Goal: Communication & Community: Participate in discussion

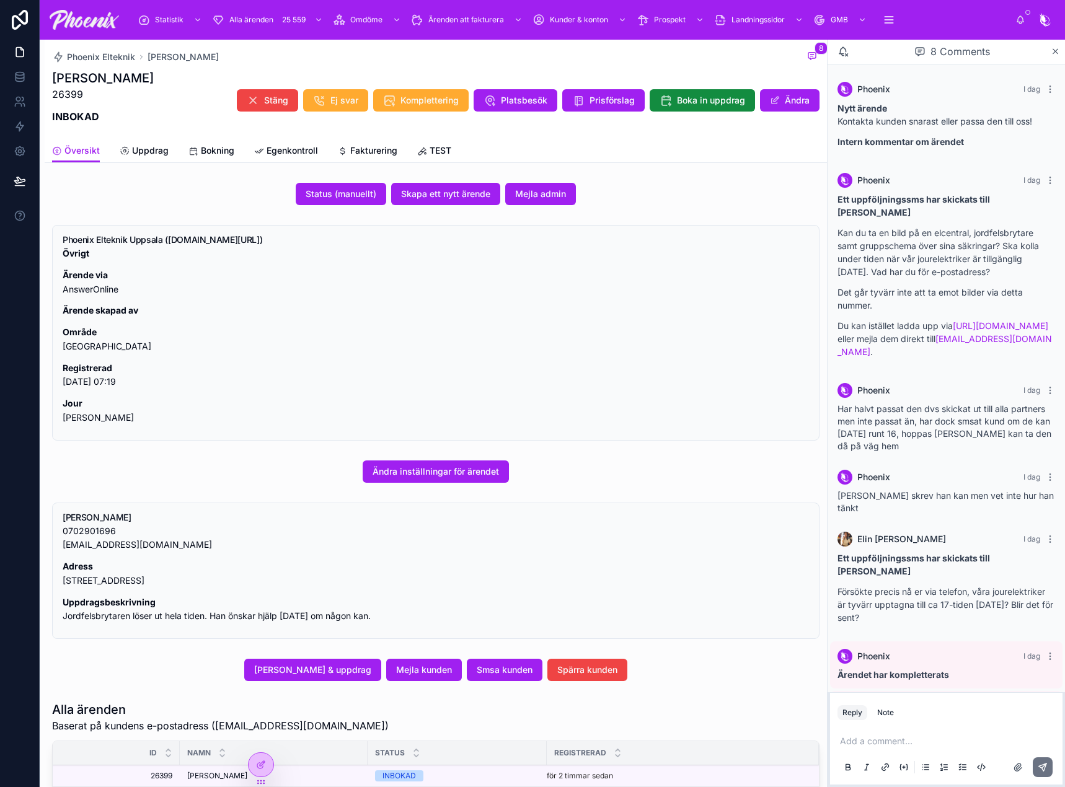
scroll to position [116, 0]
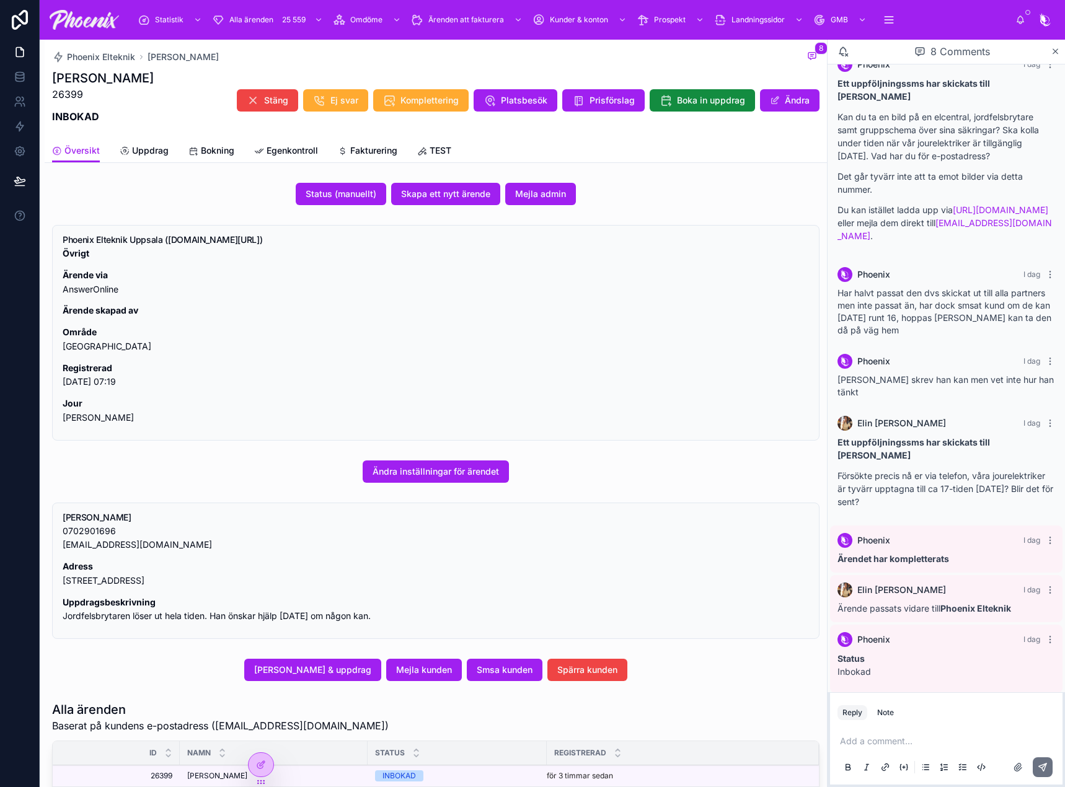
click at [444, 667] on span "Mejla kunden" at bounding box center [424, 670] width 56 height 12
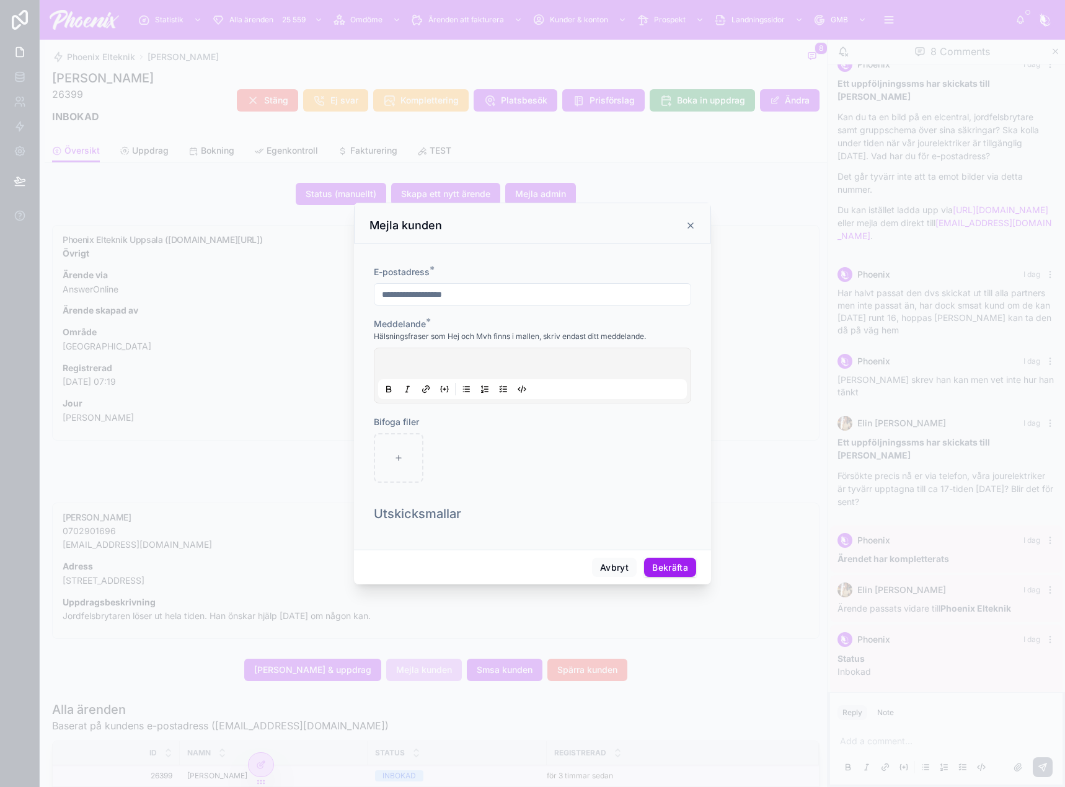
click at [488, 363] on div at bounding box center [532, 375] width 309 height 47
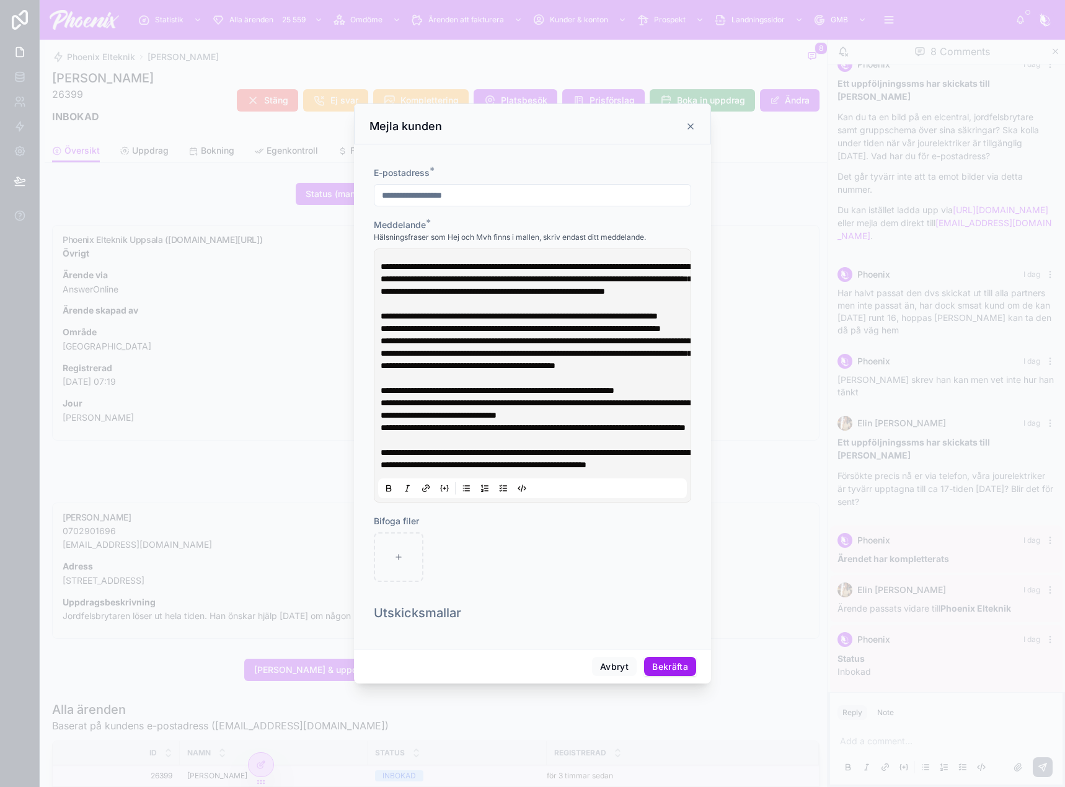
click at [676, 677] on button "Bekräfta" at bounding box center [670, 667] width 52 height 20
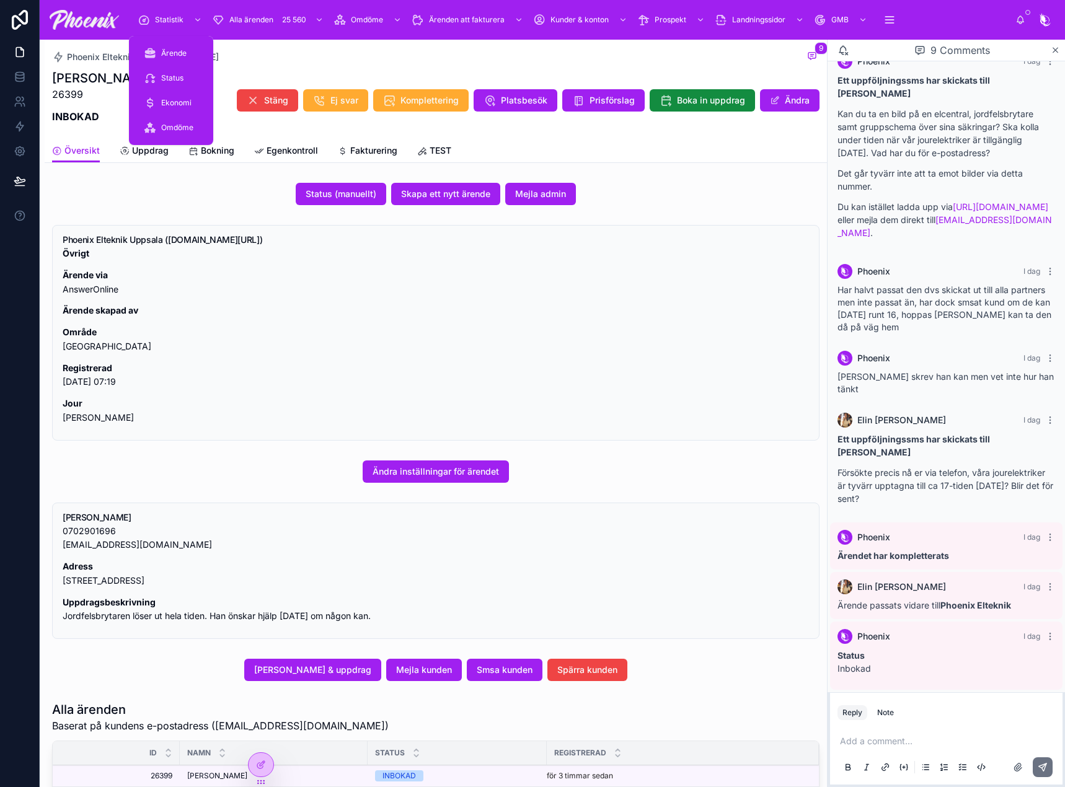
click at [147, 11] on div "Statistik" at bounding box center [171, 20] width 67 height 20
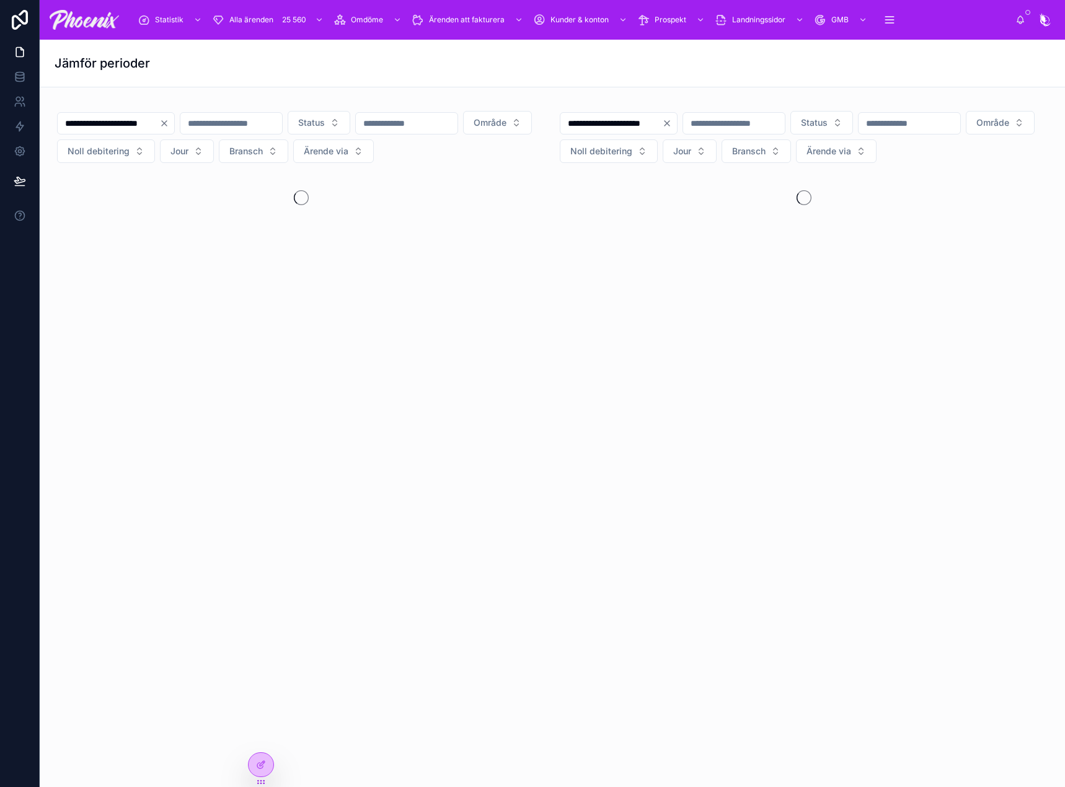
drag, startPoint x: 69, startPoint y: 97, endPoint x: 113, endPoint y: 105, distance: 44.2
click at [71, 97] on div "**********" at bounding box center [552, 198] width 1025 height 222
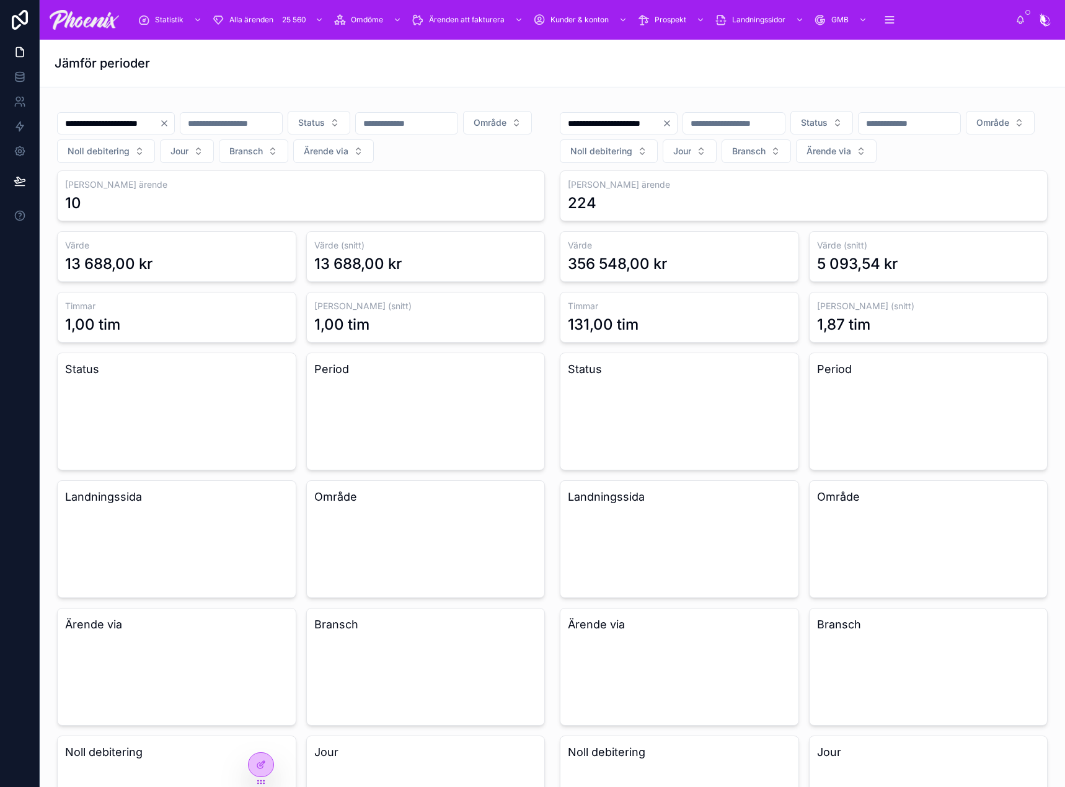
click at [133, 127] on input "**********" at bounding box center [109, 123] width 102 height 17
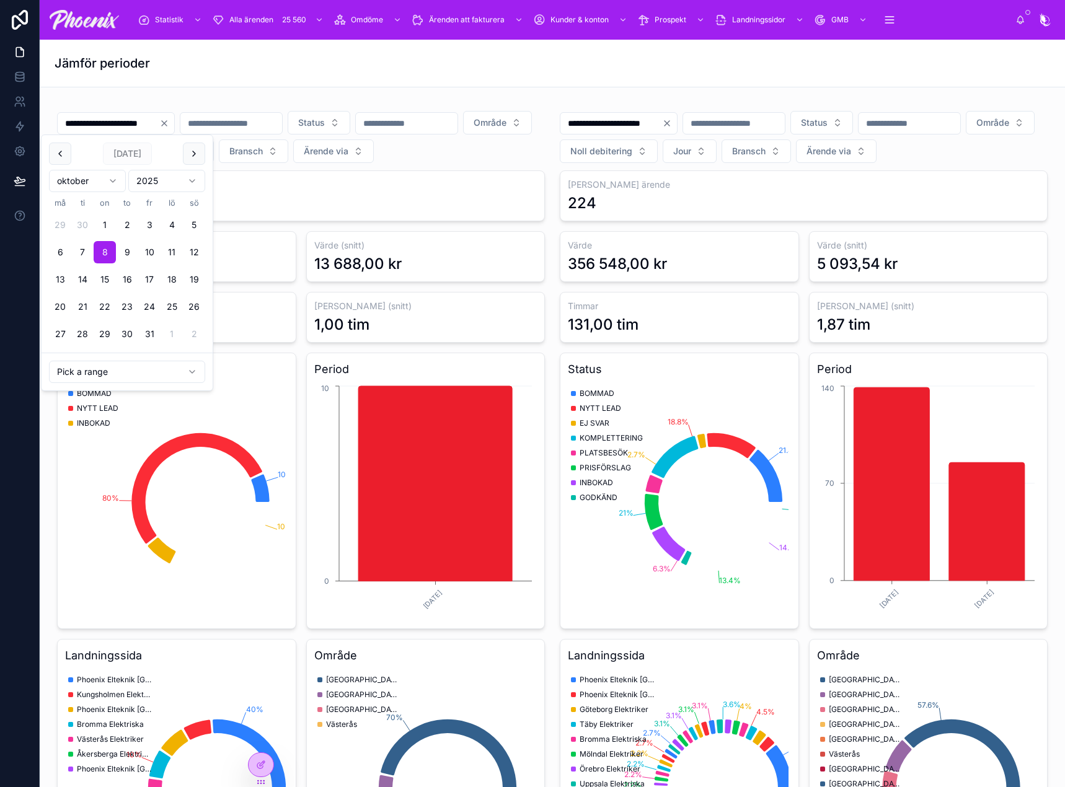
click at [87, 251] on button "7" at bounding box center [82, 252] width 22 height 22
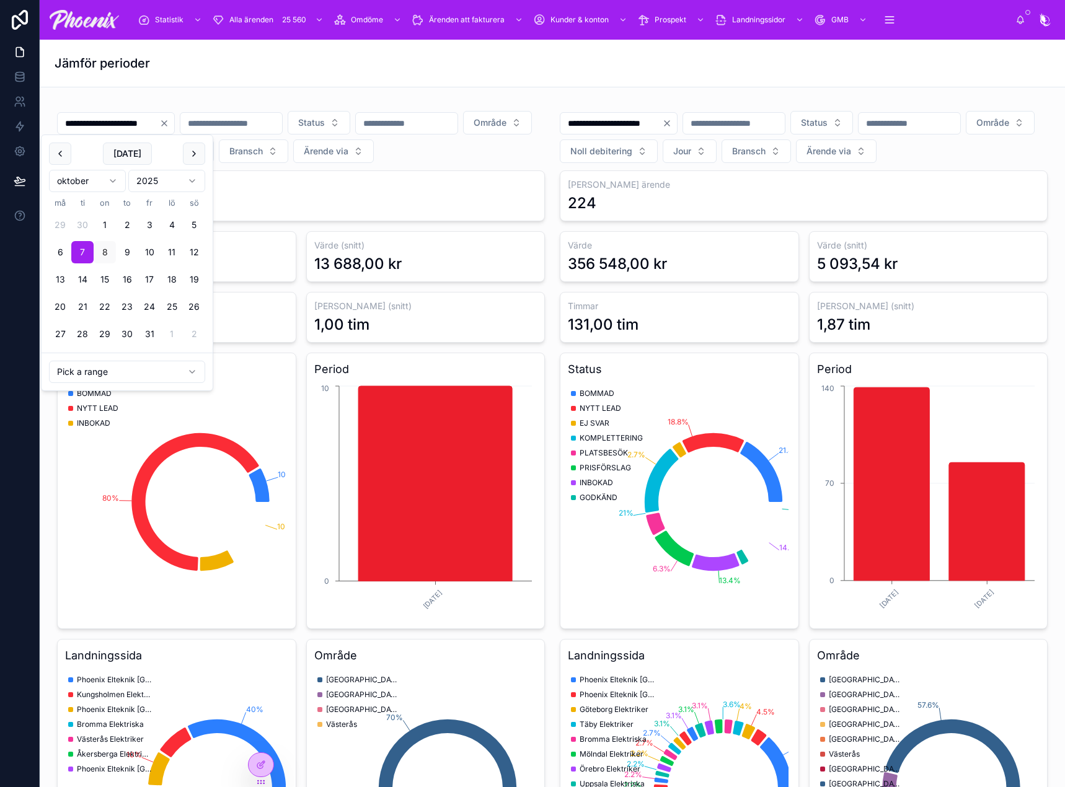
type input "**********"
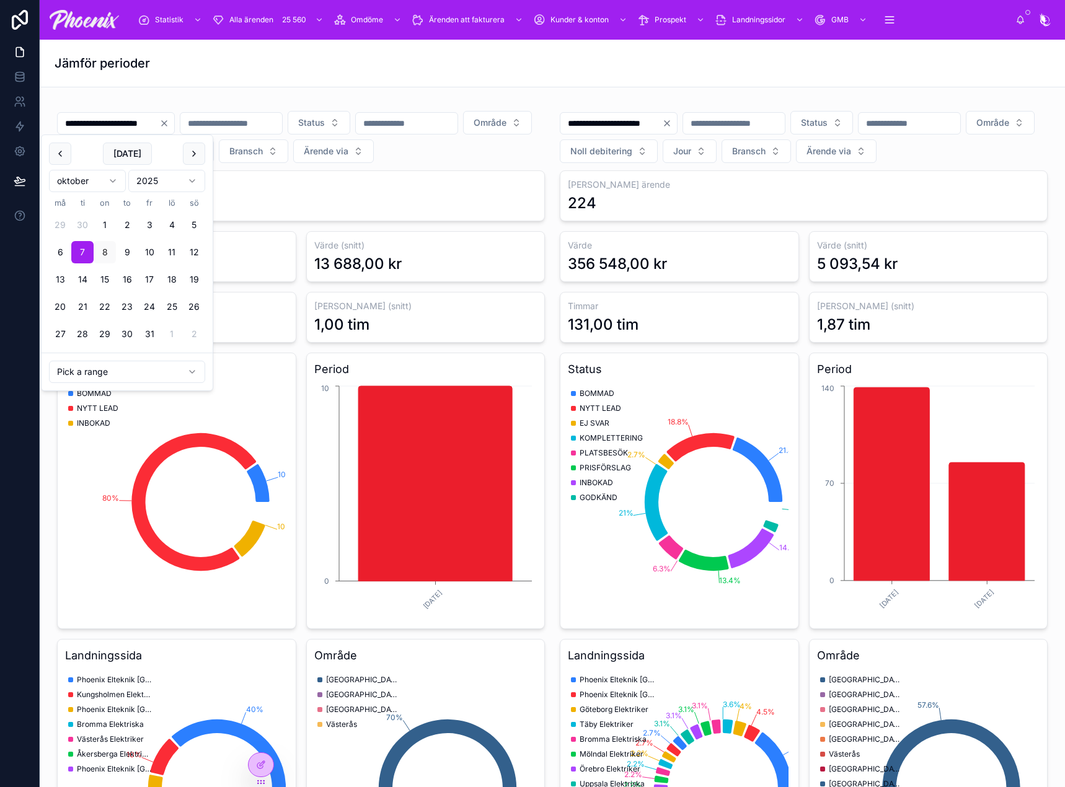
click at [322, 213] on div "10" at bounding box center [301, 203] width 472 height 20
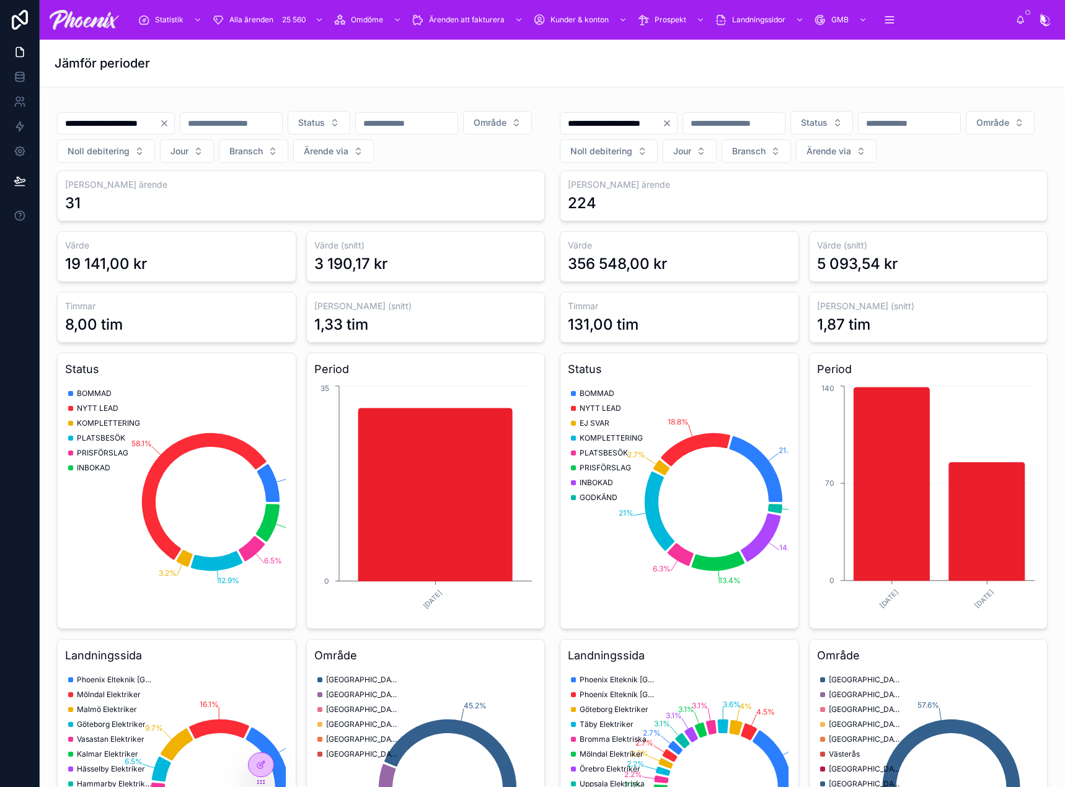
drag, startPoint x: 232, startPoint y: 165, endPoint x: 237, endPoint y: 155, distance: 10.8
click at [234, 161] on div "**********" at bounding box center [301, 137] width 488 height 52
click at [473, 129] on span "Område" at bounding box center [489, 123] width 33 height 12
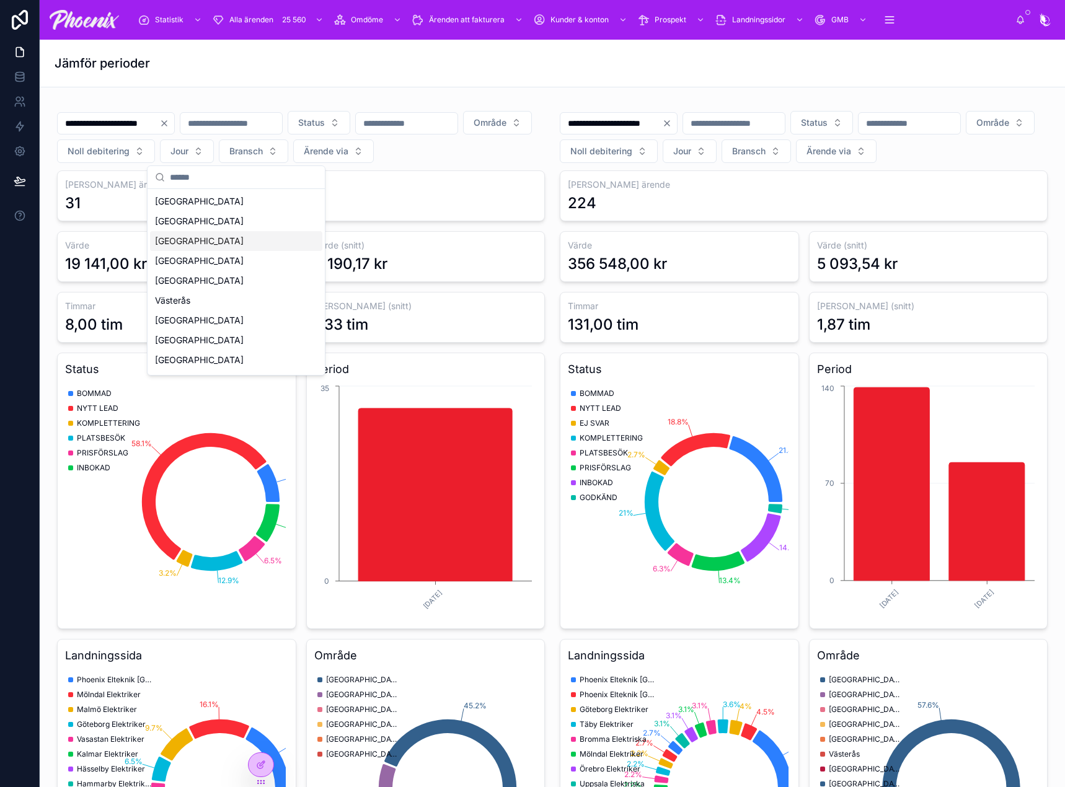
click at [231, 239] on div "[GEOGRAPHIC_DATA]" at bounding box center [236, 241] width 172 height 20
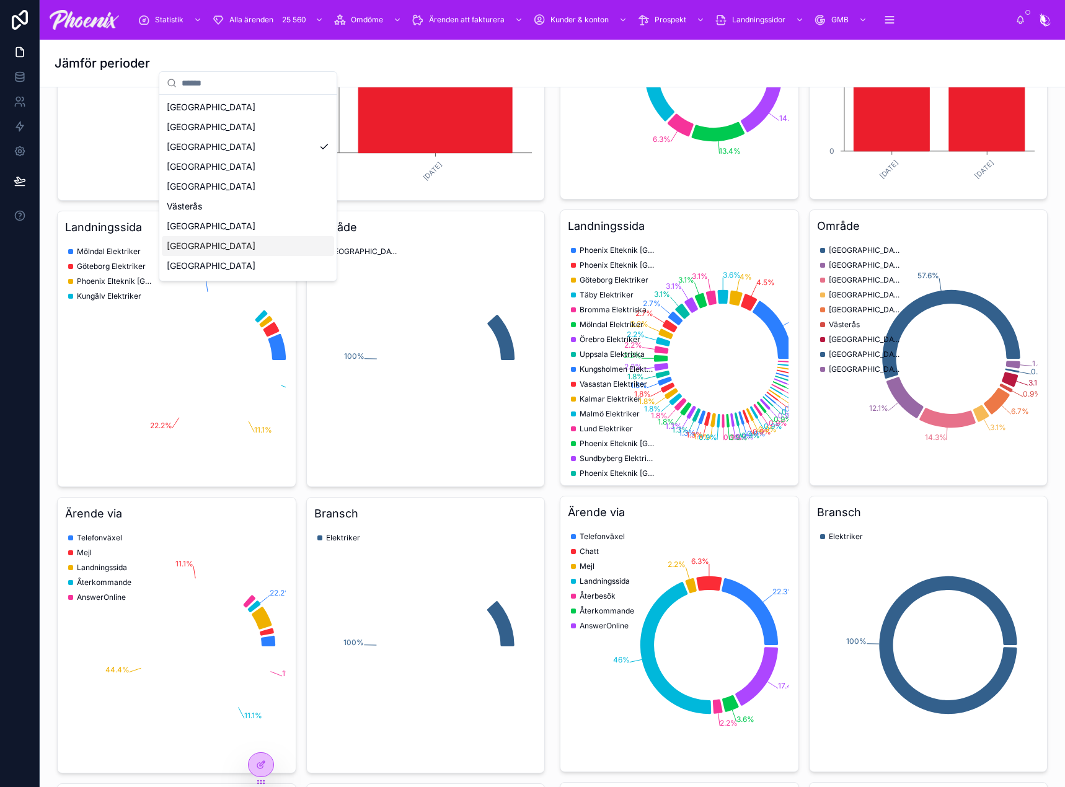
scroll to position [434, 0]
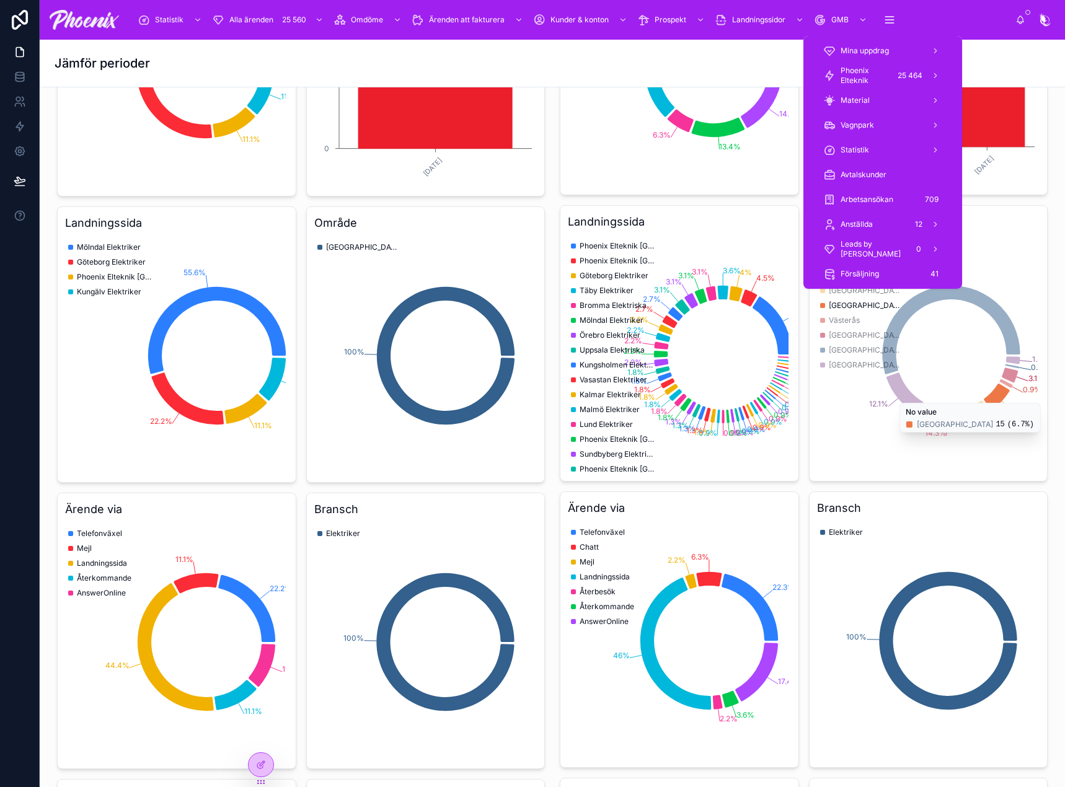
click at [891, 58] on div "Mina uppdrag" at bounding box center [882, 51] width 119 height 20
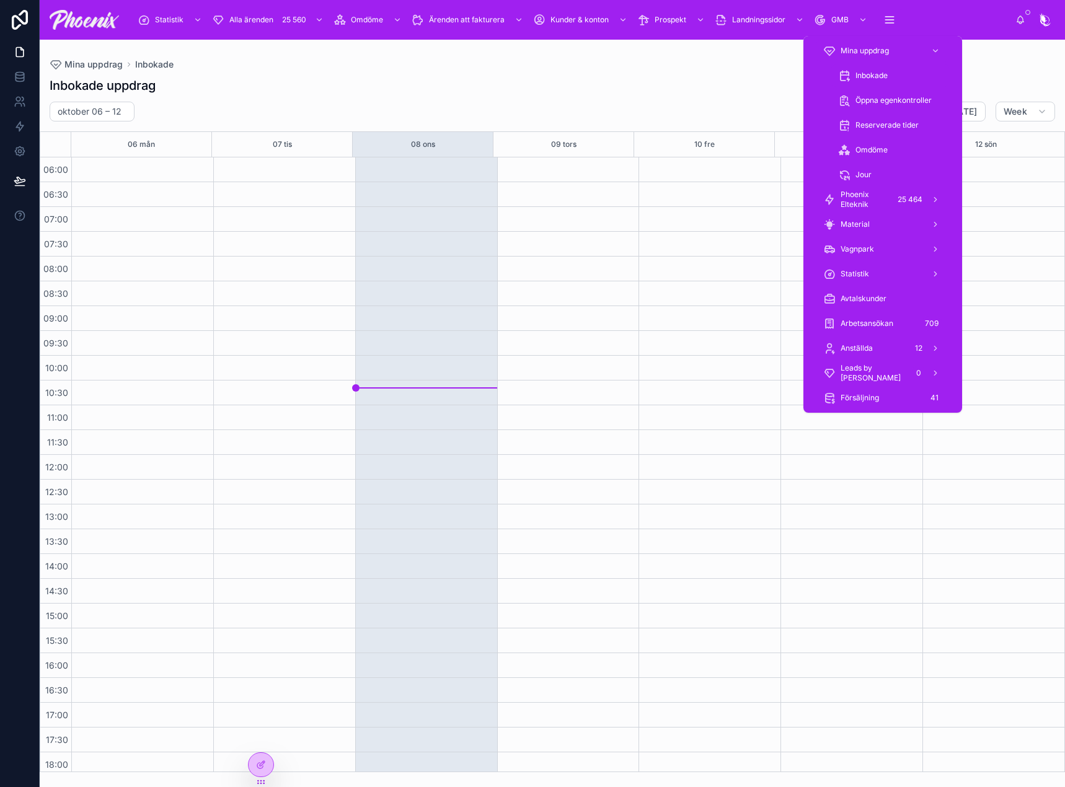
scroll to position [278, 0]
click at [891, 26] on button "scrollable content" at bounding box center [889, 20] width 27 height 22
click at [864, 191] on span "Phoenix Elteknik" at bounding box center [864, 200] width 48 height 20
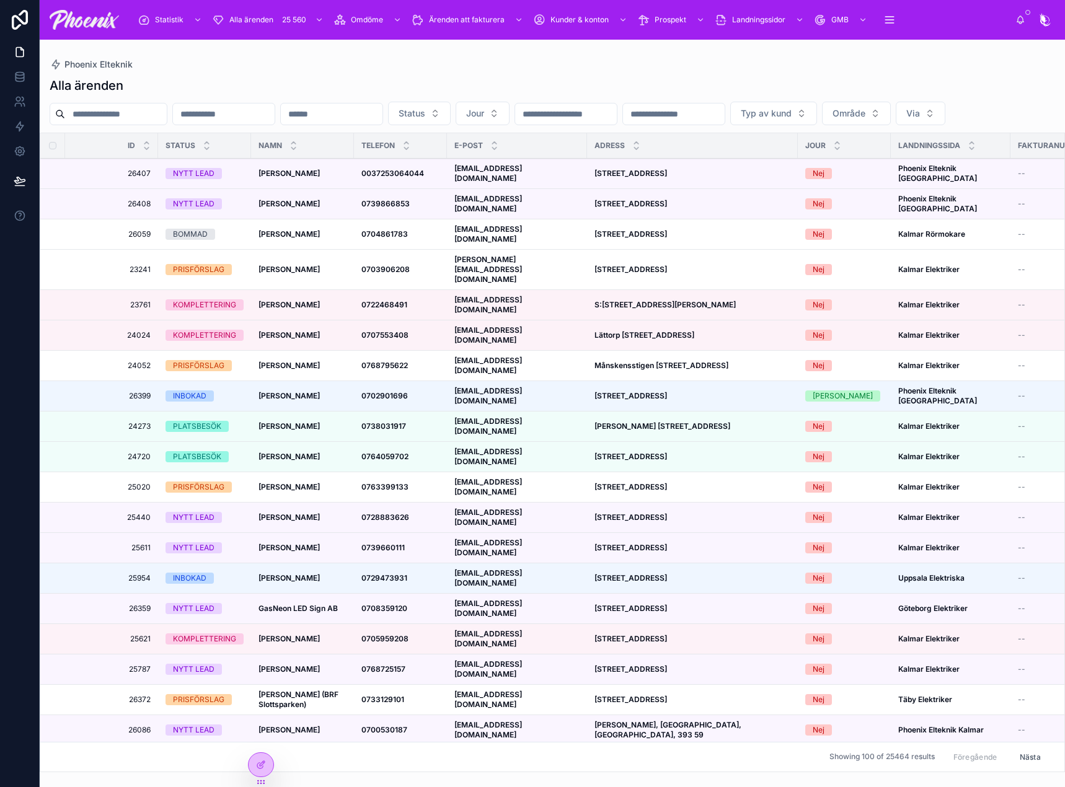
click at [642, 239] on strong "Boängsvägen 23A, Knivsta, Sverige, 741 92" at bounding box center [630, 233] width 73 height 9
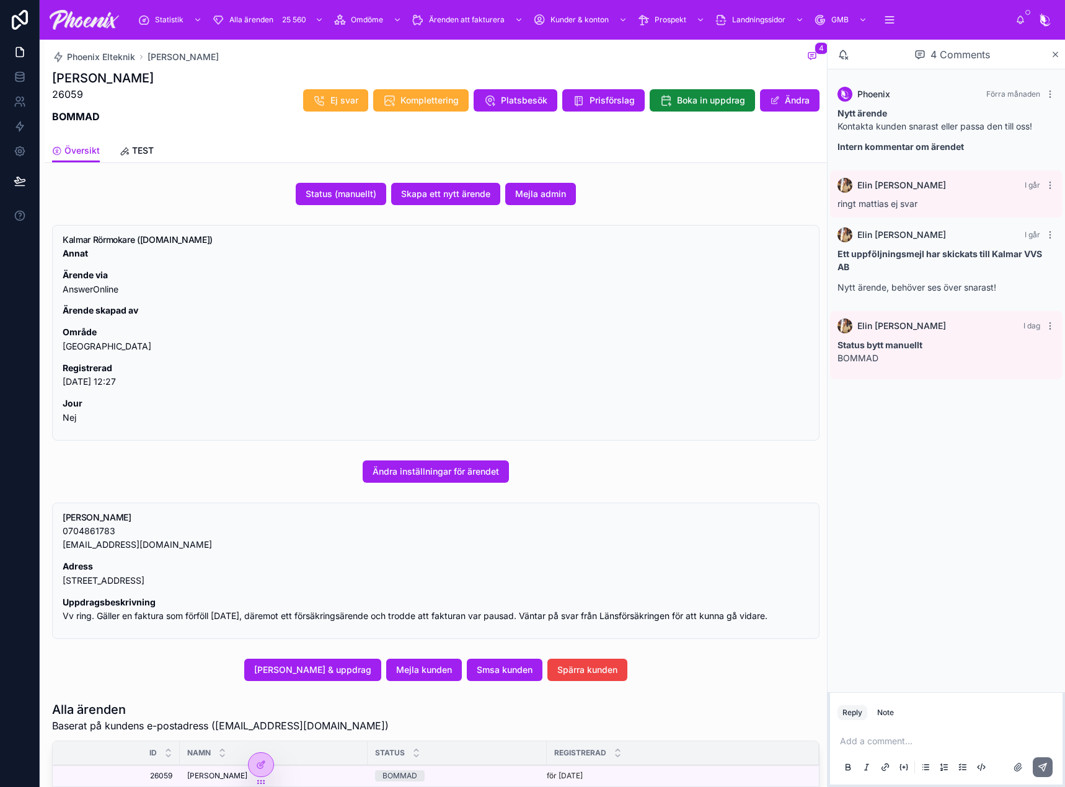
click at [984, 733] on div "Add a comment..." at bounding box center [946, 754] width 218 height 52
drag, startPoint x: 982, startPoint y: 734, endPoint x: 962, endPoint y: 750, distance: 25.6
click at [982, 735] on div "Add a comment..." at bounding box center [946, 754] width 218 height 52
click at [967, 746] on p at bounding box center [949, 741] width 218 height 12
click at [967, 741] on p at bounding box center [949, 741] width 218 height 12
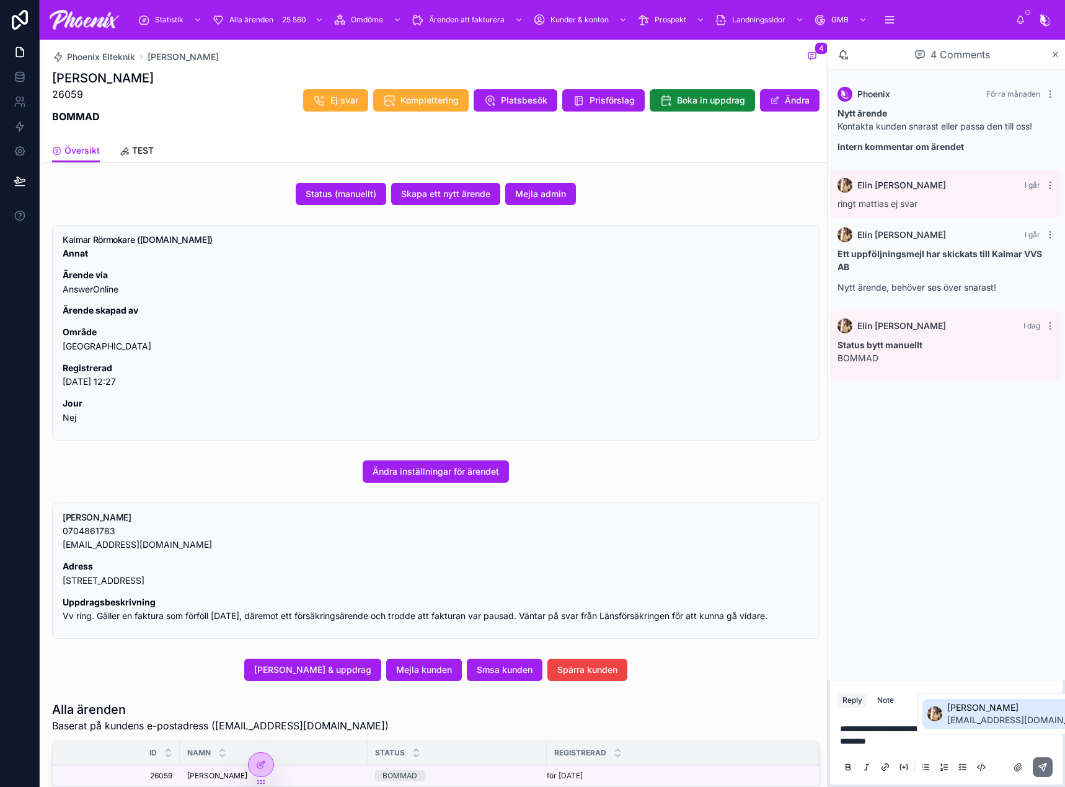
click at [970, 718] on span "elin@phx.se" at bounding box center [1021, 720] width 149 height 12
click at [1045, 767] on icon at bounding box center [1042, 766] width 7 height 7
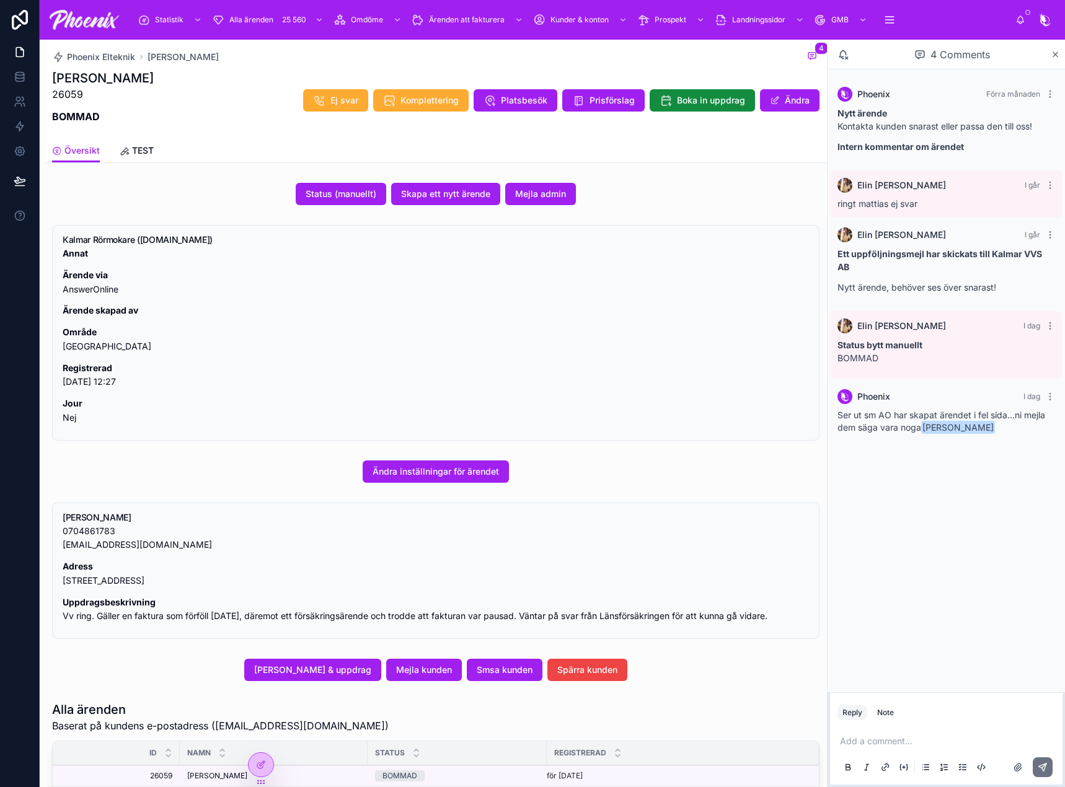
drag, startPoint x: 786, startPoint y: 82, endPoint x: 773, endPoint y: 89, distance: 13.9
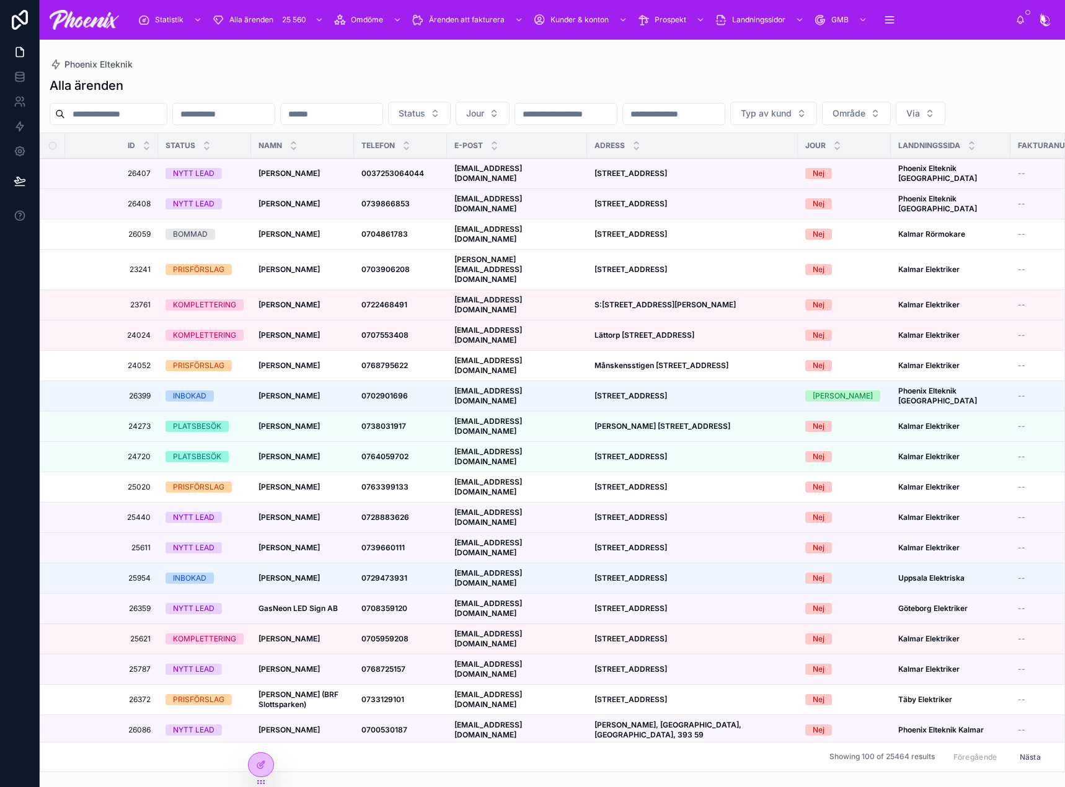
click at [283, 239] on strong "Jan Enblom" at bounding box center [288, 233] width 61 height 9
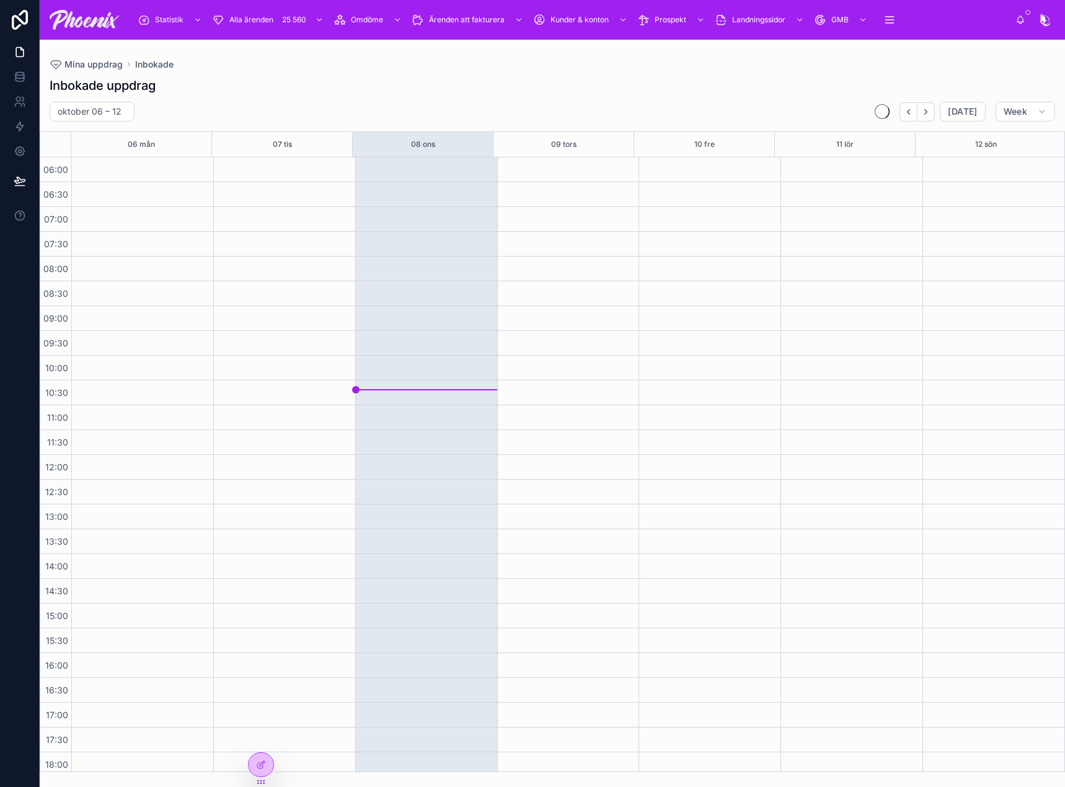
scroll to position [278, 0]
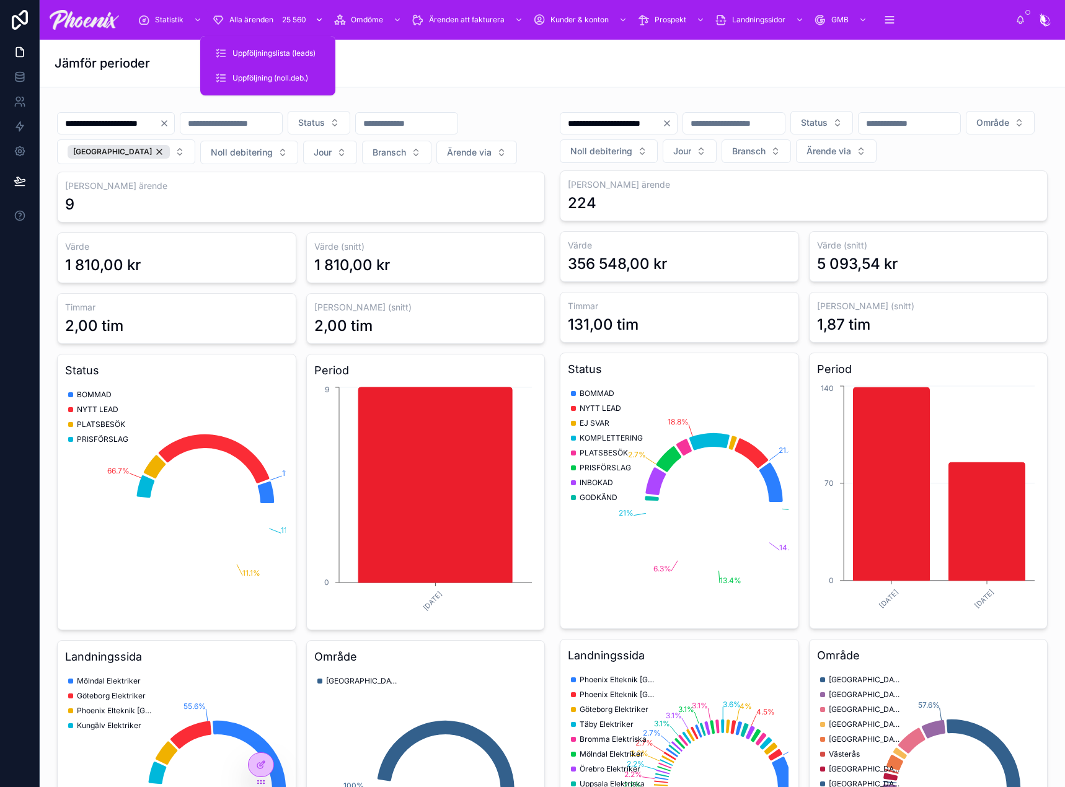
click at [275, 19] on div "Alla ärenden 25 560" at bounding box center [269, 20] width 114 height 20
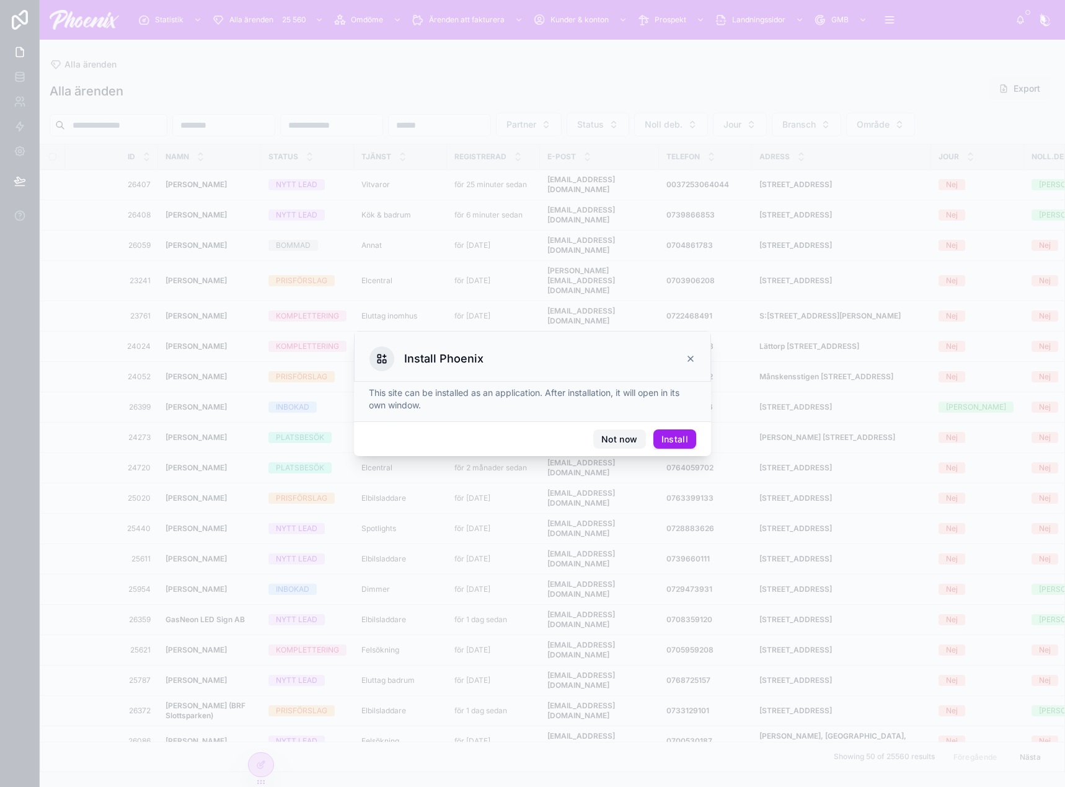
click at [609, 434] on button "Not now" at bounding box center [619, 439] width 52 height 20
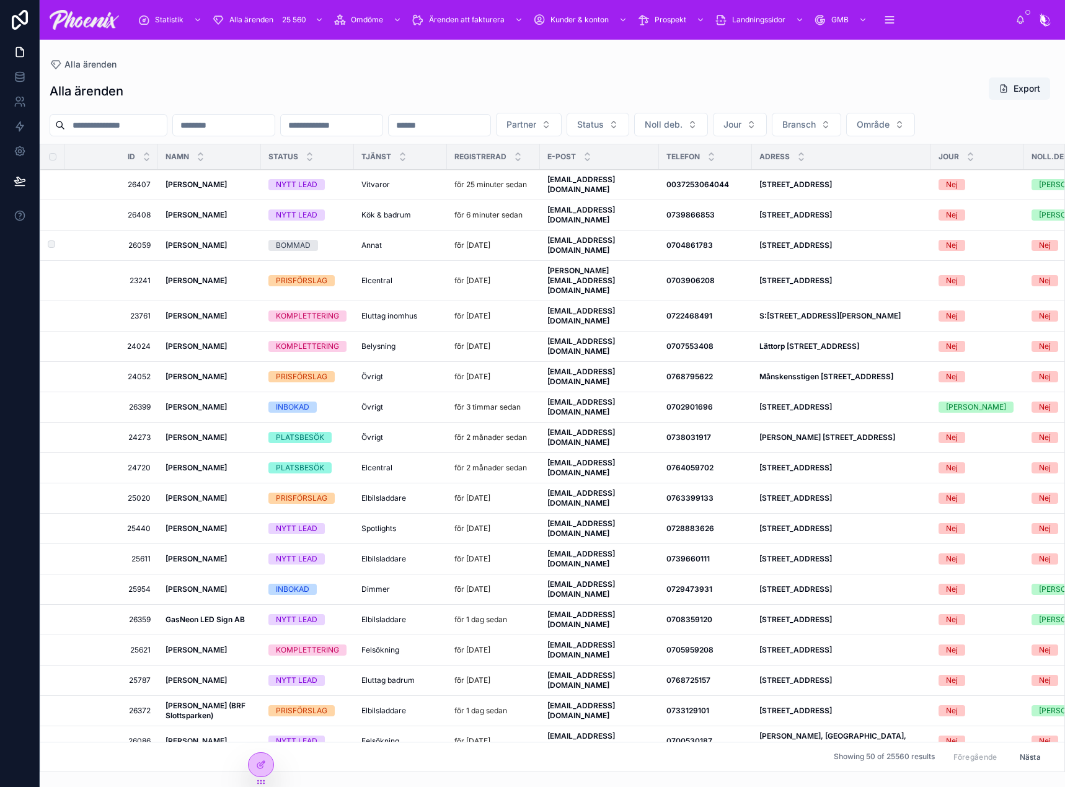
click at [198, 242] on strong "[PERSON_NAME]" at bounding box center [195, 244] width 61 height 9
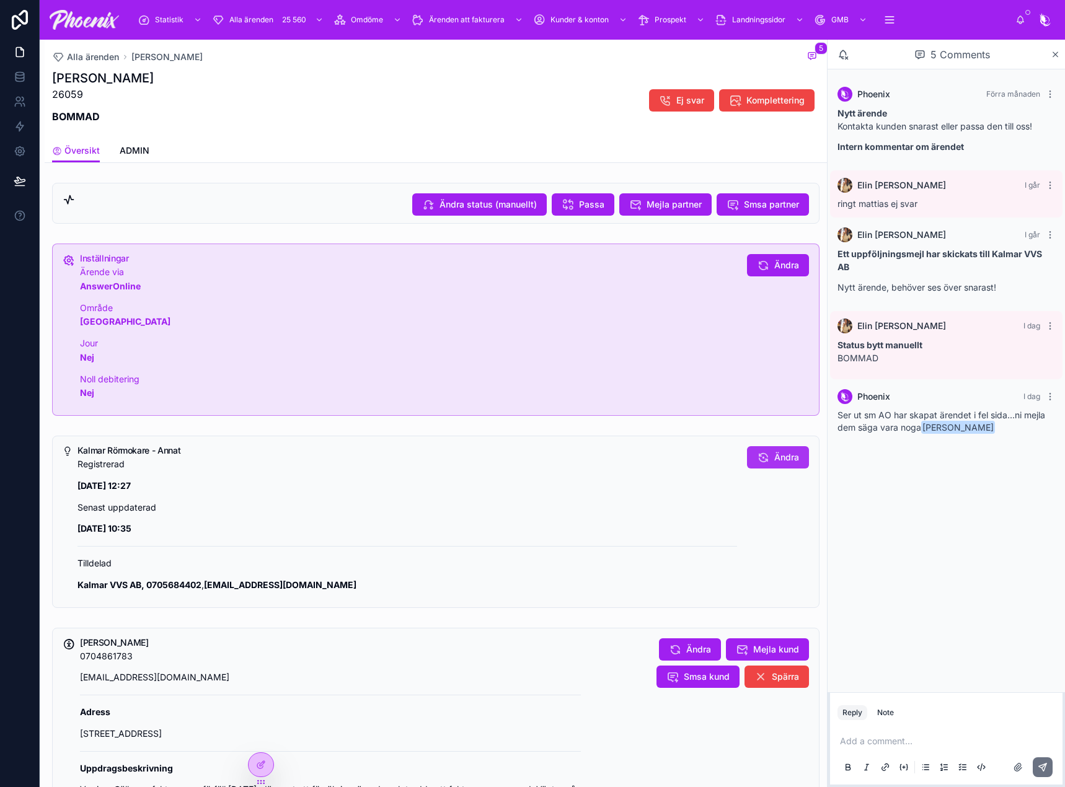
click at [782, 467] on button "Ändra" at bounding box center [778, 457] width 62 height 22
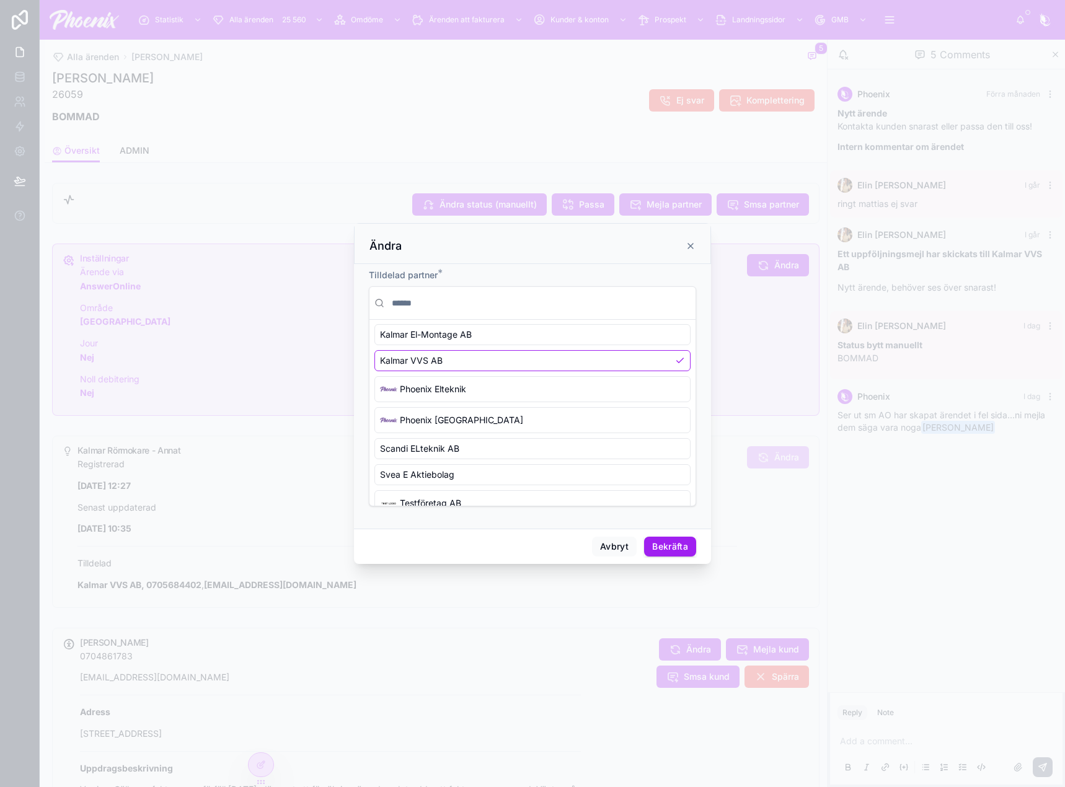
scroll to position [186, 0]
click at [526, 389] on div "Phoenix Elteknik" at bounding box center [532, 389] width 316 height 26
click at [664, 548] on button "Bekräfta" at bounding box center [670, 547] width 52 height 20
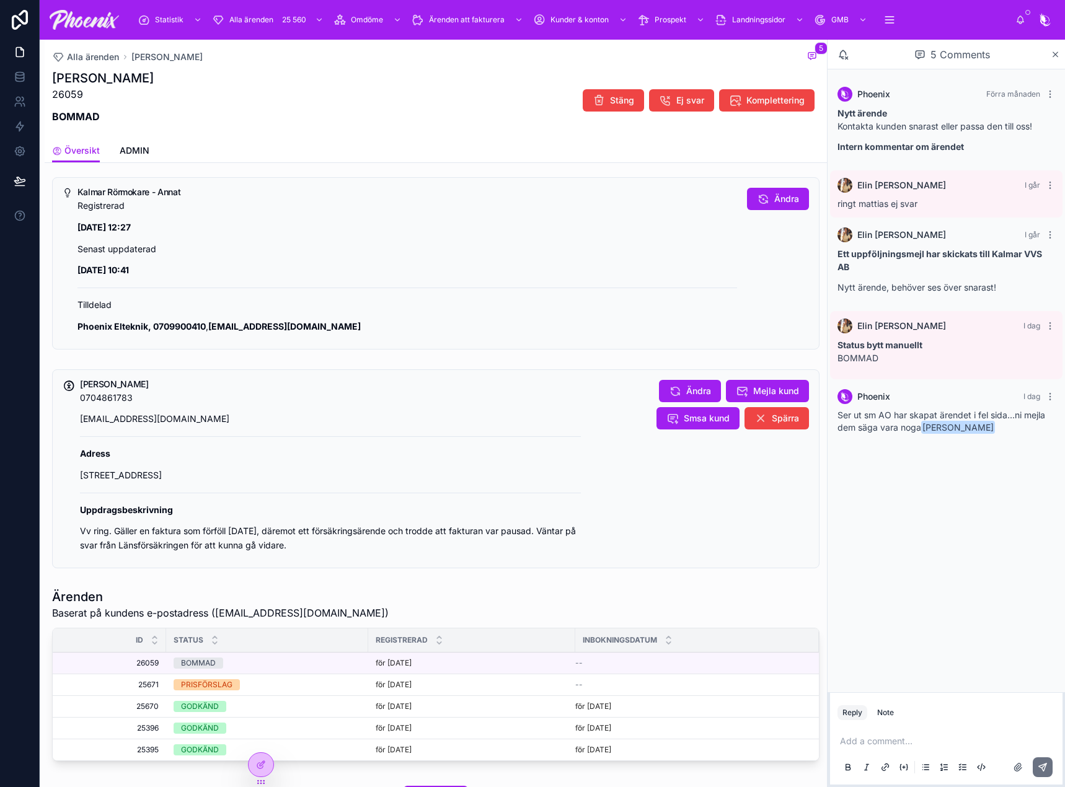
scroll to position [0, 0]
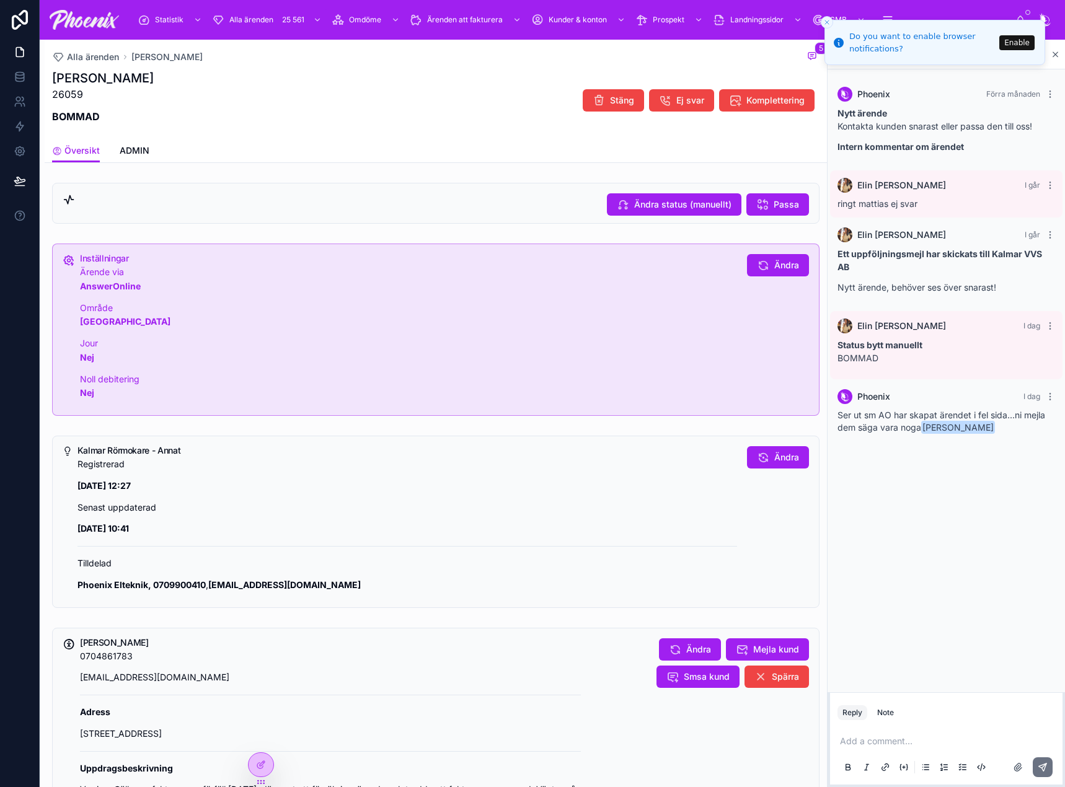
click at [828, 24] on line "Close toast" at bounding box center [827, 22] width 4 height 4
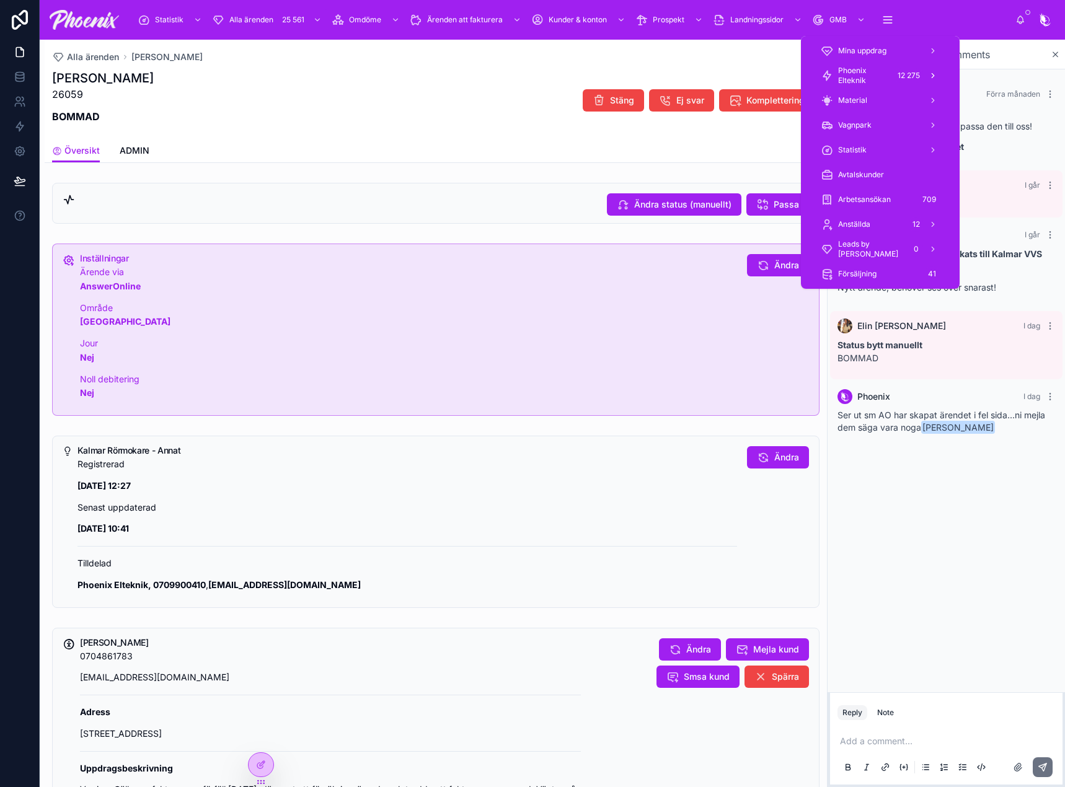
click at [910, 74] on div "12 275" at bounding box center [909, 75] width 30 height 15
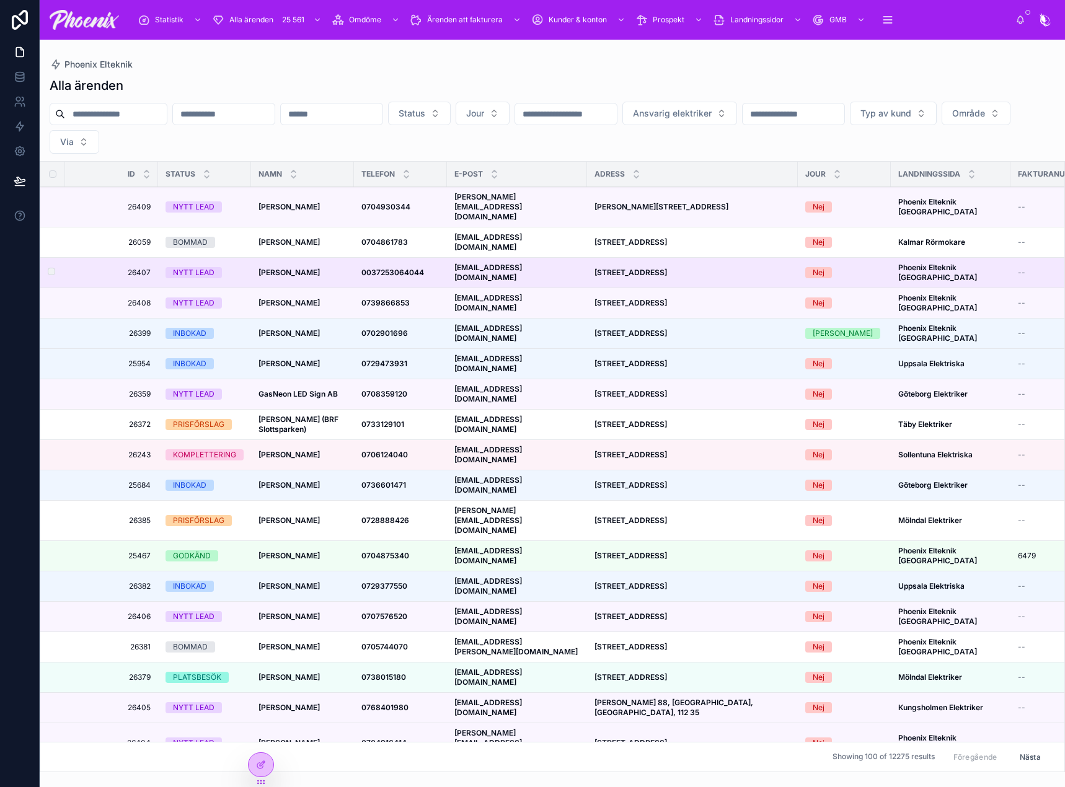
click at [522, 263] on strong "mart.kartasev@gmail.com" at bounding box center [488, 272] width 68 height 19
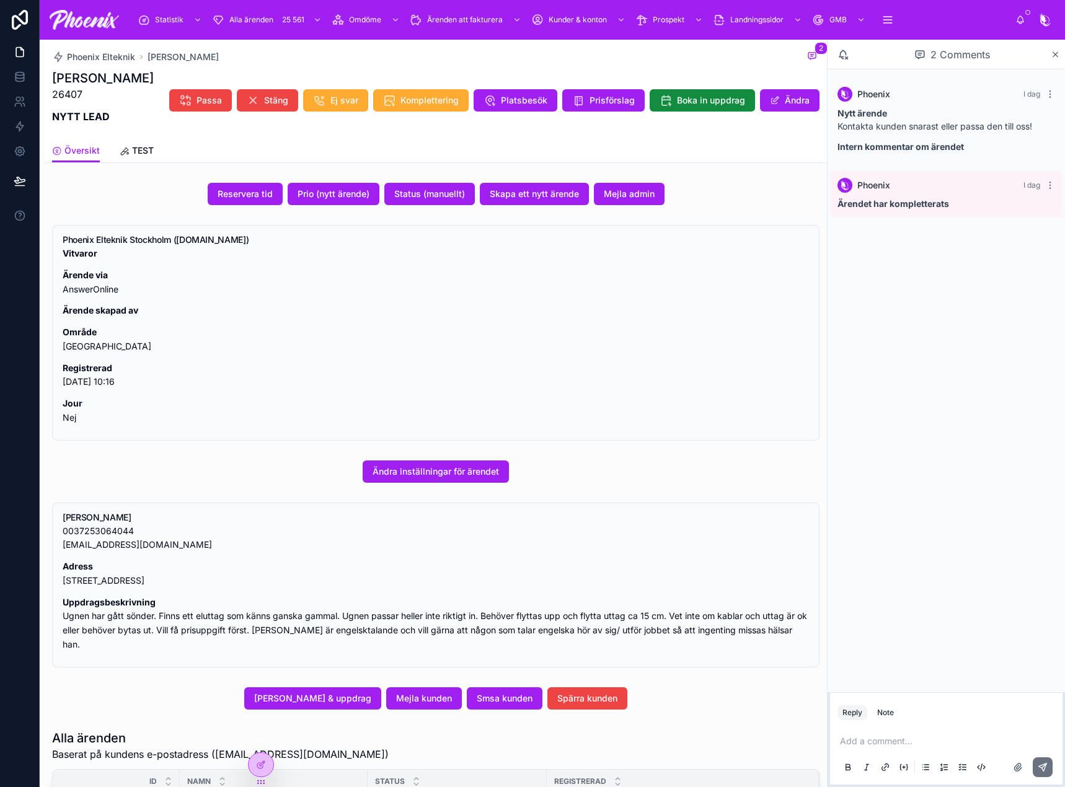
drag, startPoint x: 618, startPoint y: 286, endPoint x: 604, endPoint y: 291, distance: 14.3
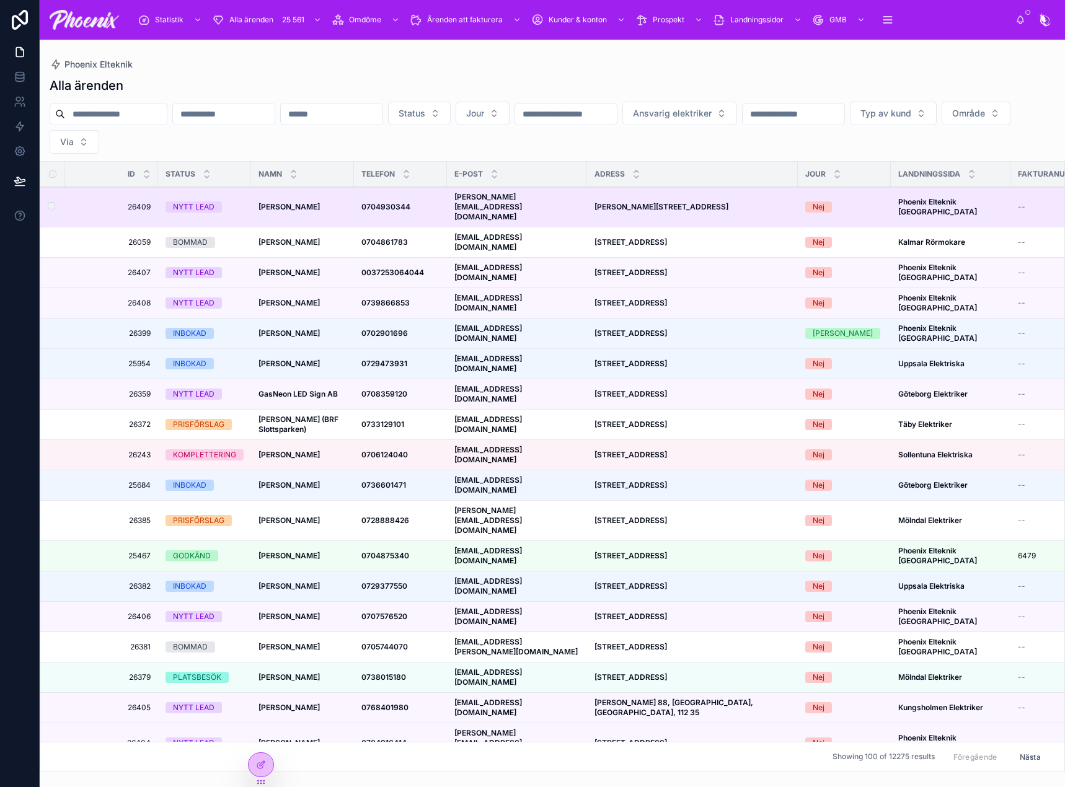
click at [508, 196] on strong "henrik.lindquist@gmail.com" at bounding box center [488, 206] width 68 height 29
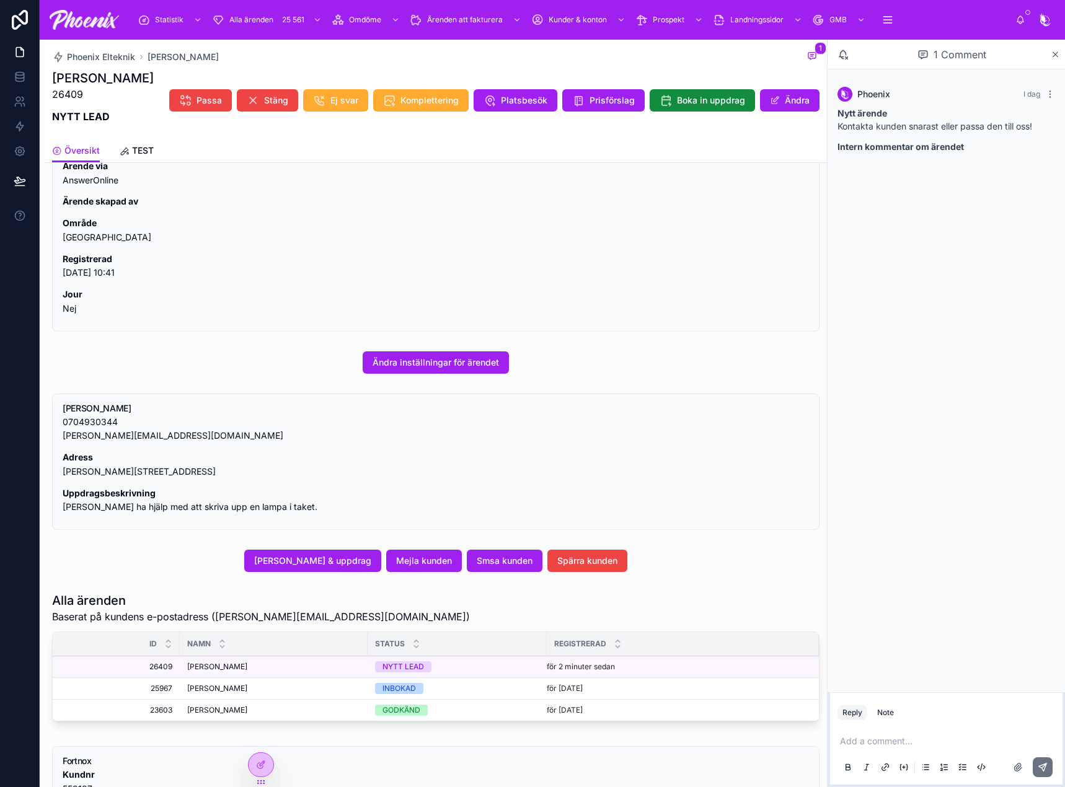
scroll to position [124, 0]
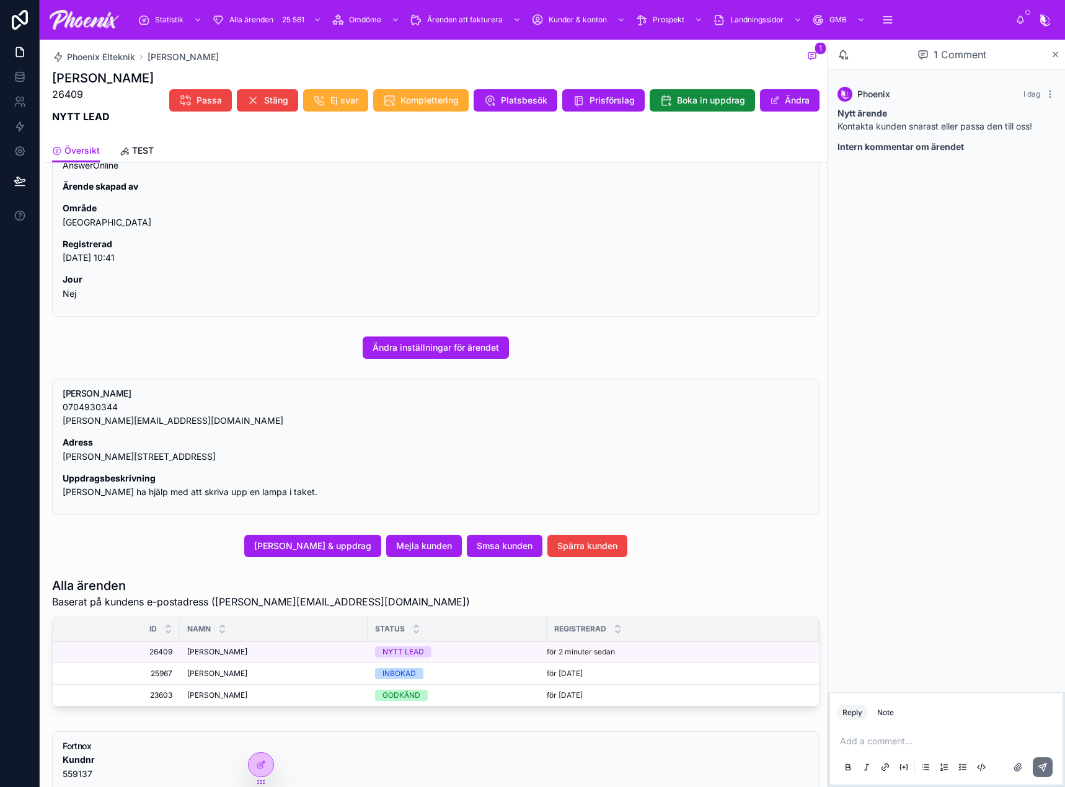
click at [412, 676] on div "INBOKAD" at bounding box center [398, 673] width 33 height 11
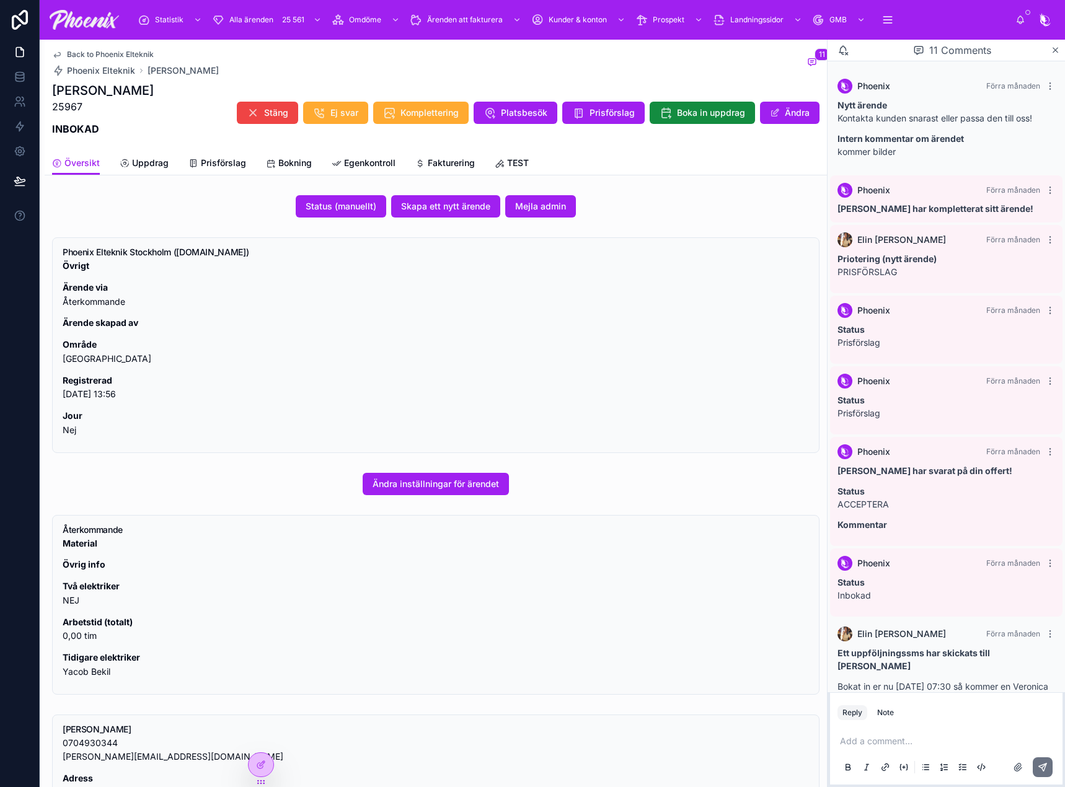
scroll to position [407, 0]
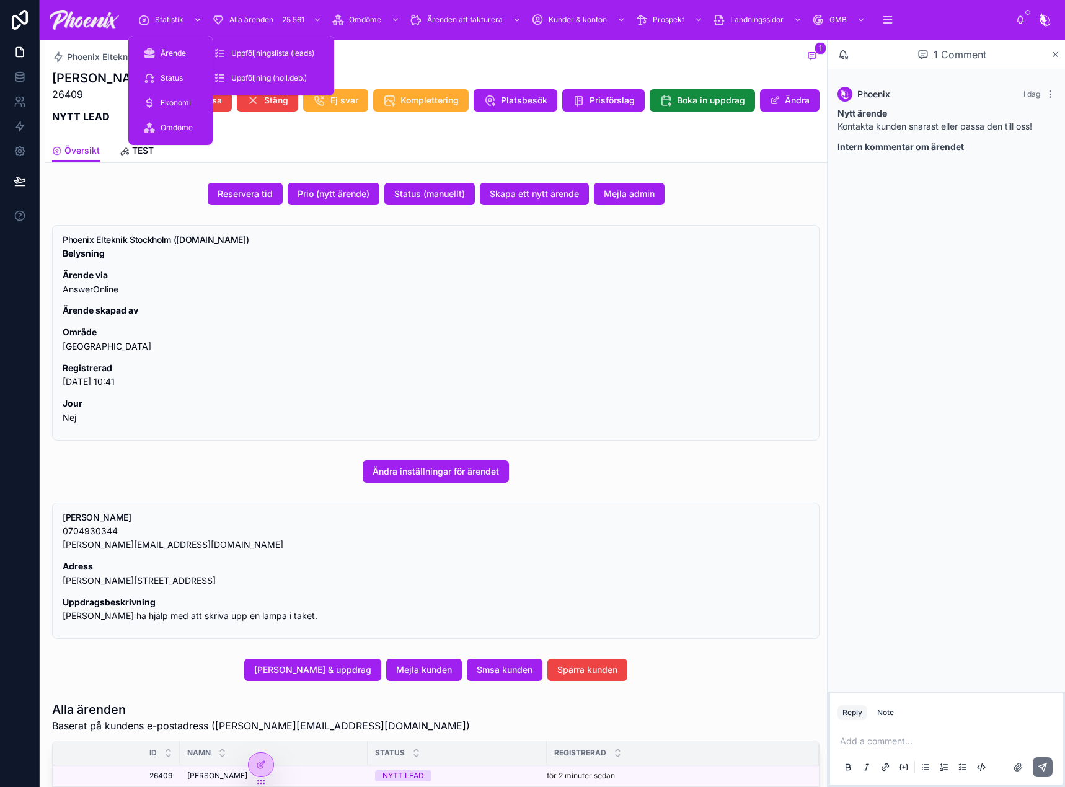
click at [169, 11] on div "Statistik" at bounding box center [171, 20] width 67 height 20
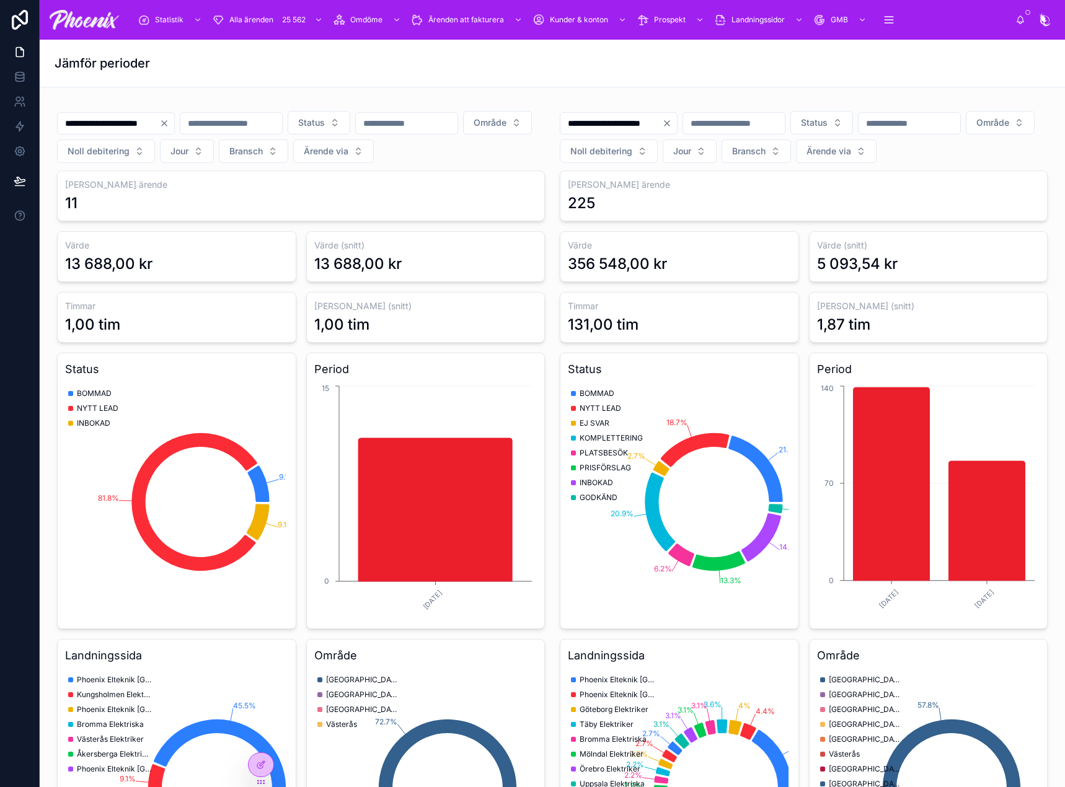
drag, startPoint x: 608, startPoint y: 68, endPoint x: 604, endPoint y: 2, distance: 65.2
click at [604, 35] on div "**********" at bounding box center [552, 393] width 1025 height 787
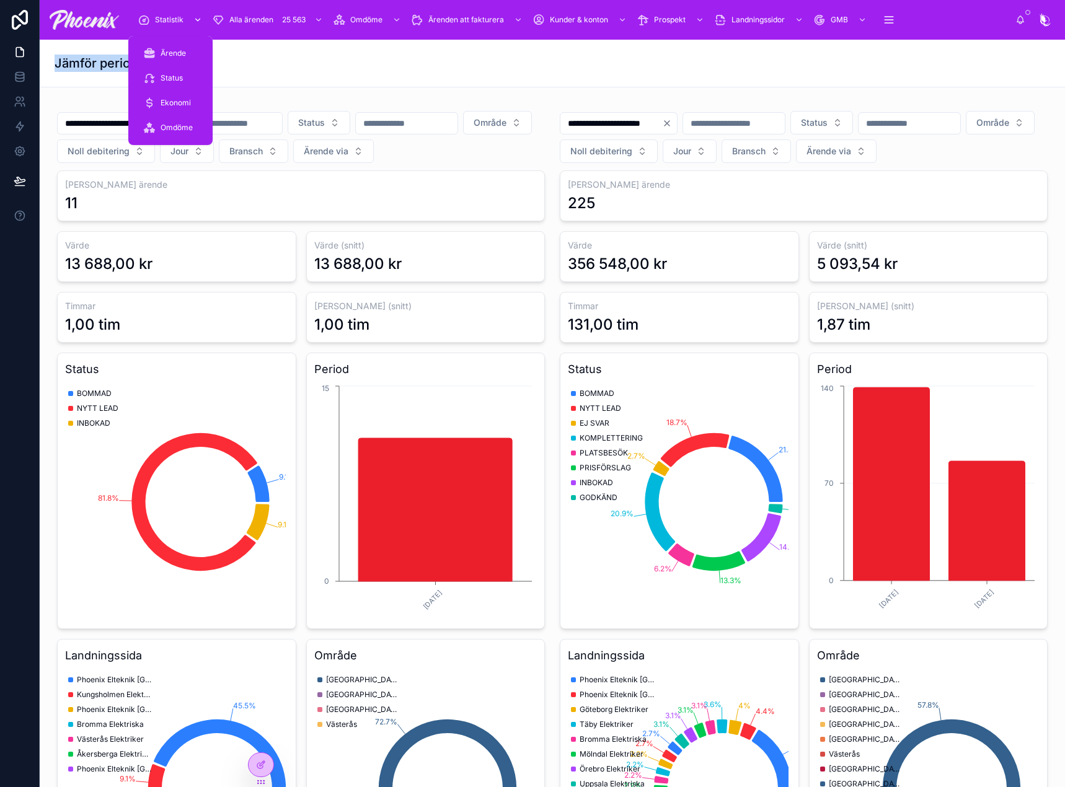
click at [169, 19] on span "Statistik" at bounding box center [169, 20] width 29 height 10
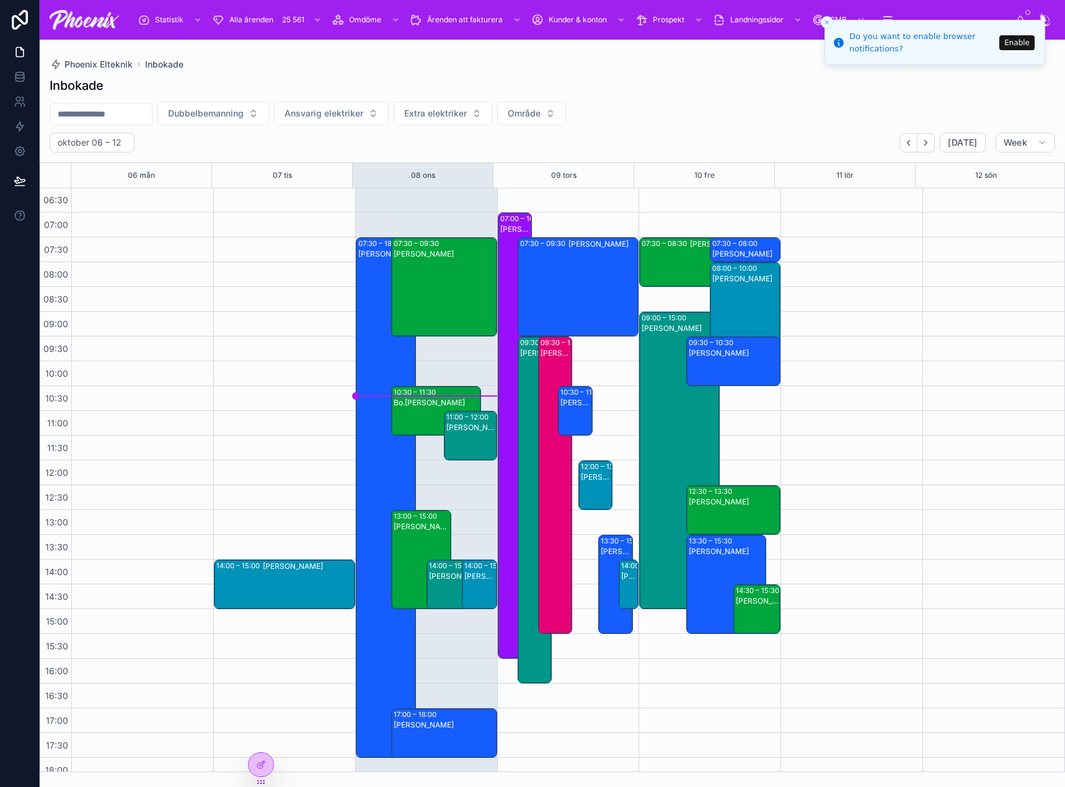
scroll to position [124, 0]
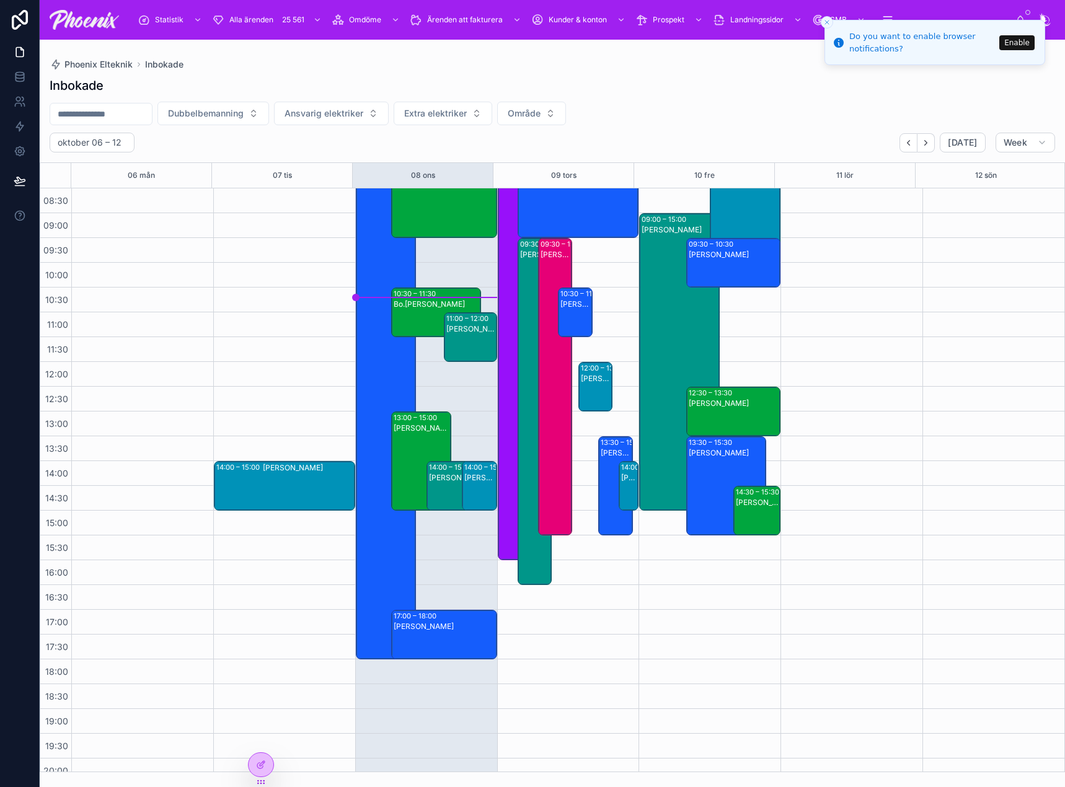
click at [435, 626] on div "[PERSON_NAME]" at bounding box center [445, 644] width 102 height 47
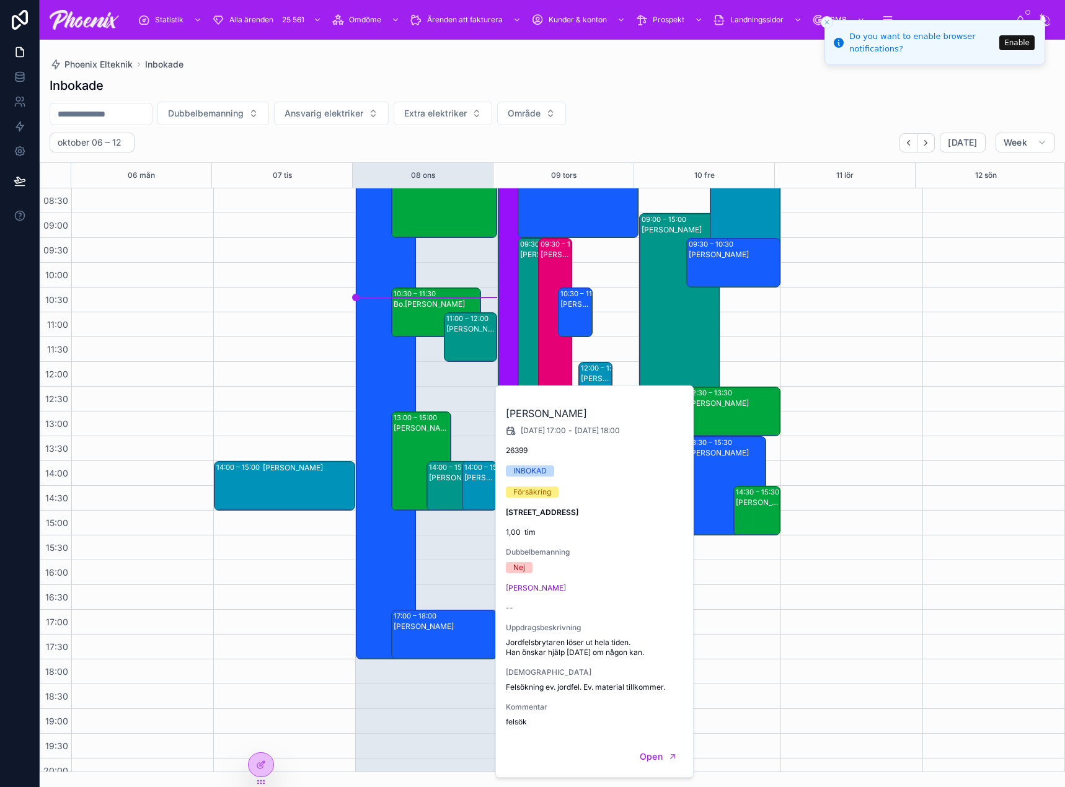
click at [384, 548] on div "Carl Edin" at bounding box center [386, 409] width 56 height 518
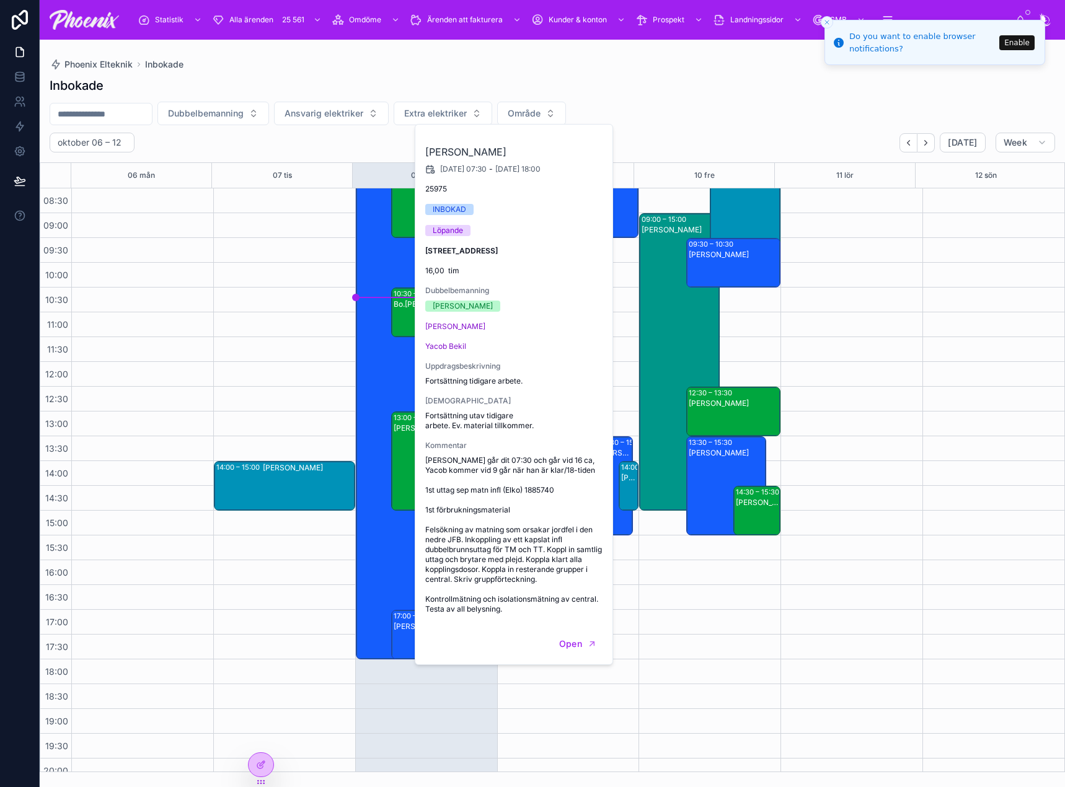
click at [409, 454] on div "Örjan Pettersson" at bounding box center [422, 471] width 56 height 97
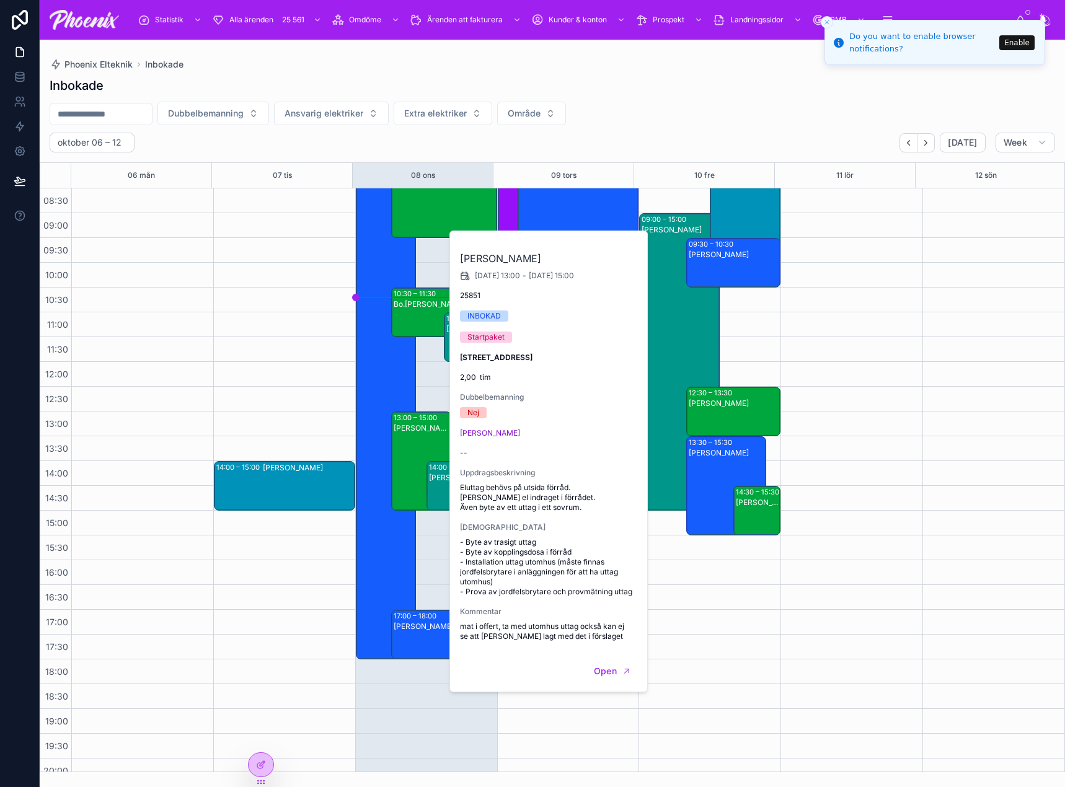
click at [284, 410] on div "14:00 – 15:00 Maria Lennartsdotter" at bounding box center [284, 510] width 142 height 892
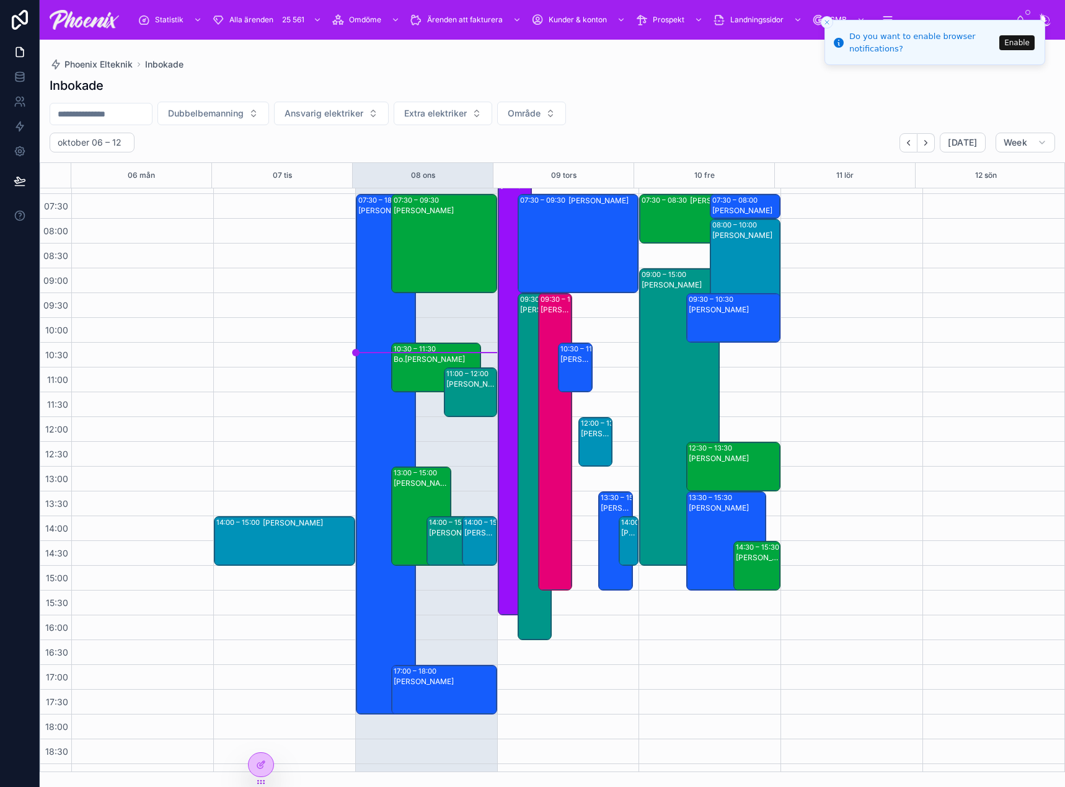
scroll to position [62, 0]
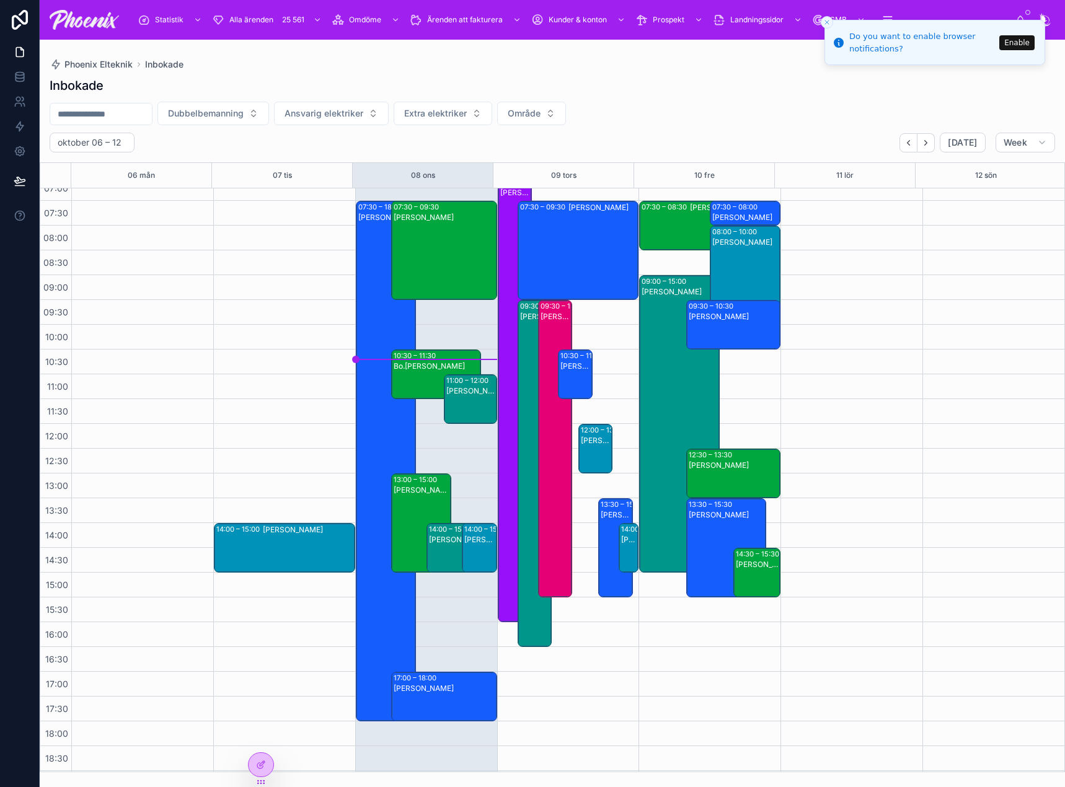
click at [559, 430] on div "Patrik Lidin" at bounding box center [555, 458] width 30 height 295
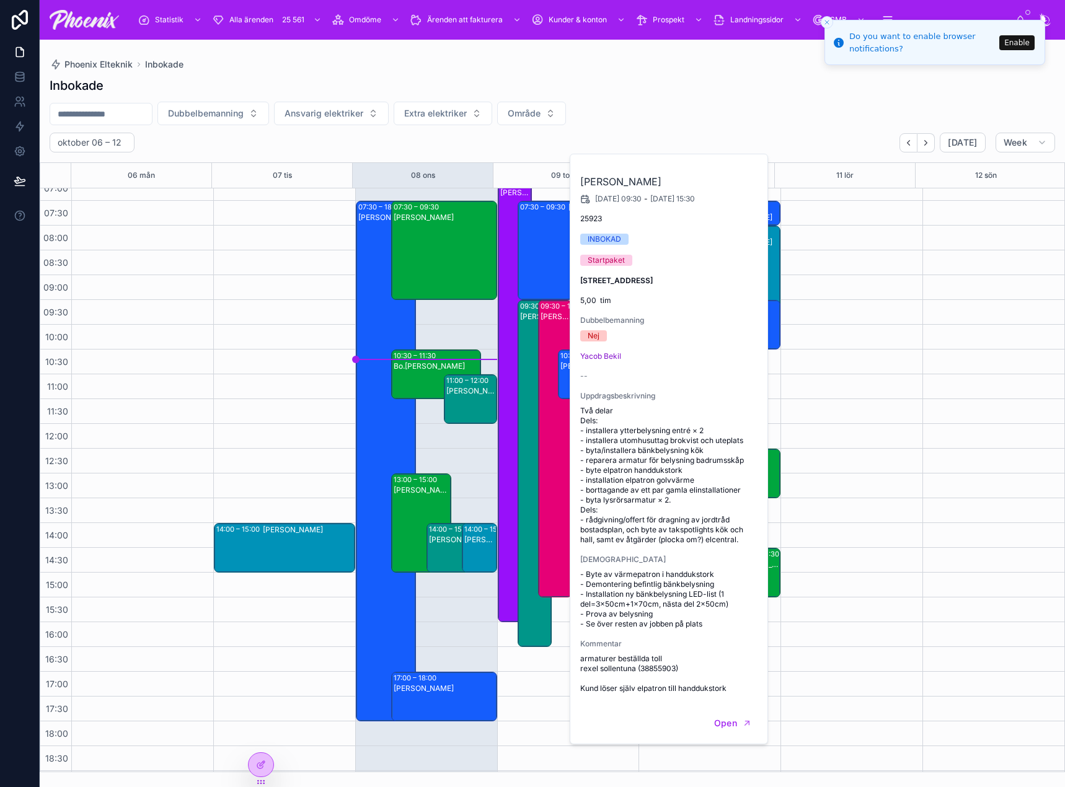
click at [449, 451] on div "07:30 – 18:00 Carl Edin 07:30 – 09:30 Martin Dahlqvist 10:30 – 11:30 Bo.Daniels…" at bounding box center [426, 572] width 142 height 892
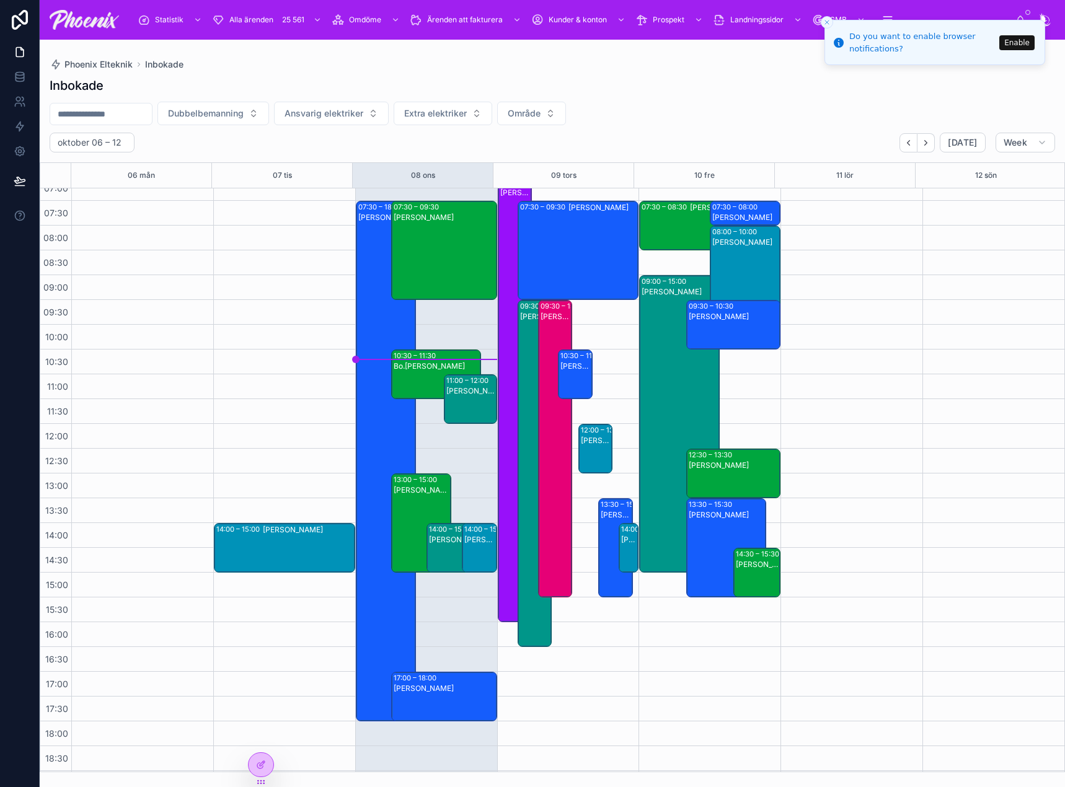
click at [269, 123] on button "Dubbelbemanning" at bounding box center [213, 114] width 112 height 24
click at [363, 115] on span "Ansvarig elektriker" at bounding box center [323, 113] width 79 height 12
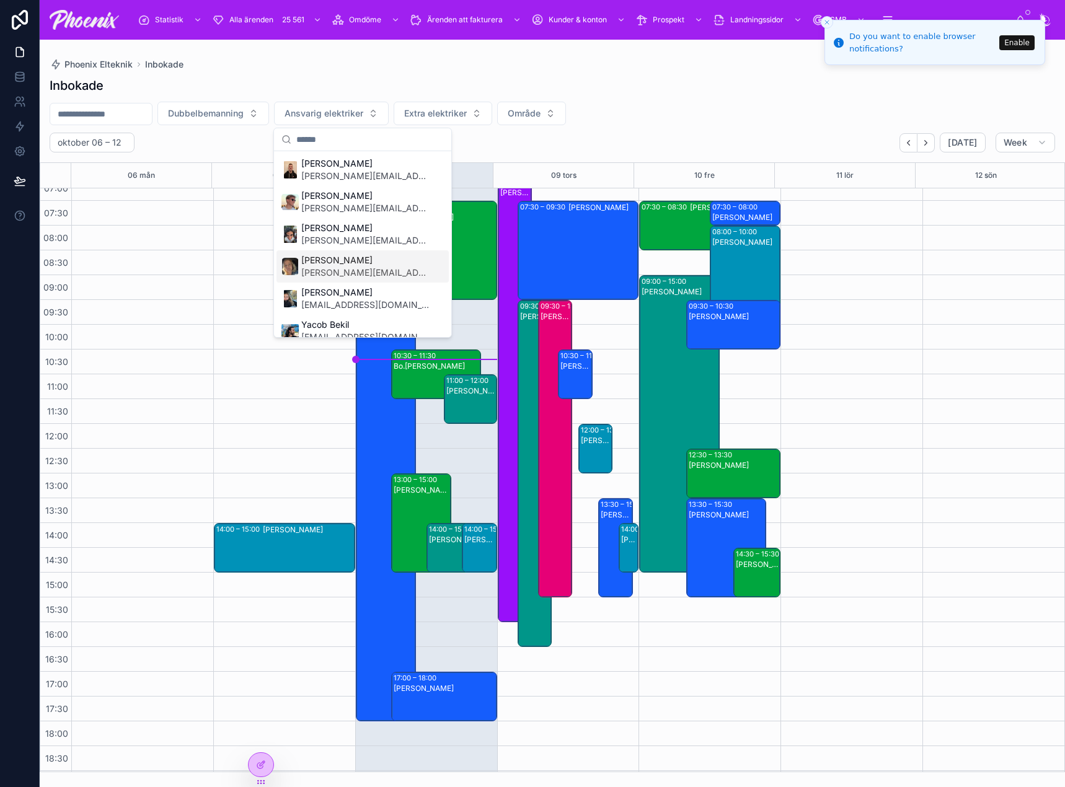
click at [370, 267] on span "josephine.johnsson@phxel.se" at bounding box center [365, 272] width 128 height 12
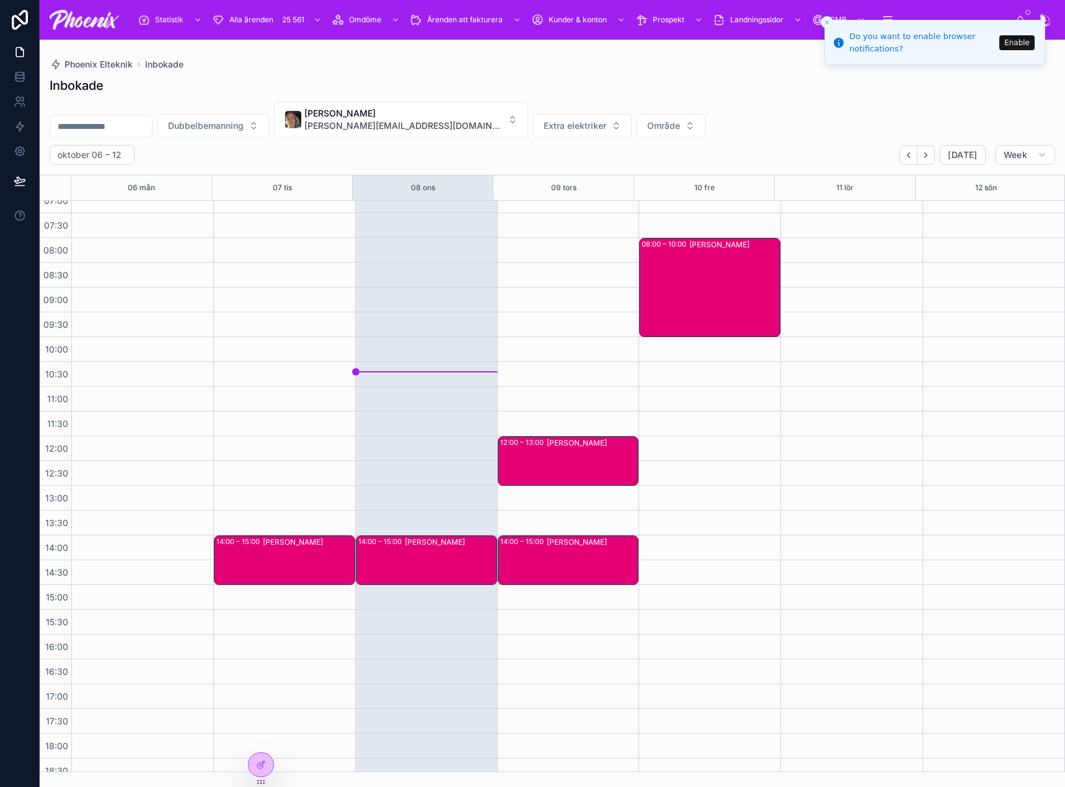
click at [448, 573] on div "[PERSON_NAME]" at bounding box center [450, 560] width 91 height 47
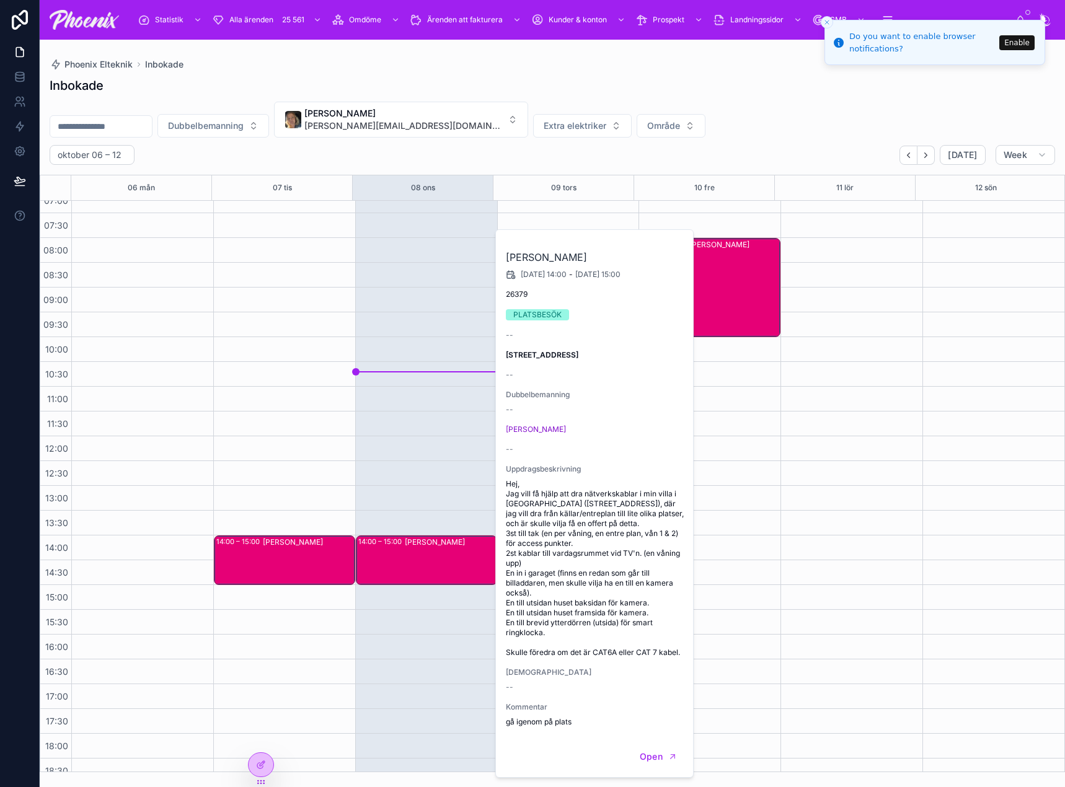
click at [438, 503] on div "14:00 – 15:00 Simon Modig" at bounding box center [426, 585] width 142 height 892
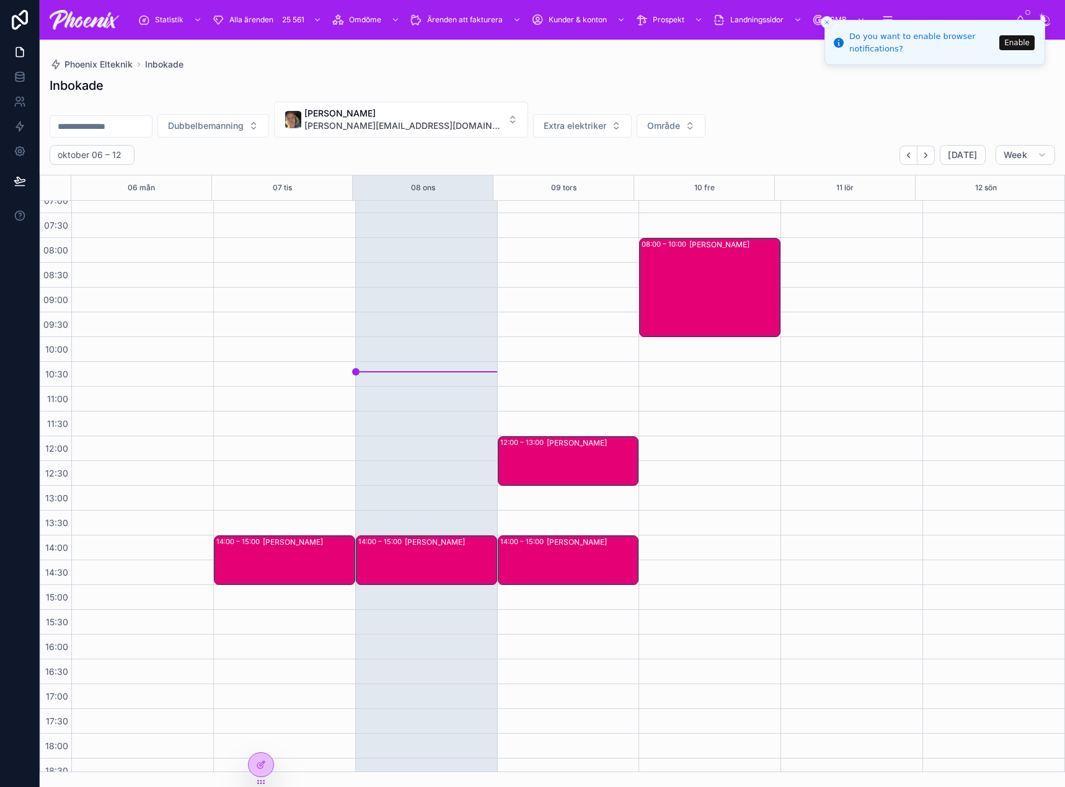
click at [518, 451] on div "12:00 – 13:00 Simon Lundin" at bounding box center [568, 461] width 140 height 48
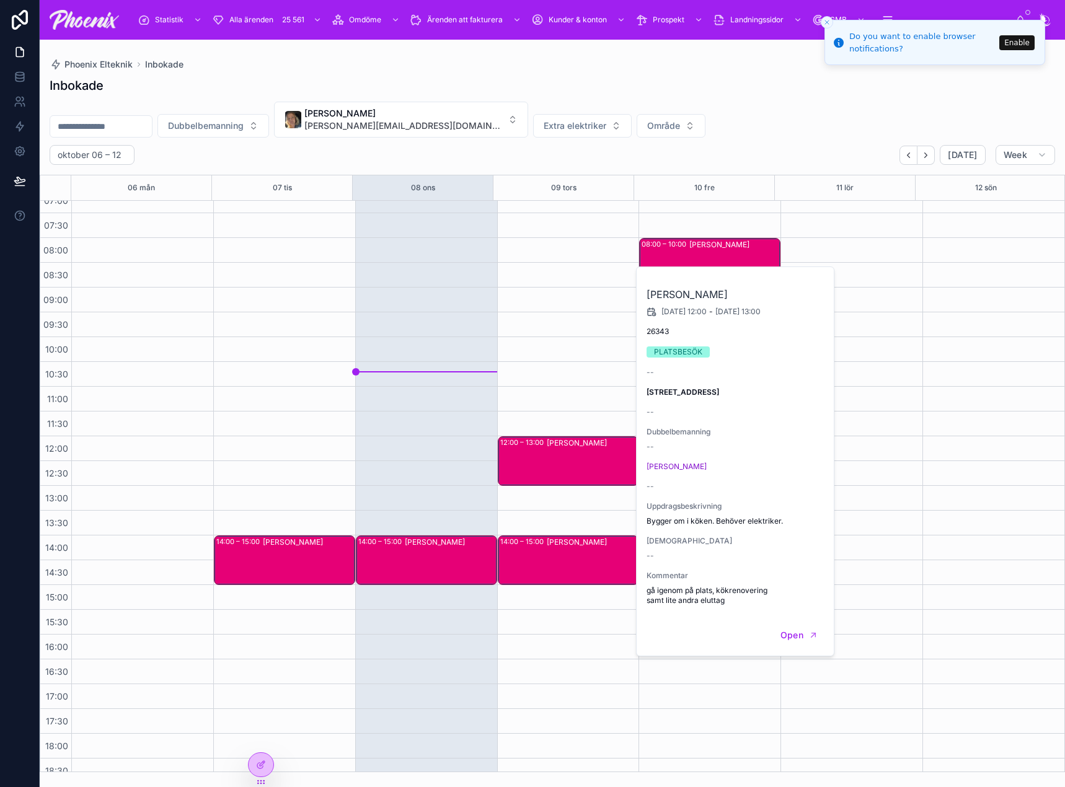
click at [524, 547] on div "14:00 – 15:00 Kerstin Söderström" at bounding box center [568, 560] width 140 height 48
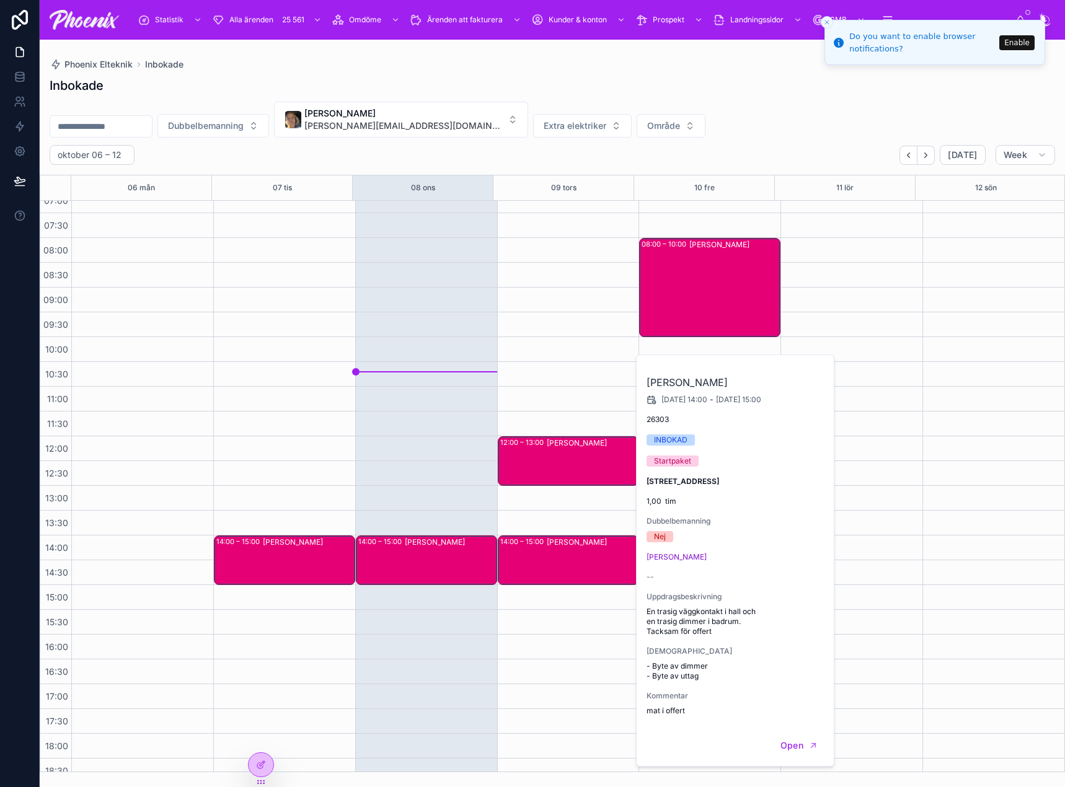
click at [541, 426] on div "12:00 – 13:00 Simon Lundin 14:00 – 15:00 Kerstin Söderström" at bounding box center [568, 585] width 142 height 892
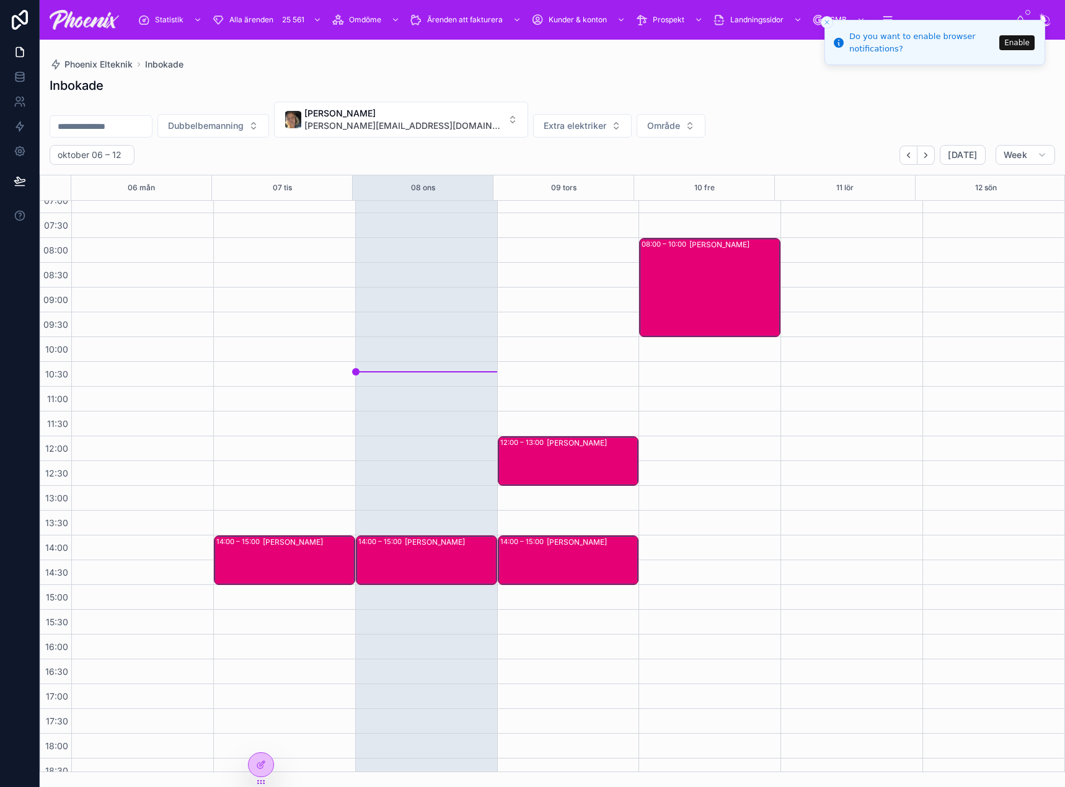
click at [689, 304] on div "[PERSON_NAME]" at bounding box center [734, 287] width 90 height 97
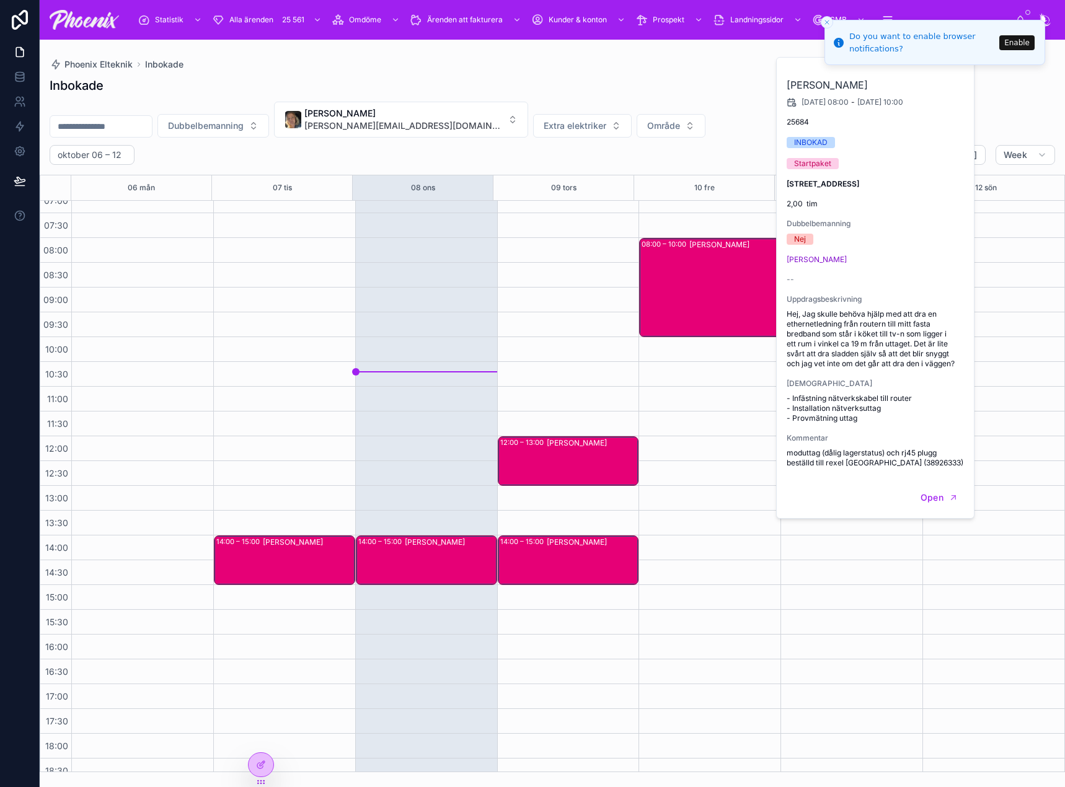
click at [680, 396] on div "08:00 – 10:00 Niklas Darin" at bounding box center [709, 585] width 142 height 892
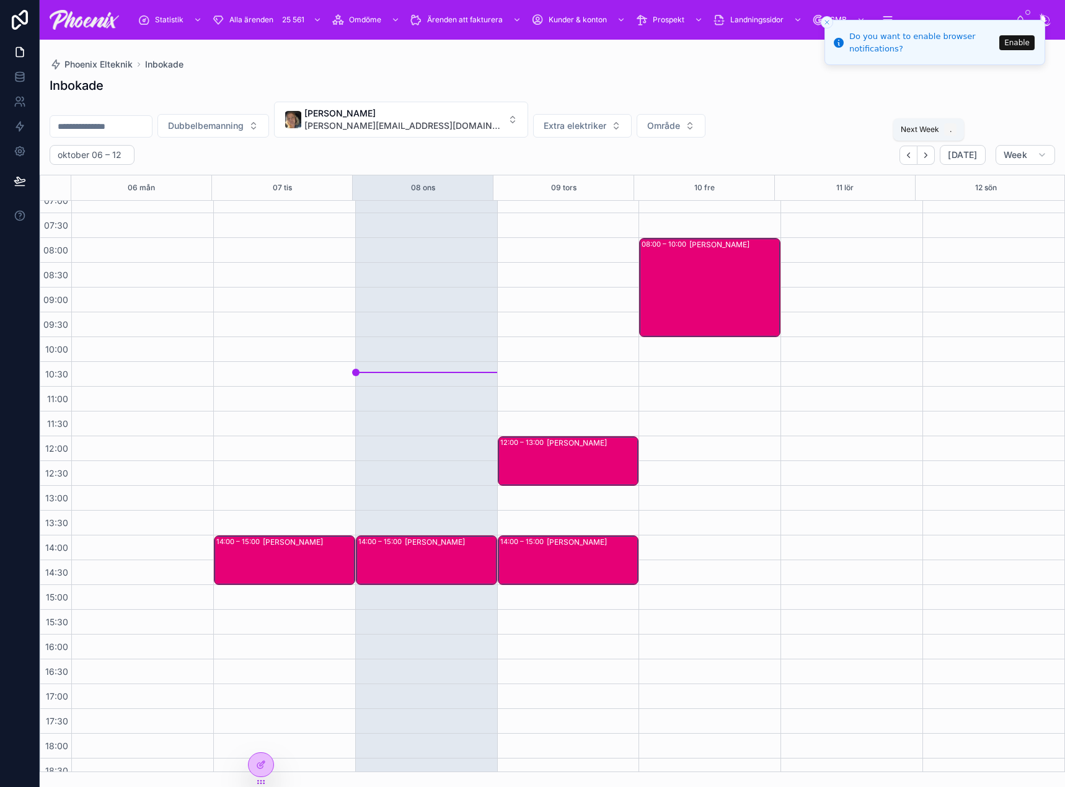
click at [930, 154] on icon "Next" at bounding box center [925, 155] width 9 height 9
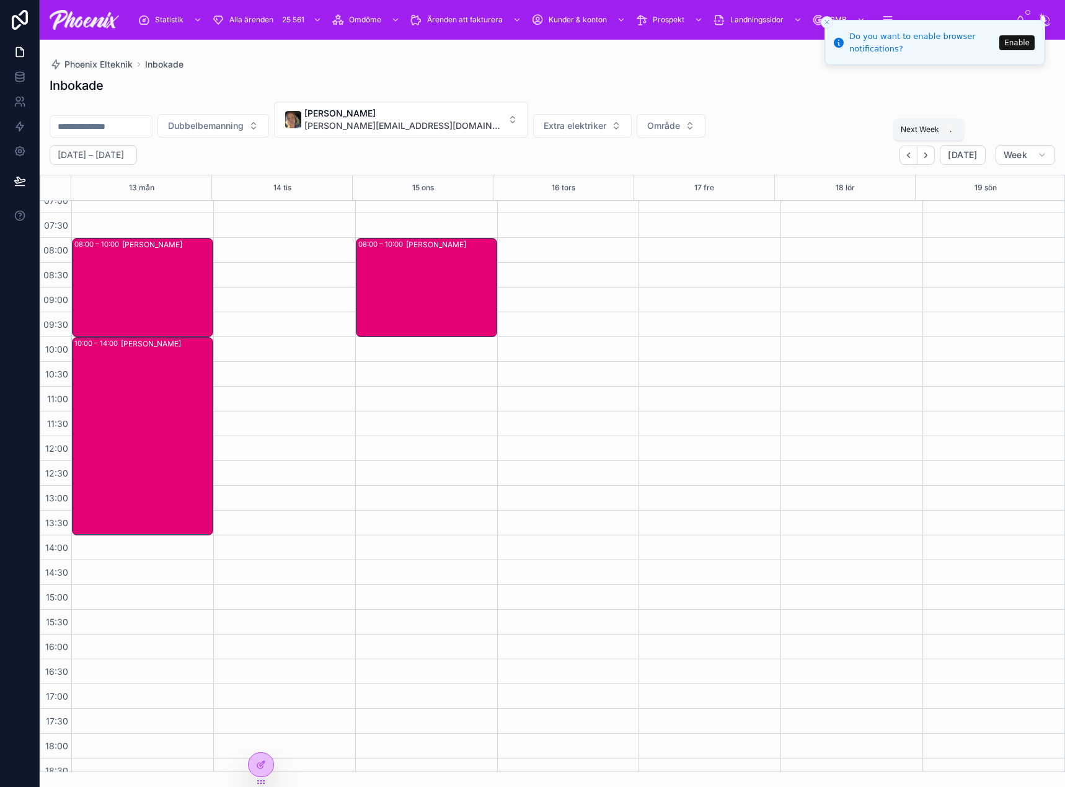
click at [930, 154] on icon "Next" at bounding box center [925, 155] width 9 height 9
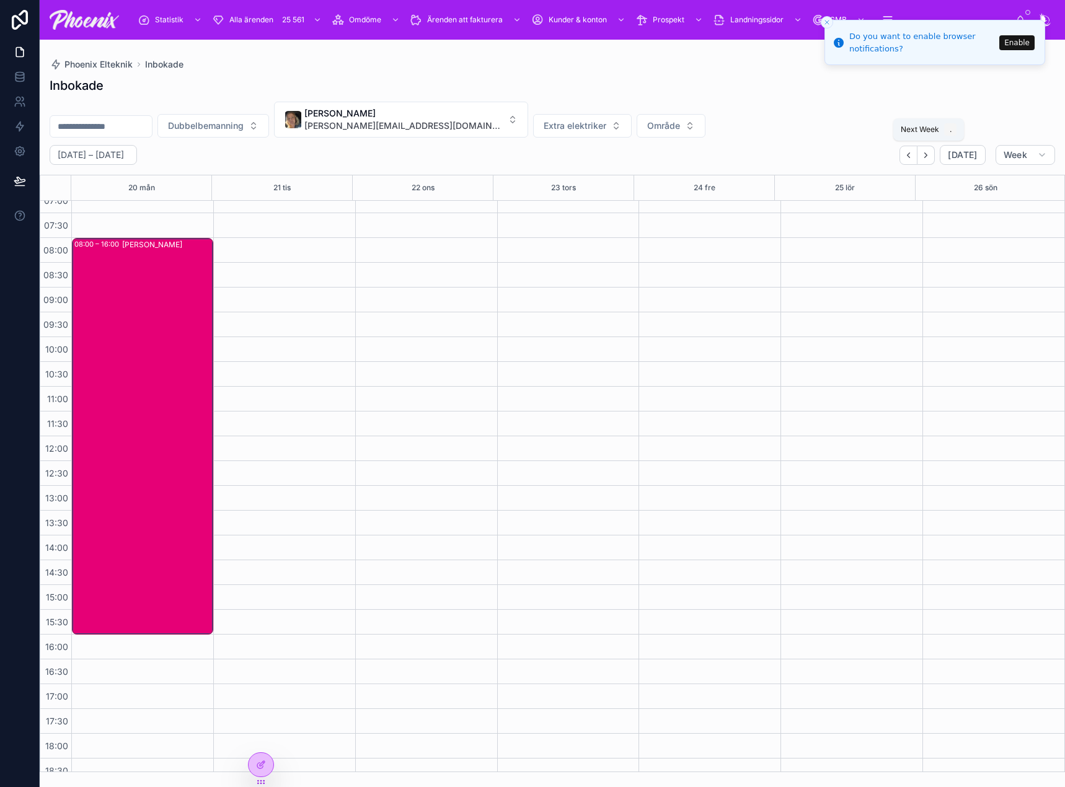
click at [930, 154] on icon "Next" at bounding box center [925, 155] width 9 height 9
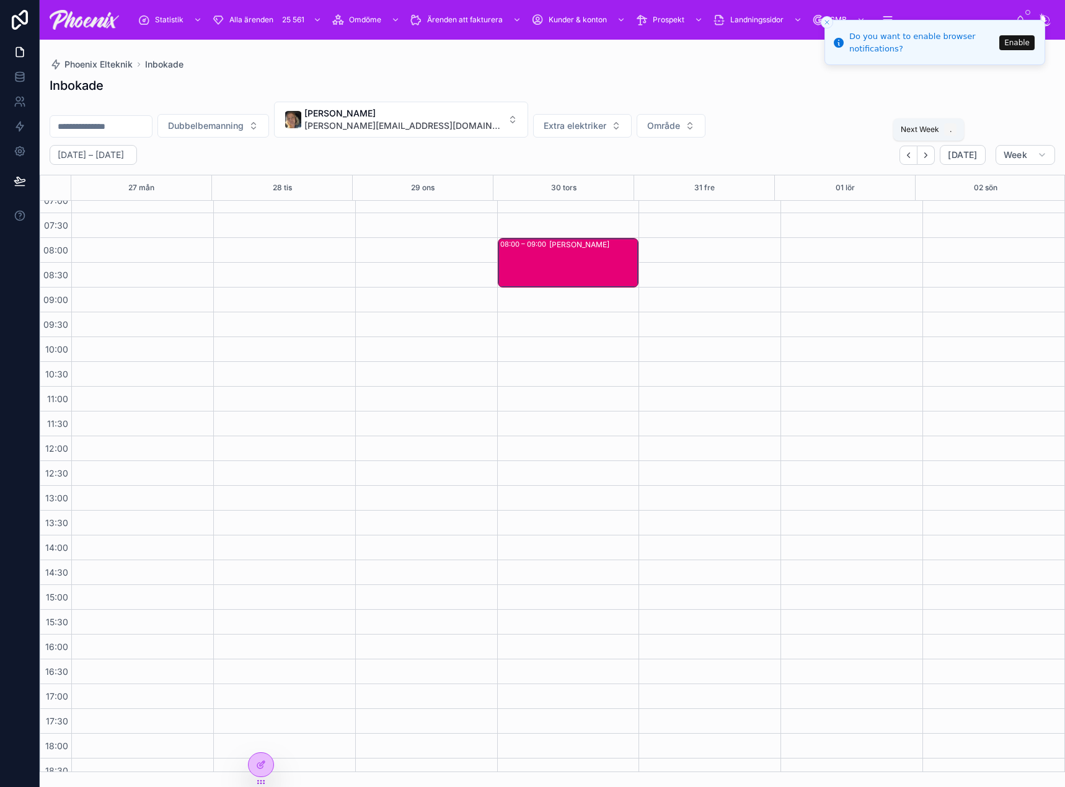
click at [930, 154] on icon "Next" at bounding box center [925, 155] width 9 height 9
click at [965, 153] on span "[DATE]" at bounding box center [962, 154] width 29 height 11
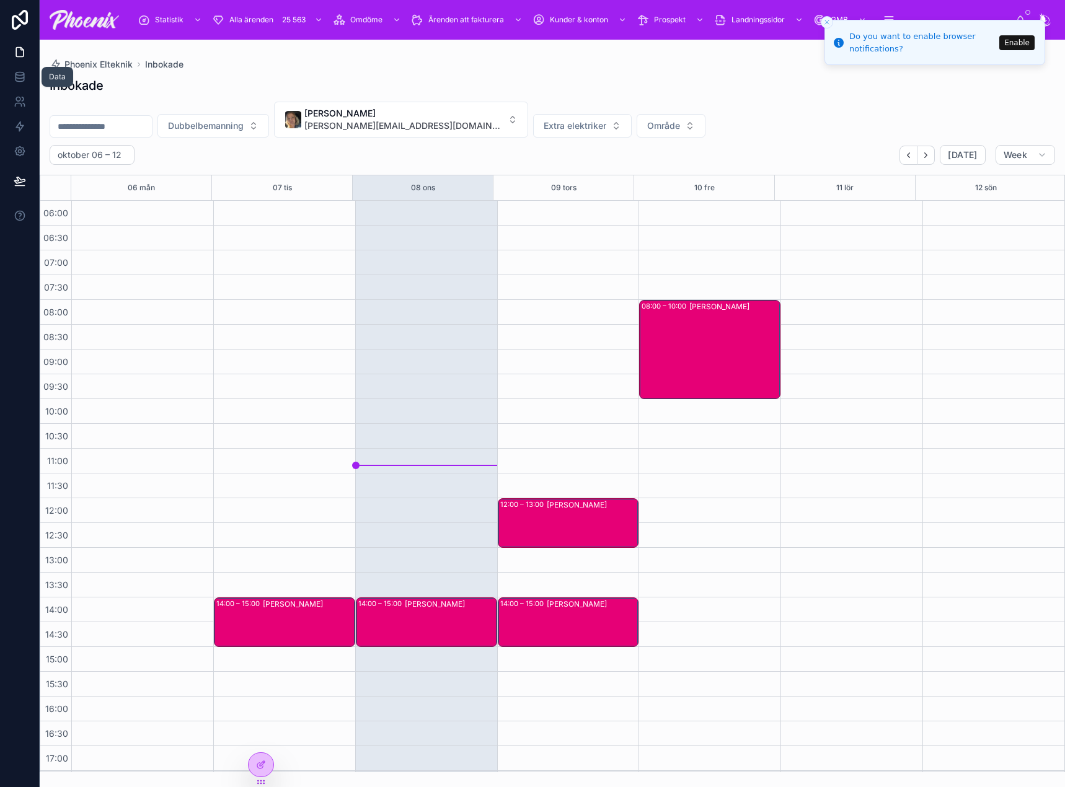
scroll to position [62, 0]
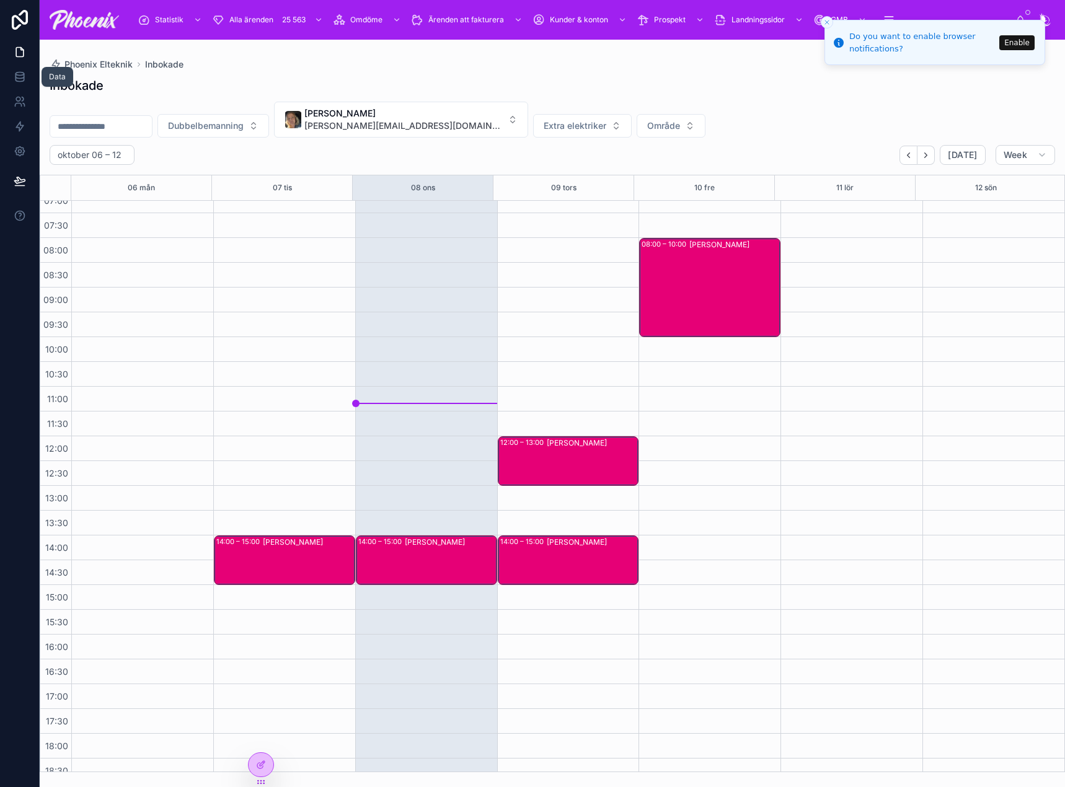
drag, startPoint x: 0, startPoint y: 0, endPoint x: 15, endPoint y: 74, distance: 76.0
click at [15, 74] on icon at bounding box center [19, 76] width 8 height 5
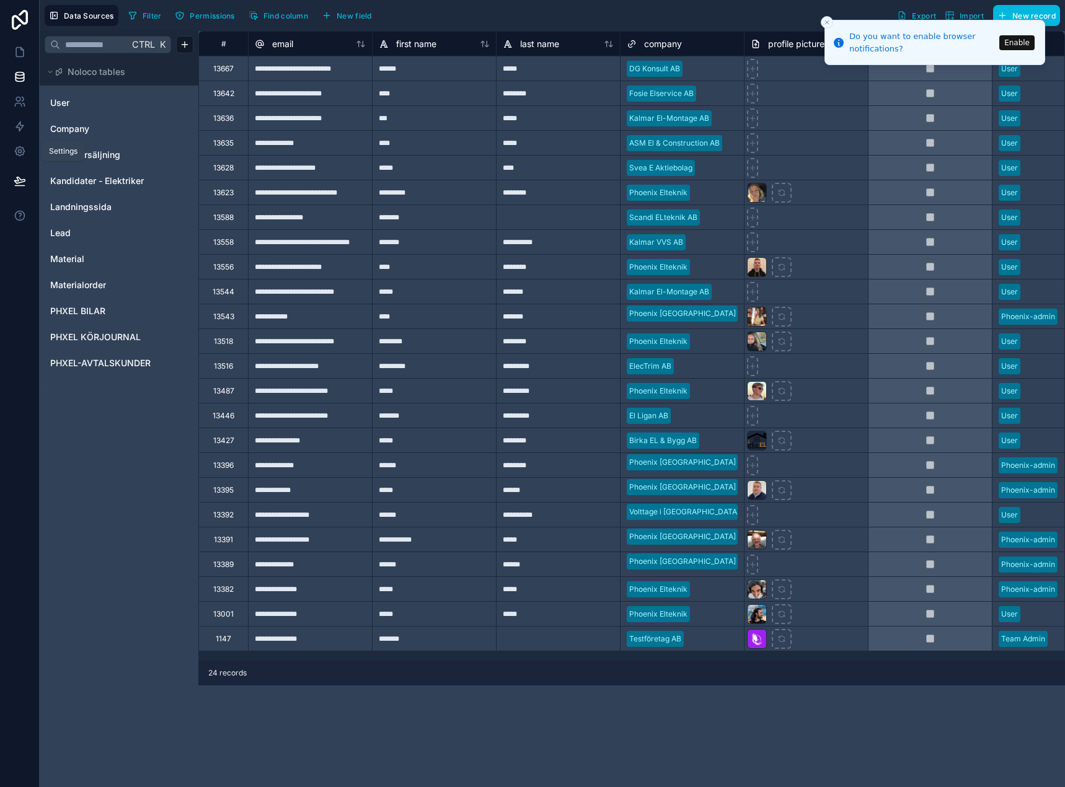
click at [23, 151] on icon at bounding box center [20, 151] width 12 height 12
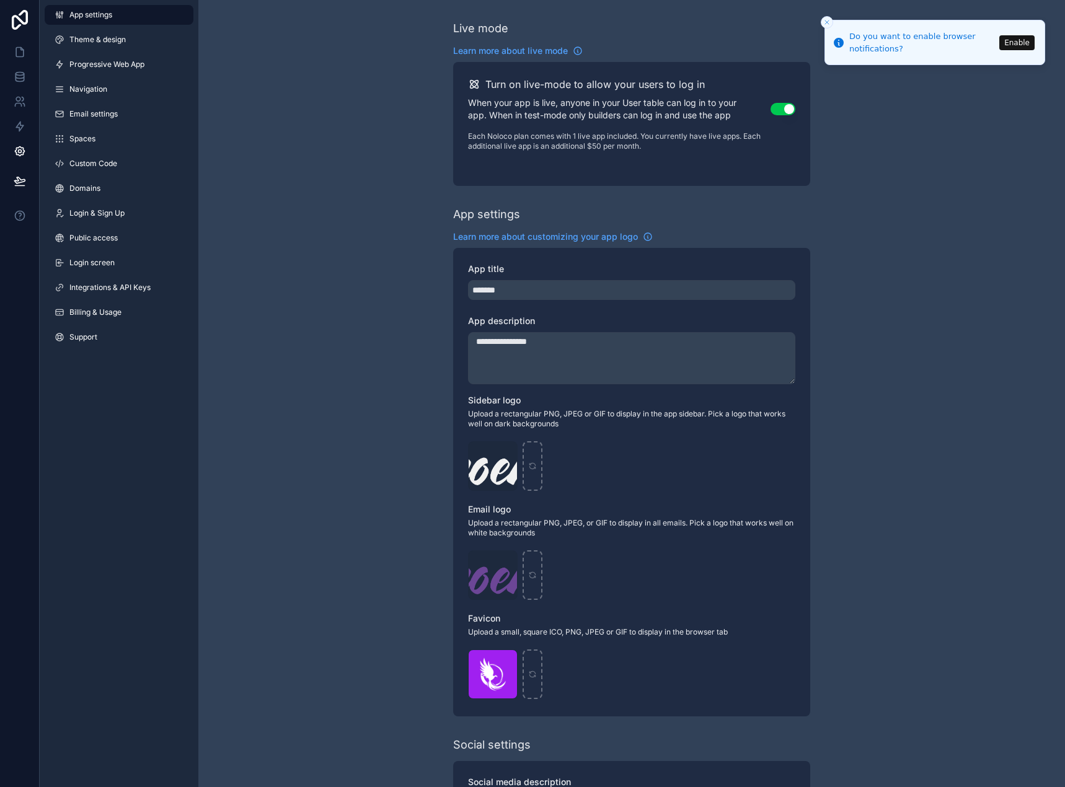
click at [100, 283] on span "Integrations & API Keys" at bounding box center [109, 288] width 81 height 10
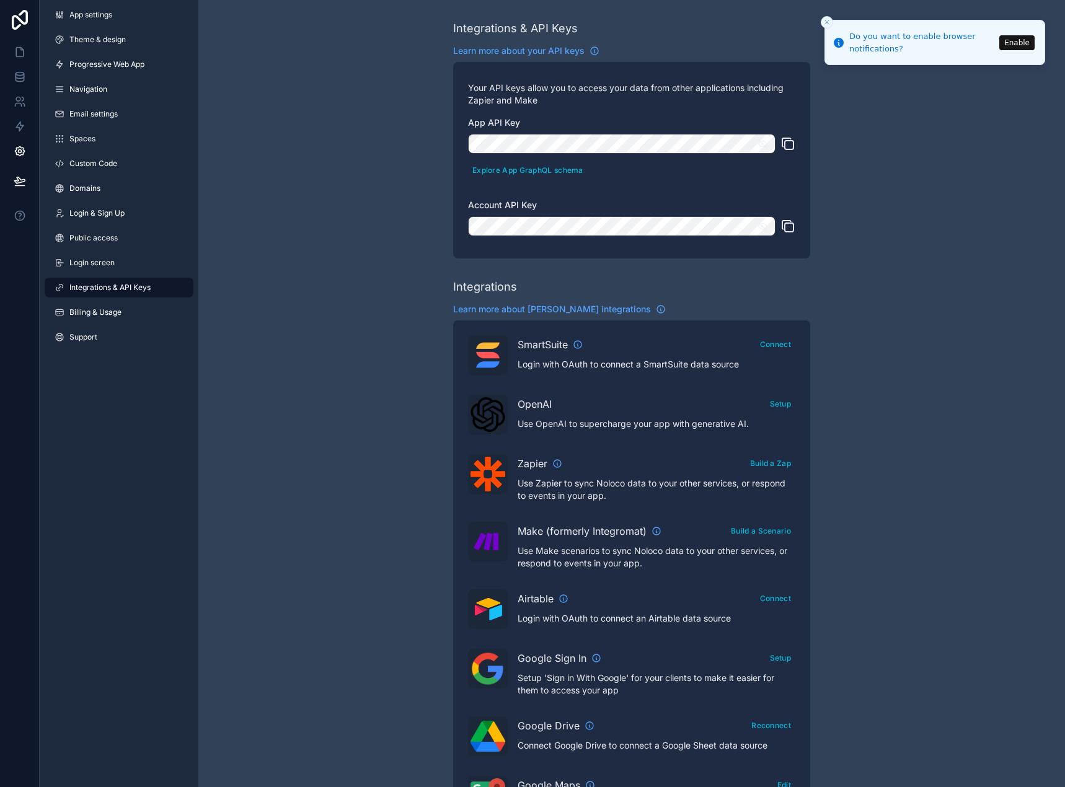
click at [827, 21] on icon "Close toast" at bounding box center [826, 22] width 7 height 7
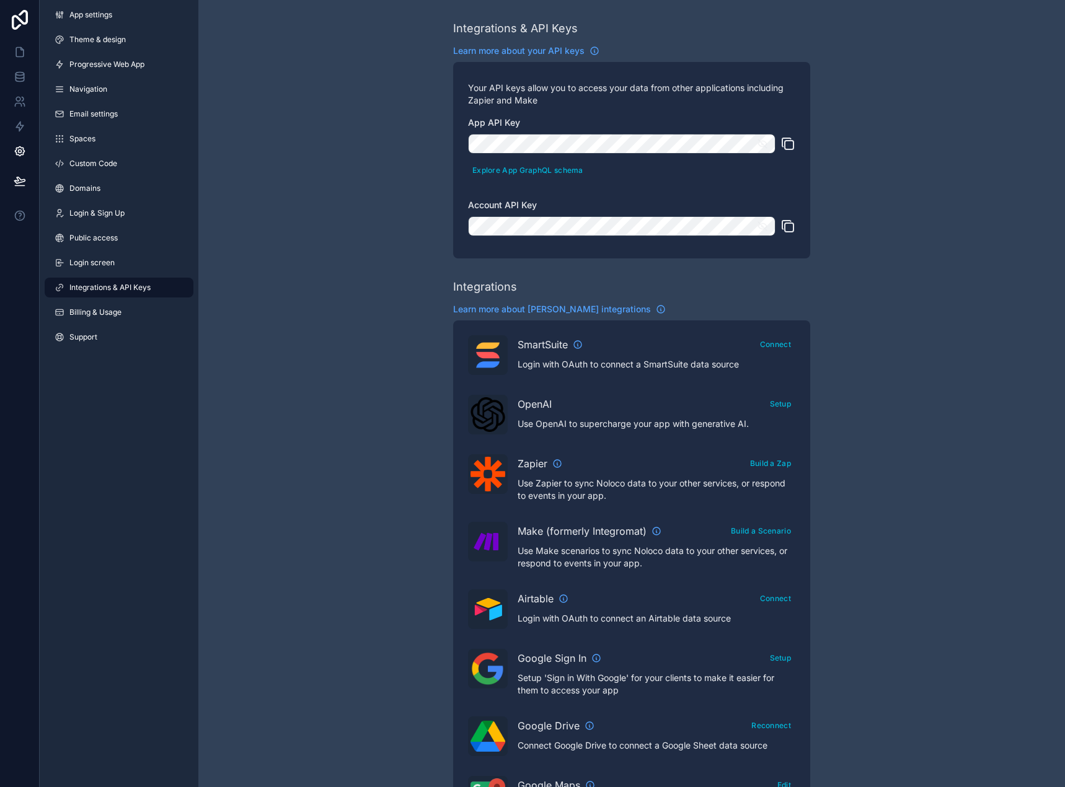
click at [785, 146] on icon "scrollable content" at bounding box center [789, 145] width 9 height 9
click at [501, 173] on button "Explore App GraphQL schema" at bounding box center [528, 170] width 120 height 18
click at [539, 174] on button "Explore App GraphQL schema" at bounding box center [528, 170] width 120 height 18
click at [765, 229] on icon "scrollable content" at bounding box center [762, 226] width 11 height 11
click at [763, 144] on icon "scrollable content" at bounding box center [762, 143] width 11 height 11
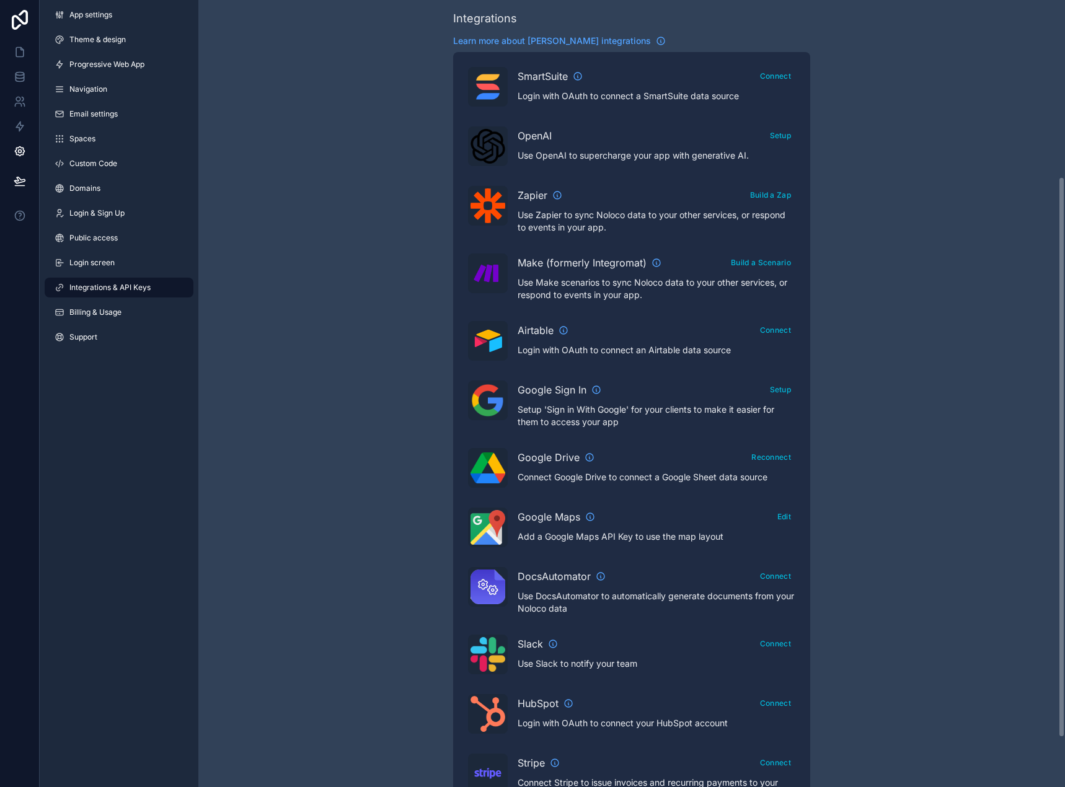
scroll to position [317, 0]
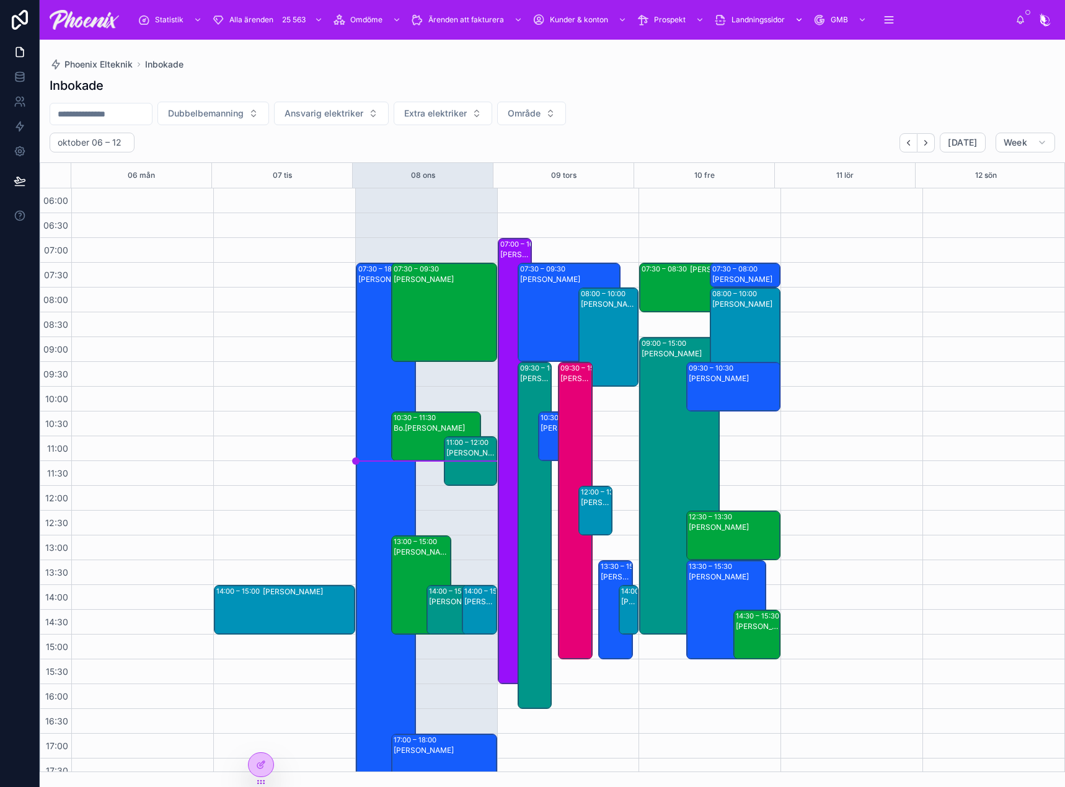
scroll to position [297, 0]
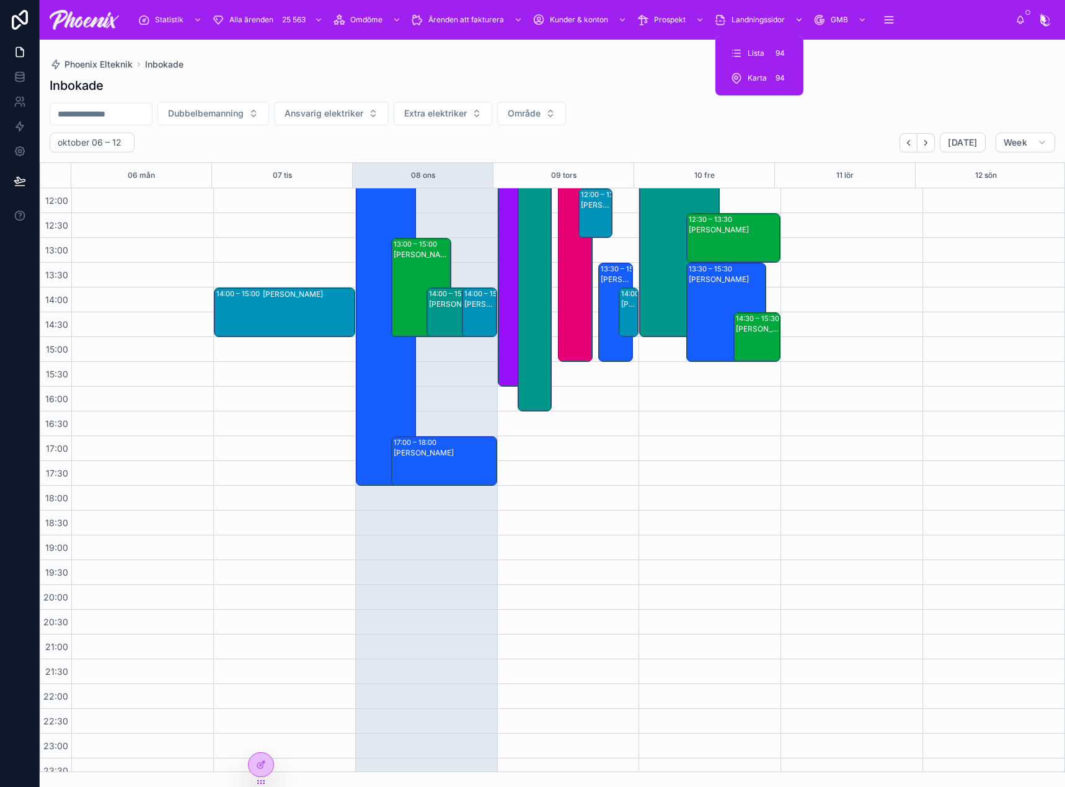
click at [738, 22] on span "Landningssidor" at bounding box center [757, 20] width 53 height 10
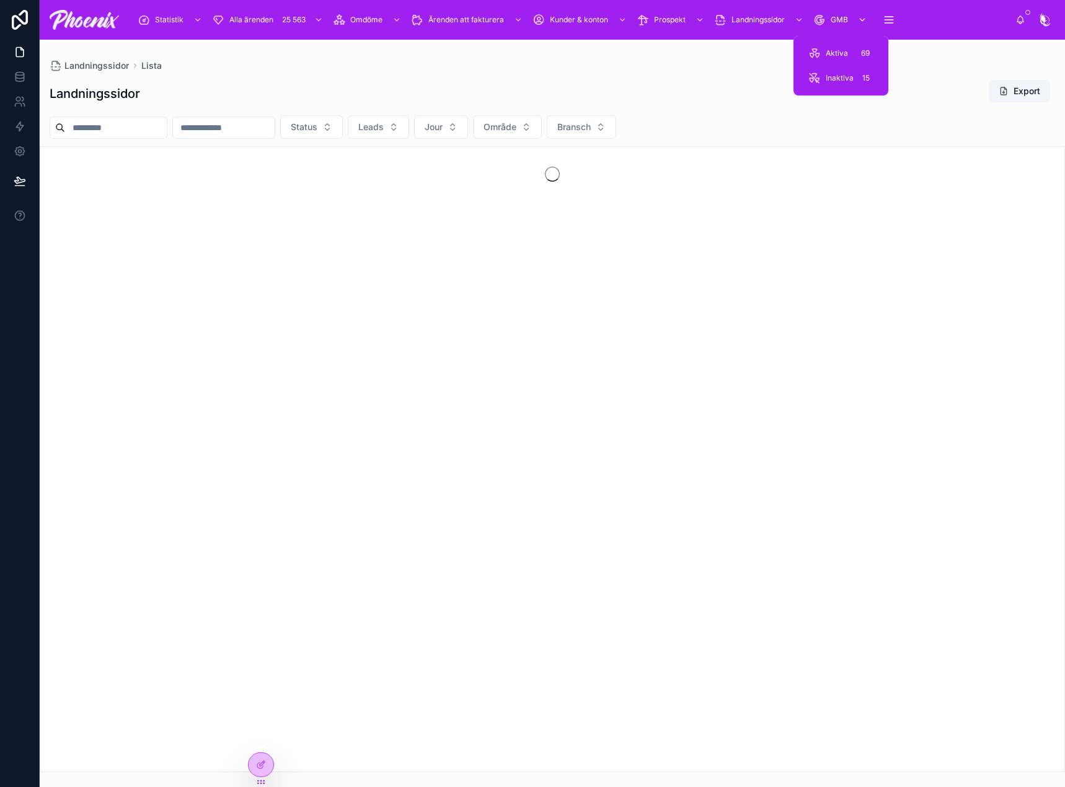
click at [837, 19] on span "GMB" at bounding box center [838, 20] width 17 height 10
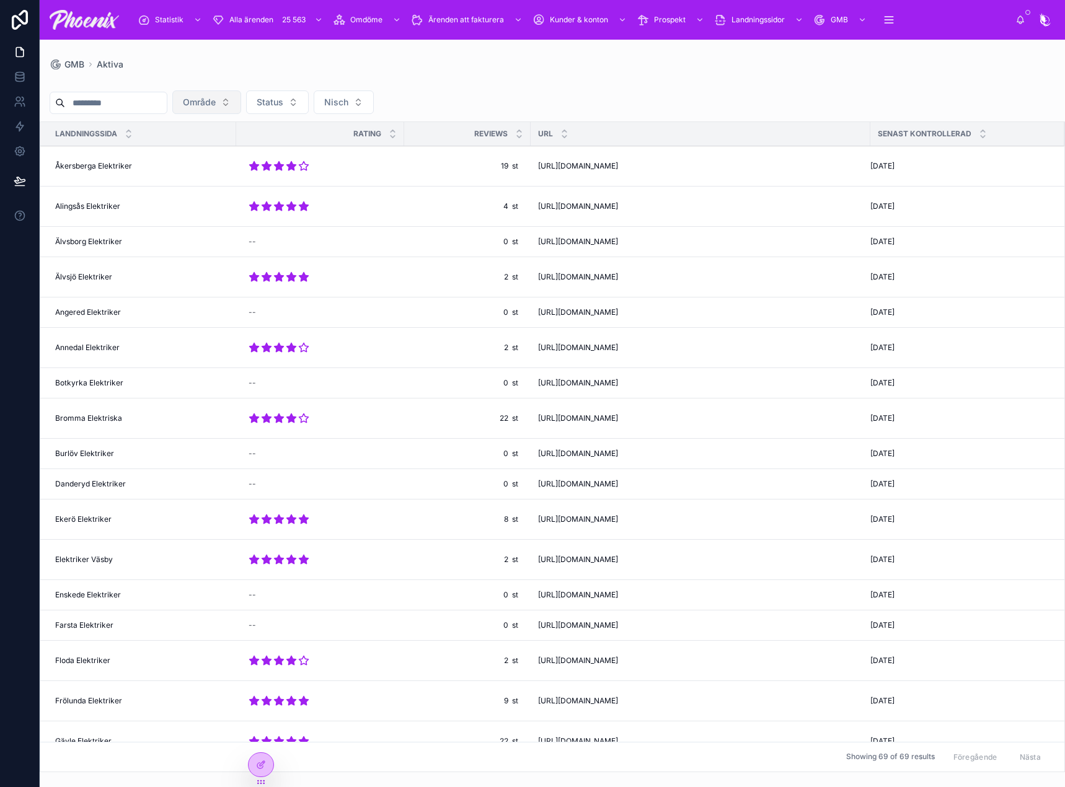
click at [241, 99] on button "Område" at bounding box center [206, 102] width 69 height 24
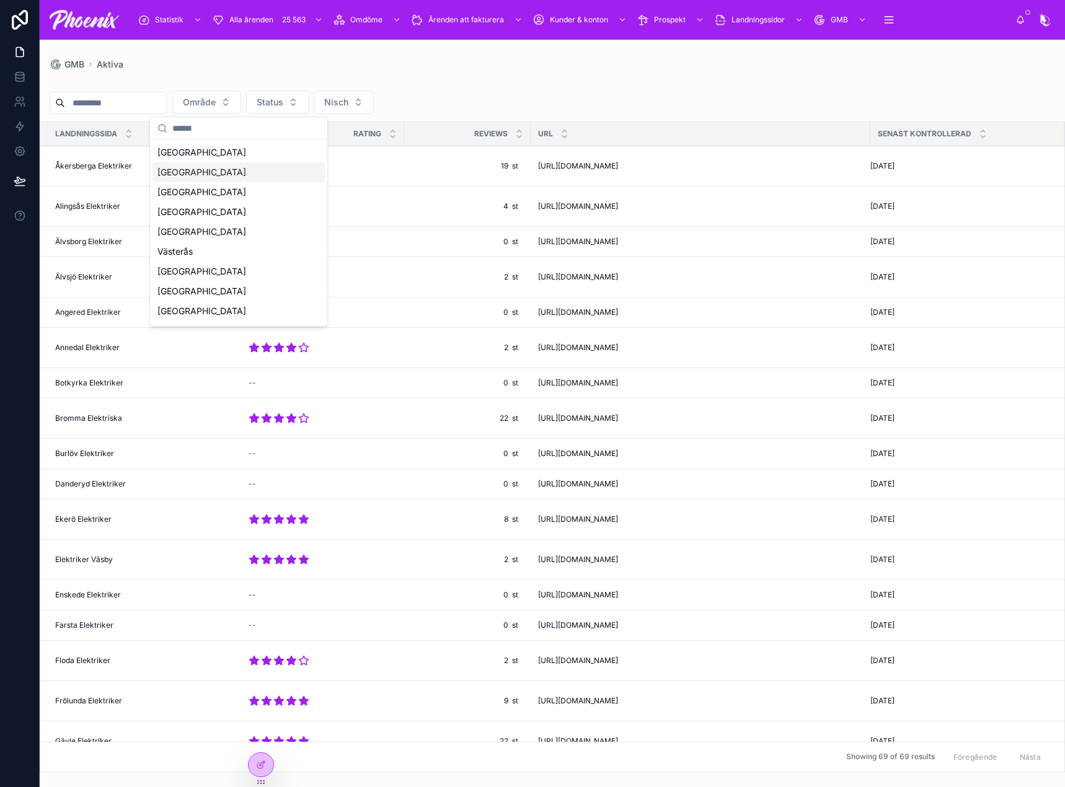
click at [234, 176] on div "[GEOGRAPHIC_DATA]" at bounding box center [238, 172] width 172 height 20
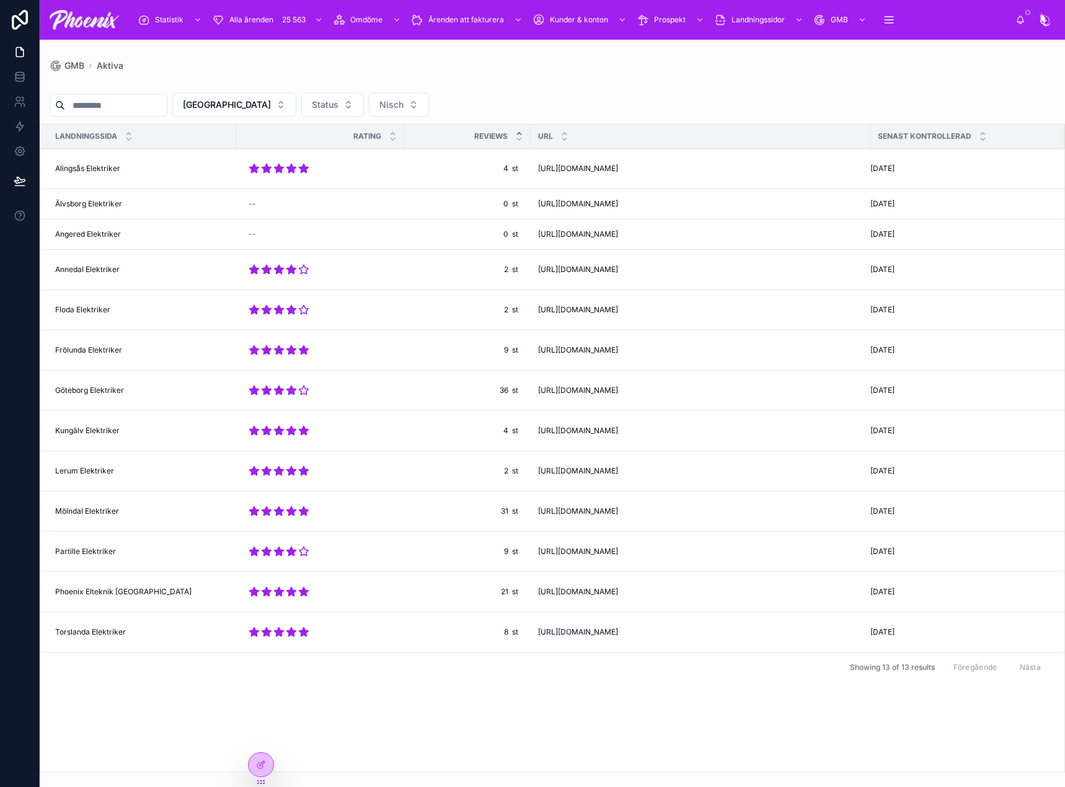
click at [519, 130] on icon at bounding box center [519, 134] width 8 height 8
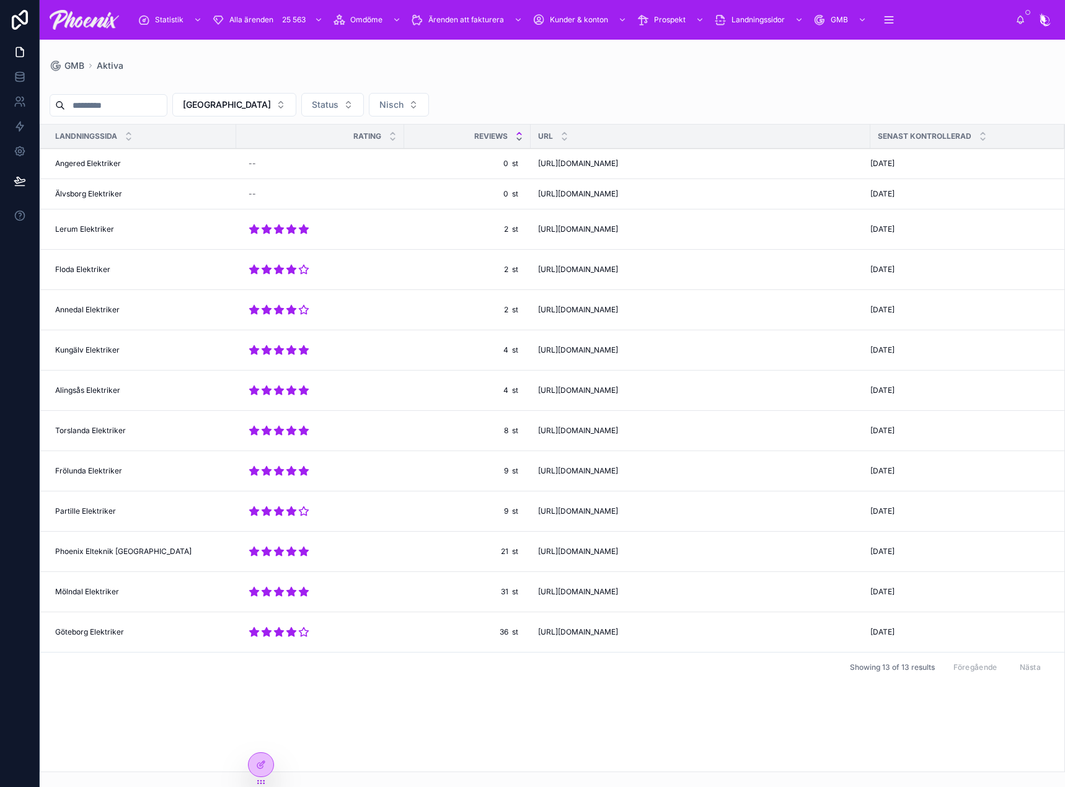
click at [518, 140] on icon at bounding box center [519, 139] width 8 height 8
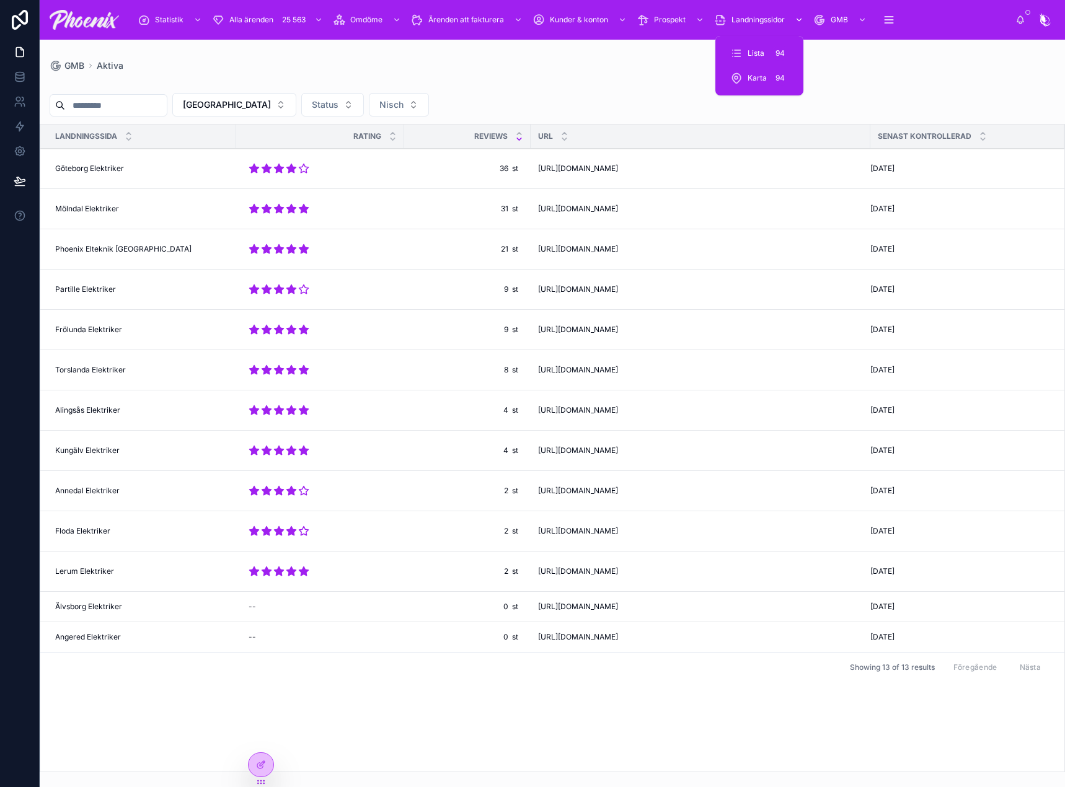
click at [769, 22] on span "Landningssidor" at bounding box center [757, 20] width 53 height 10
click at [648, 15] on icon "scrollable content" at bounding box center [642, 20] width 12 height 12
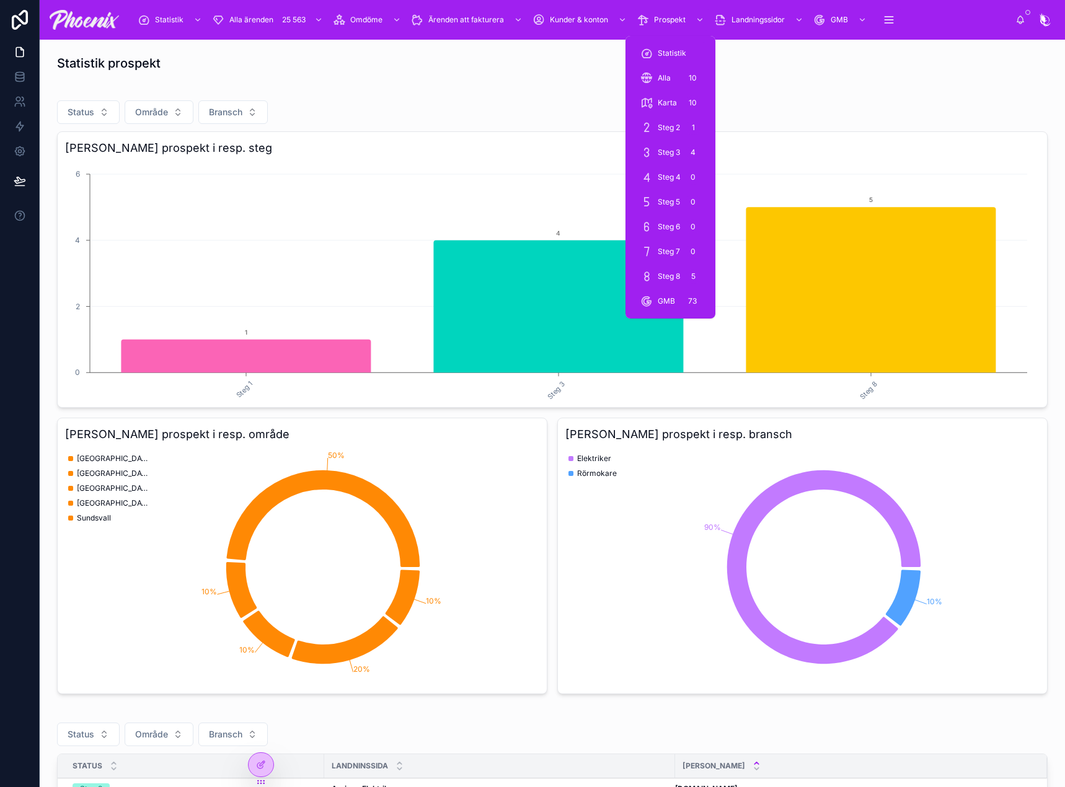
click at [674, 276] on span "Steg 8" at bounding box center [669, 276] width 22 height 10
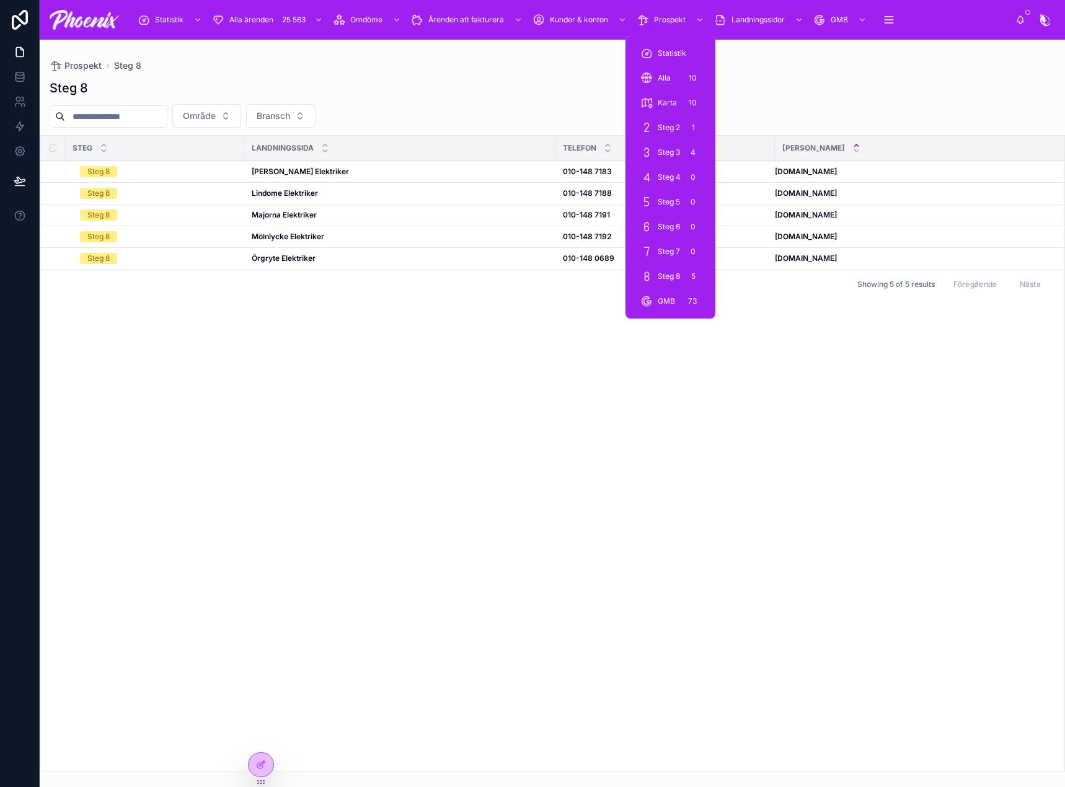
click at [666, 73] on div "Alla 10" at bounding box center [670, 78] width 60 height 20
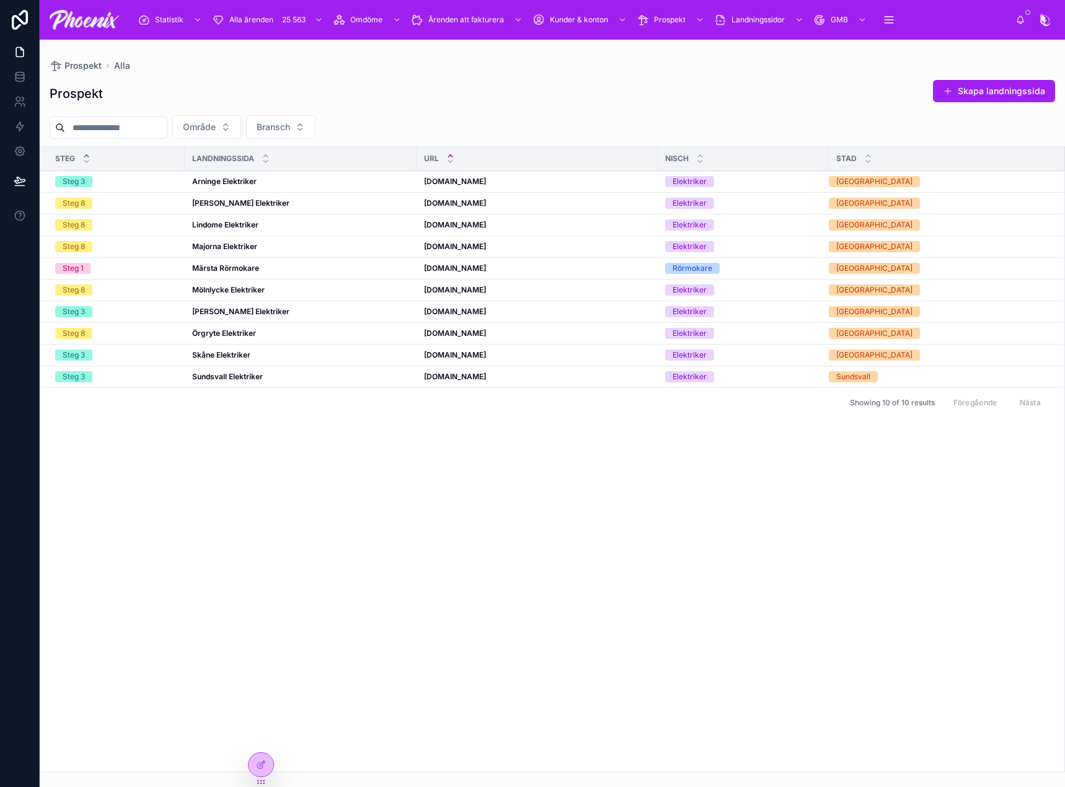
click at [87, 156] on icon at bounding box center [86, 156] width 4 height 2
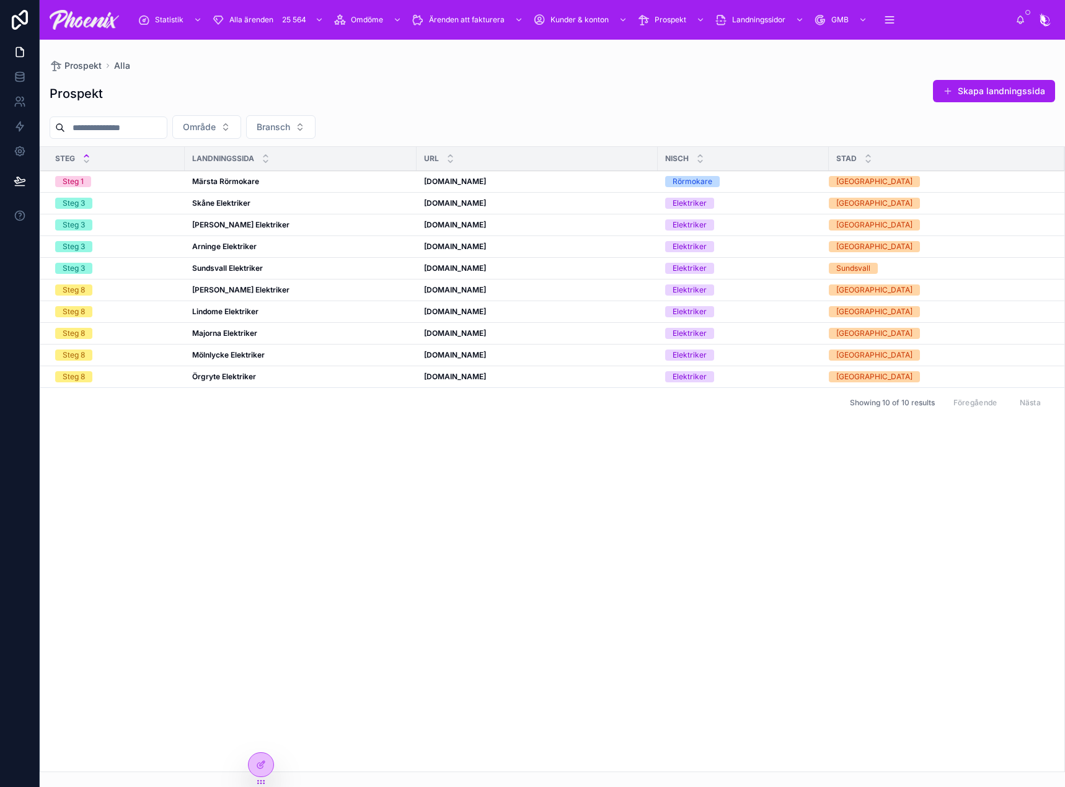
click at [316, 79] on div "Prospekt Skapa landningssida Område Bransch steg landningssida URL nisch stad S…" at bounding box center [552, 422] width 1025 height 700
click at [219, 226] on strong "Öland Elektriker" at bounding box center [240, 224] width 97 height 9
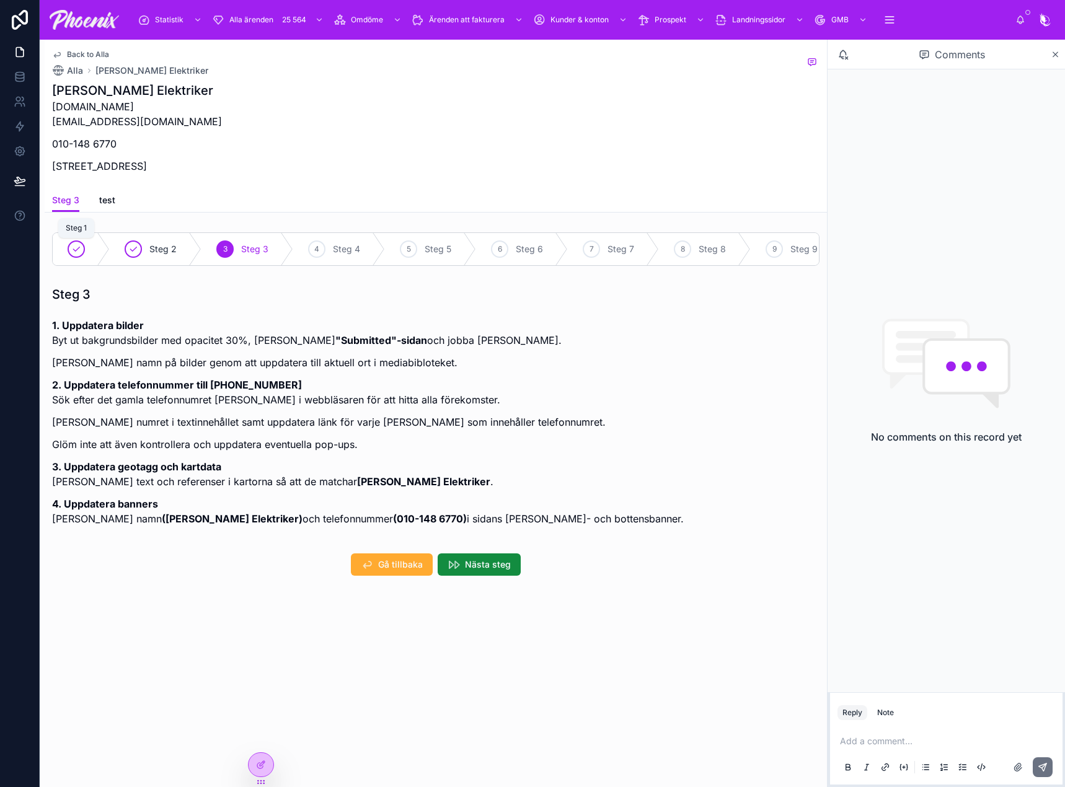
click at [82, 250] on div at bounding box center [76, 248] width 17 height 17
click at [102, 201] on span "test" at bounding box center [107, 200] width 16 height 12
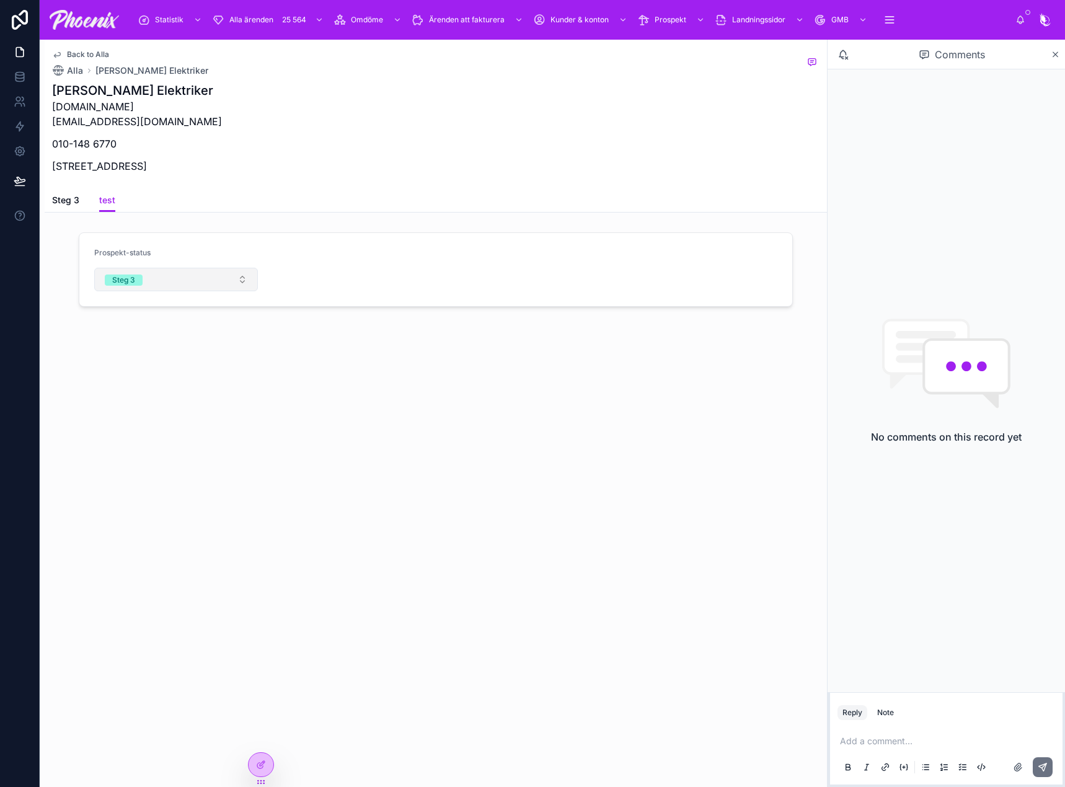
click at [145, 279] on button "Steg 3" at bounding box center [176, 280] width 164 height 24
click at [149, 327] on div "None" at bounding box center [176, 329] width 172 height 19
drag, startPoint x: 145, startPoint y: 283, endPoint x: 151, endPoint y: 259, distance: 24.4
click at [148, 272] on div "Prospekt-status Select a prospekt-status" at bounding box center [436, 246] width 714 height 74
click at [151, 259] on span "Select a prospekt-status" at bounding box center [156, 256] width 103 height 12
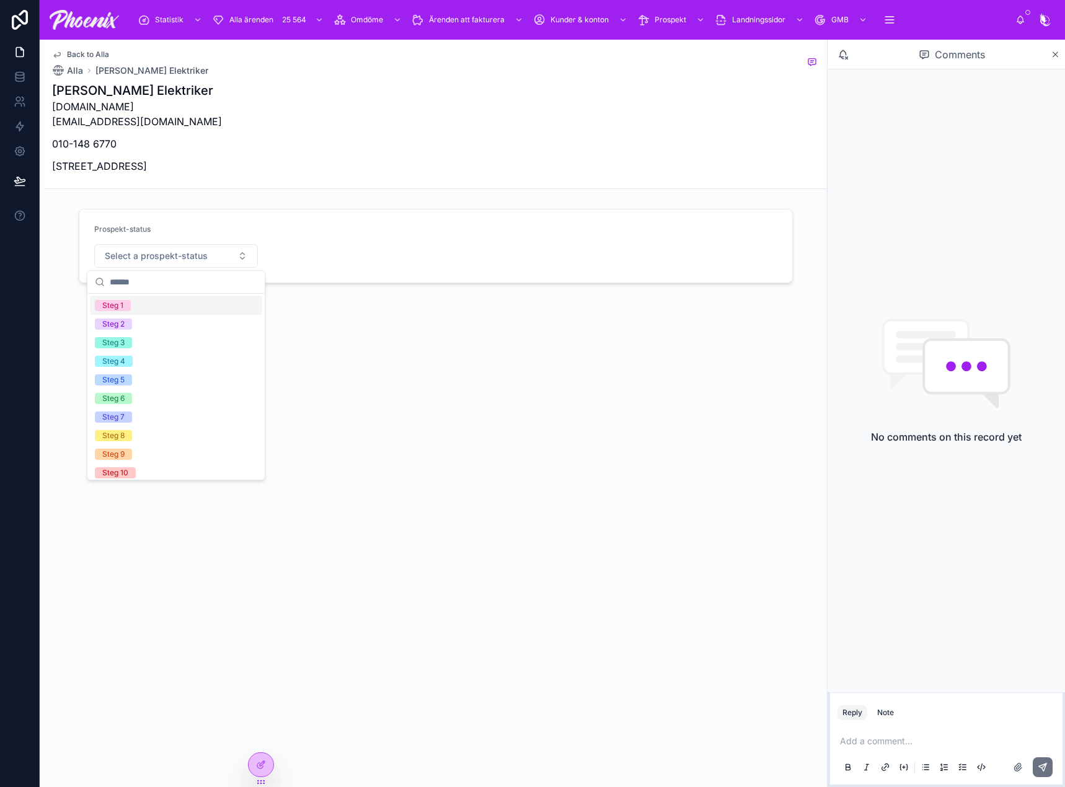
click at [136, 303] on div "Steg 1" at bounding box center [176, 305] width 172 height 19
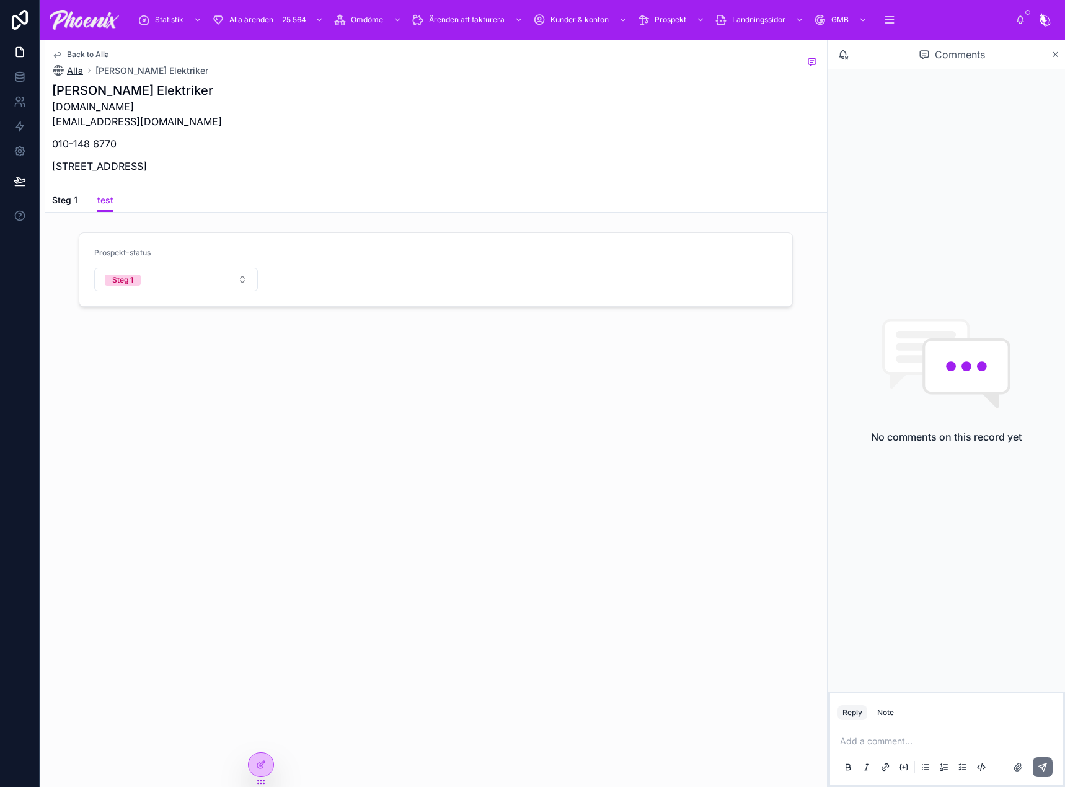
click at [80, 68] on span "Alla" at bounding box center [75, 70] width 16 height 12
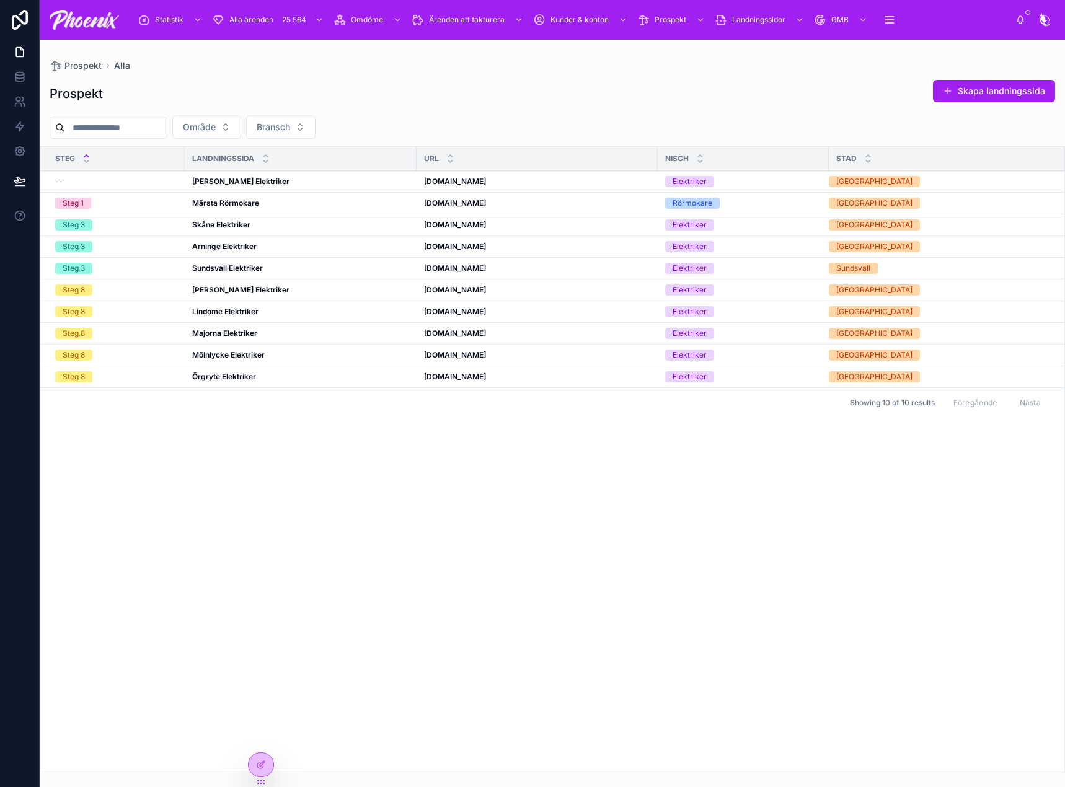
click at [227, 182] on strong "Öland Elektriker" at bounding box center [240, 181] width 97 height 9
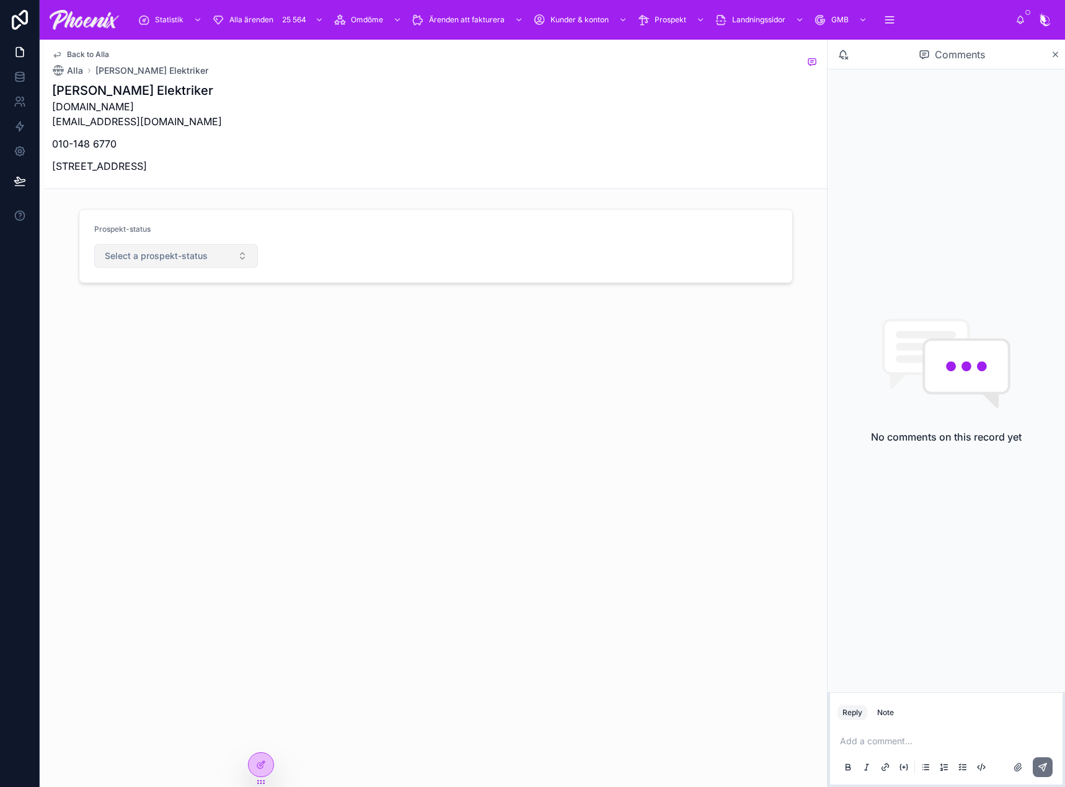
click at [234, 259] on button "Select a prospekt-status" at bounding box center [176, 256] width 164 height 24
click at [186, 307] on div "Steg 1" at bounding box center [176, 305] width 172 height 19
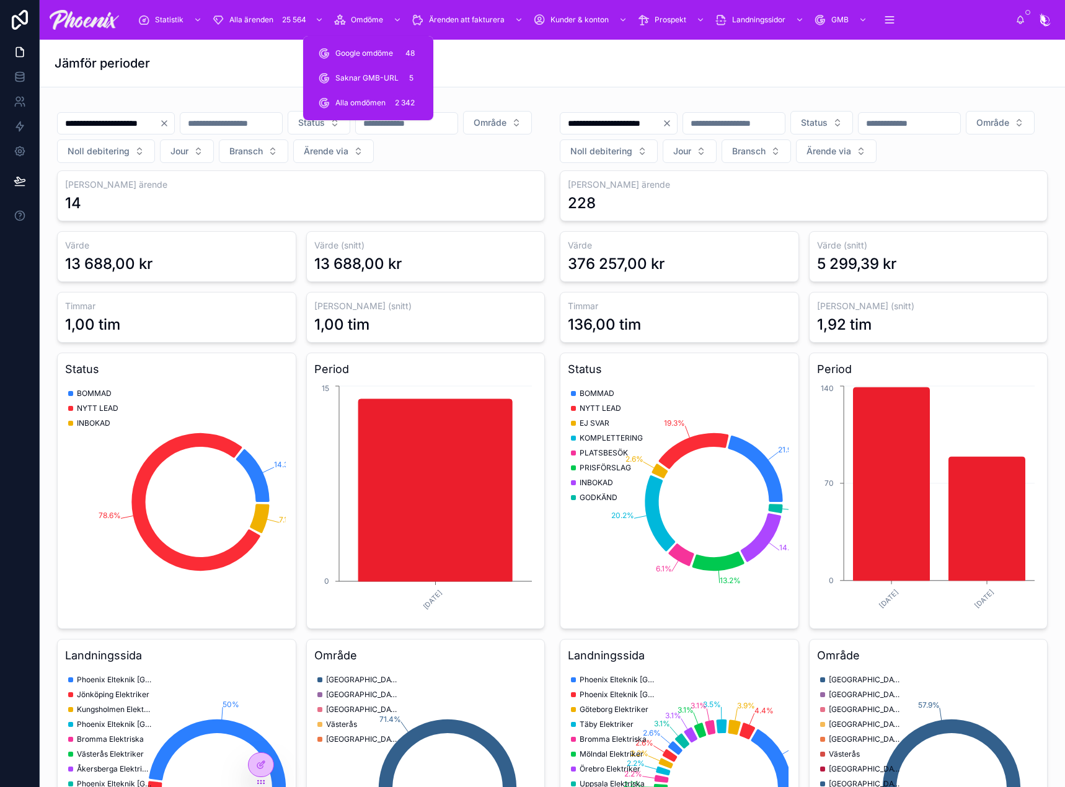
click at [366, 49] on span "Google omdöme" at bounding box center [364, 53] width 58 height 10
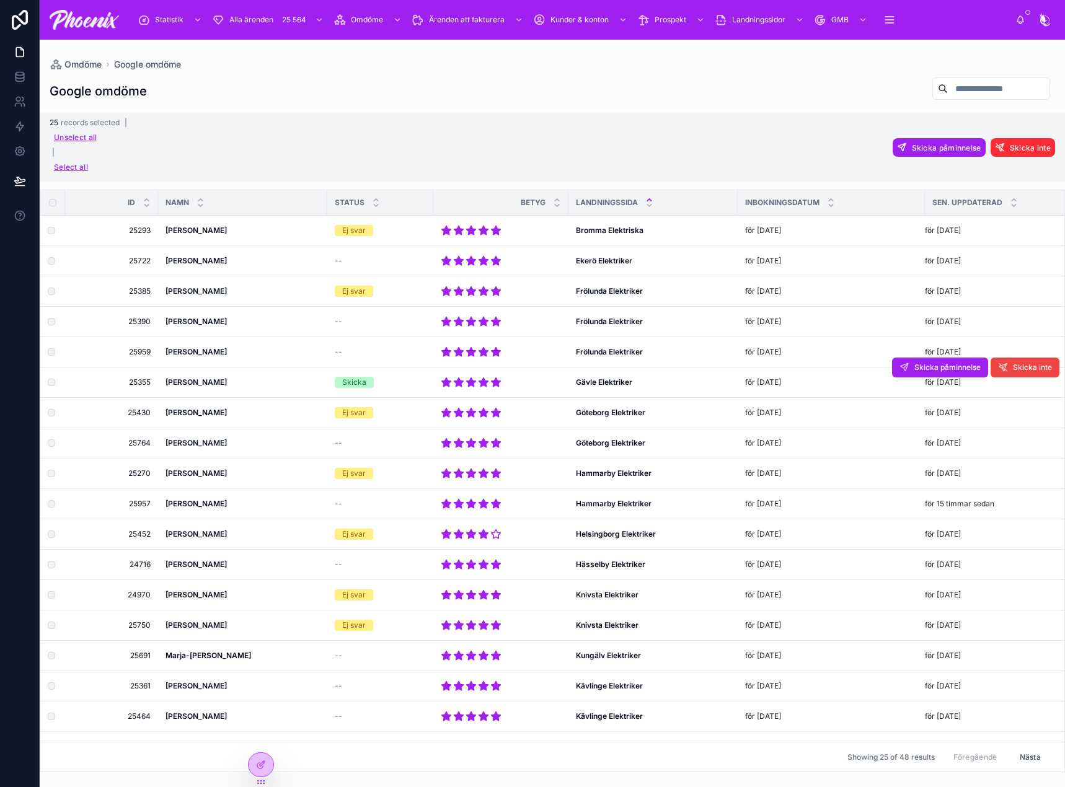
click at [188, 384] on strong "Björn Wallström" at bounding box center [195, 381] width 61 height 9
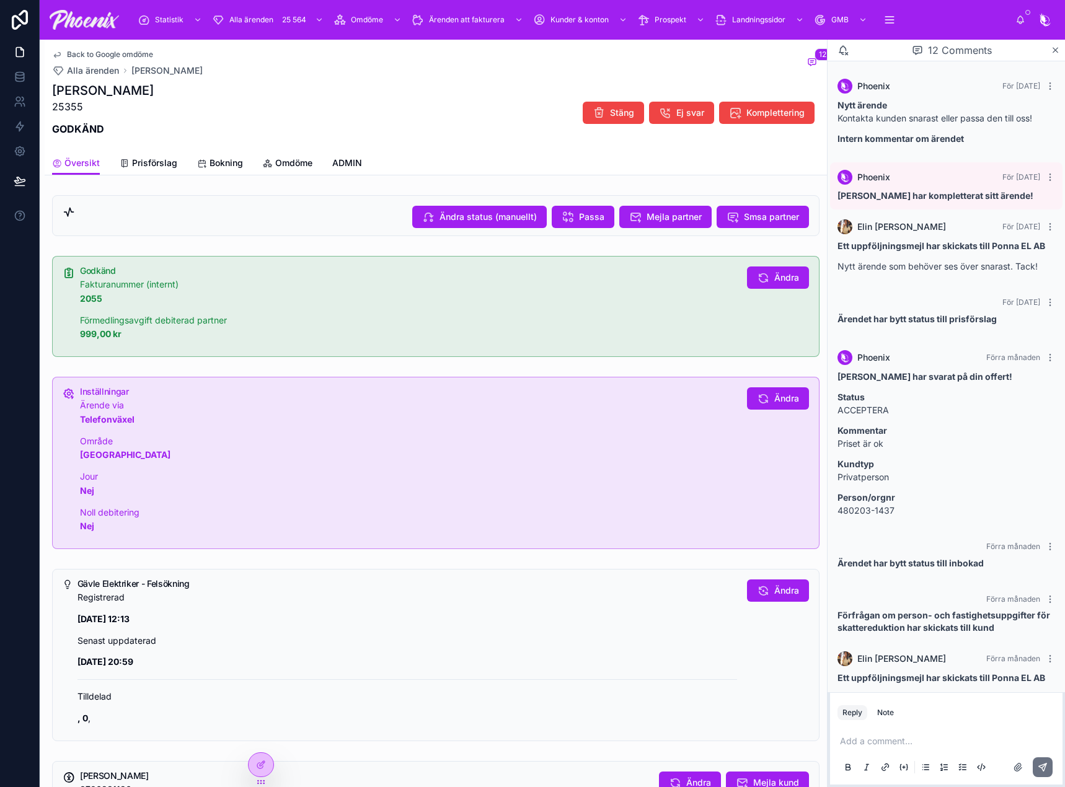
scroll to position [322, 0]
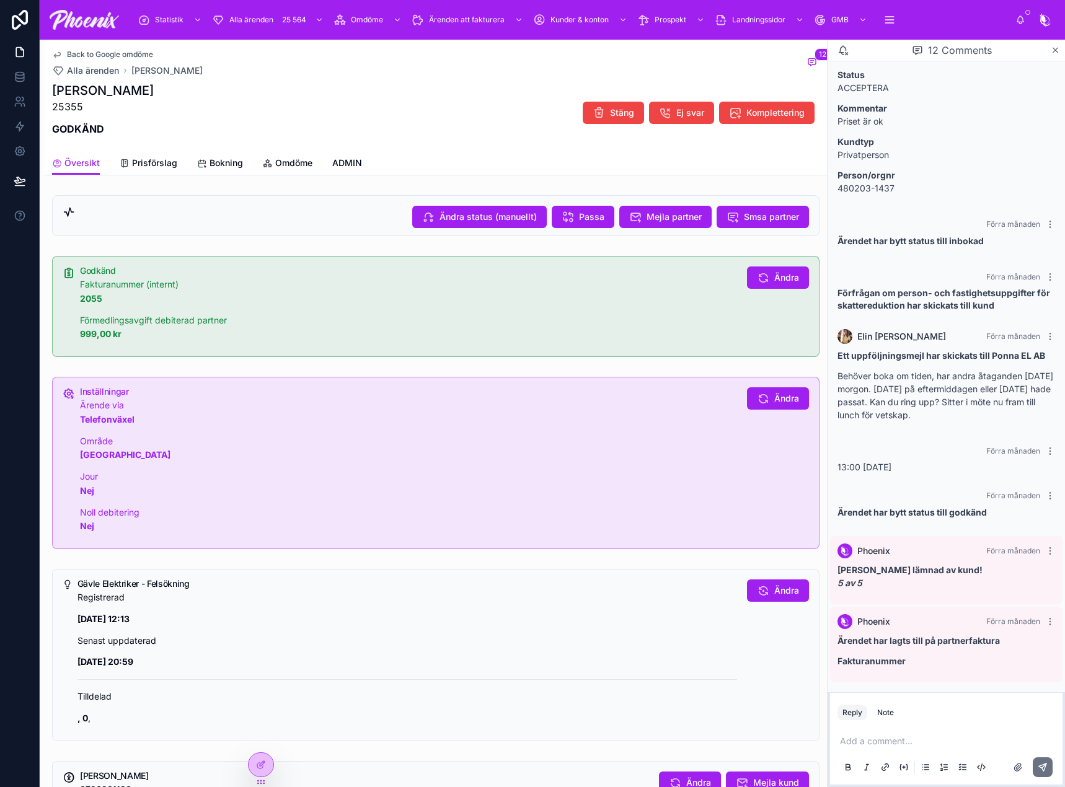
click at [290, 167] on span "Omdöme" at bounding box center [293, 163] width 37 height 12
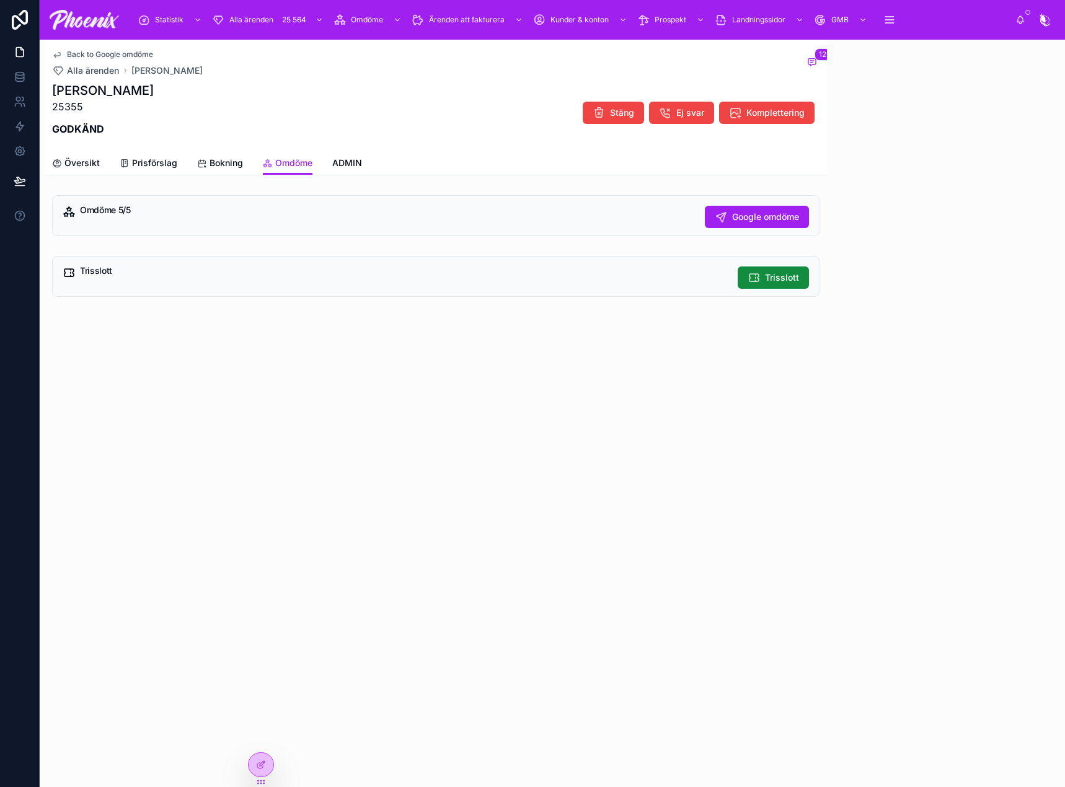
scroll to position [322, 0]
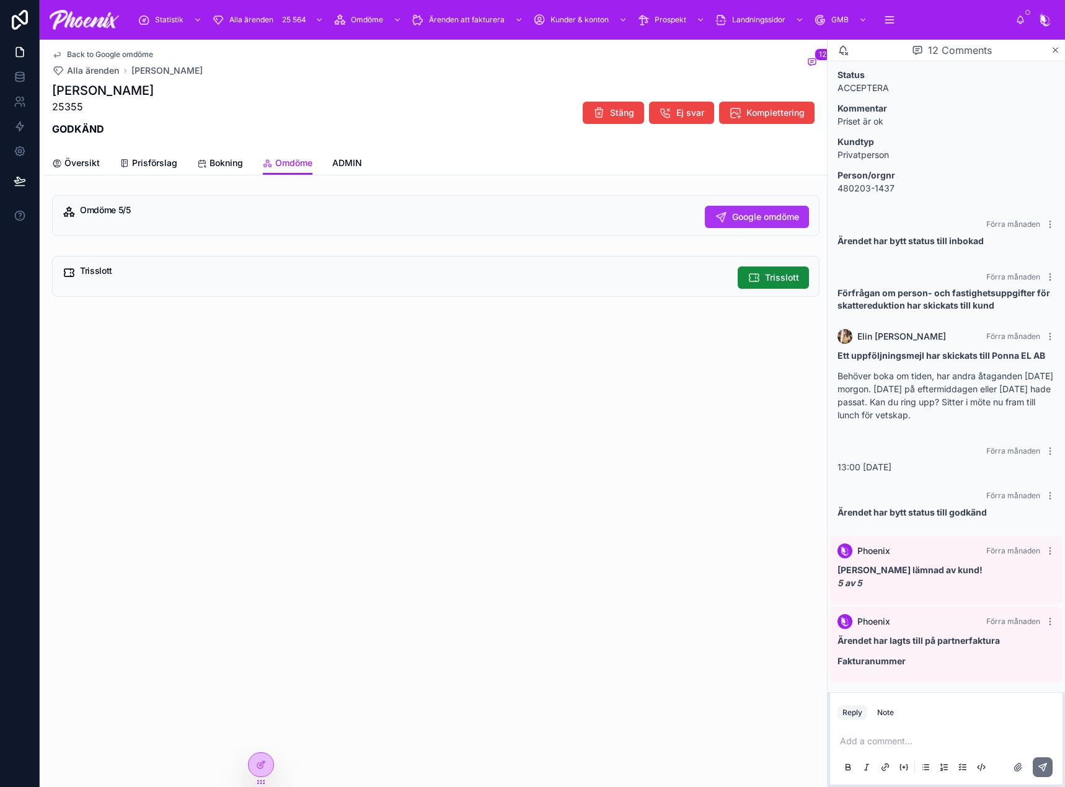
click at [728, 206] on button "Google omdöme" at bounding box center [757, 217] width 104 height 22
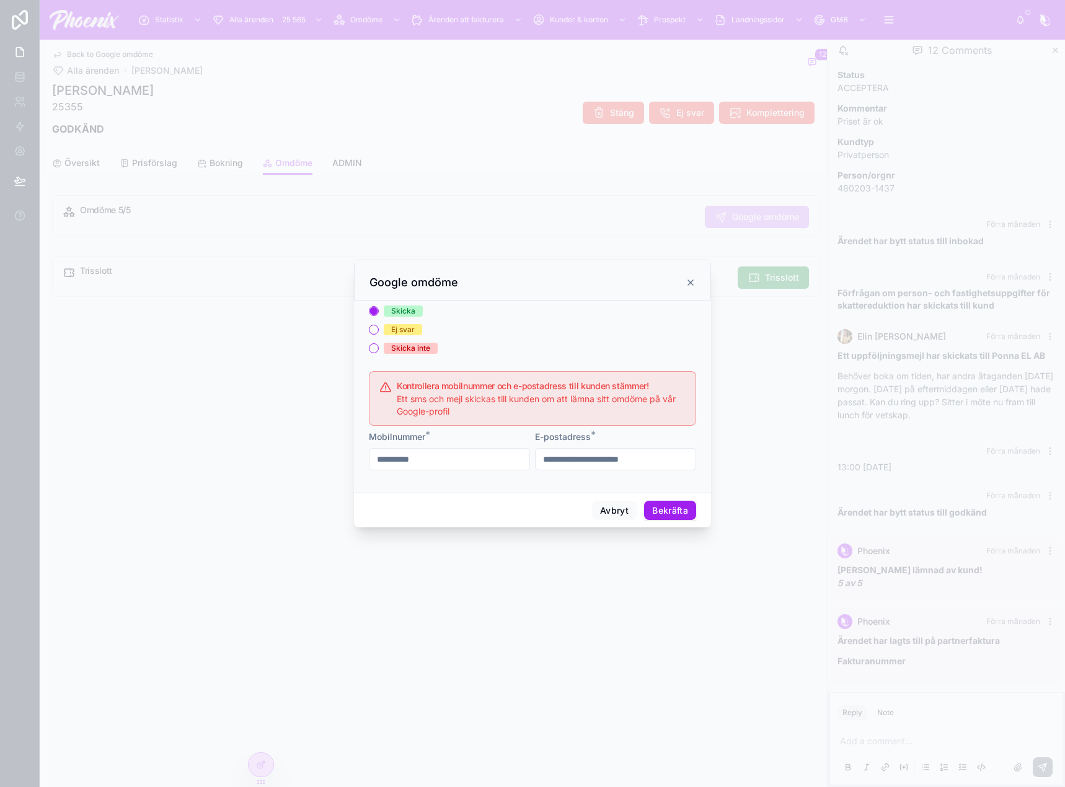
click at [666, 503] on button "Bekräfta" at bounding box center [670, 511] width 52 height 20
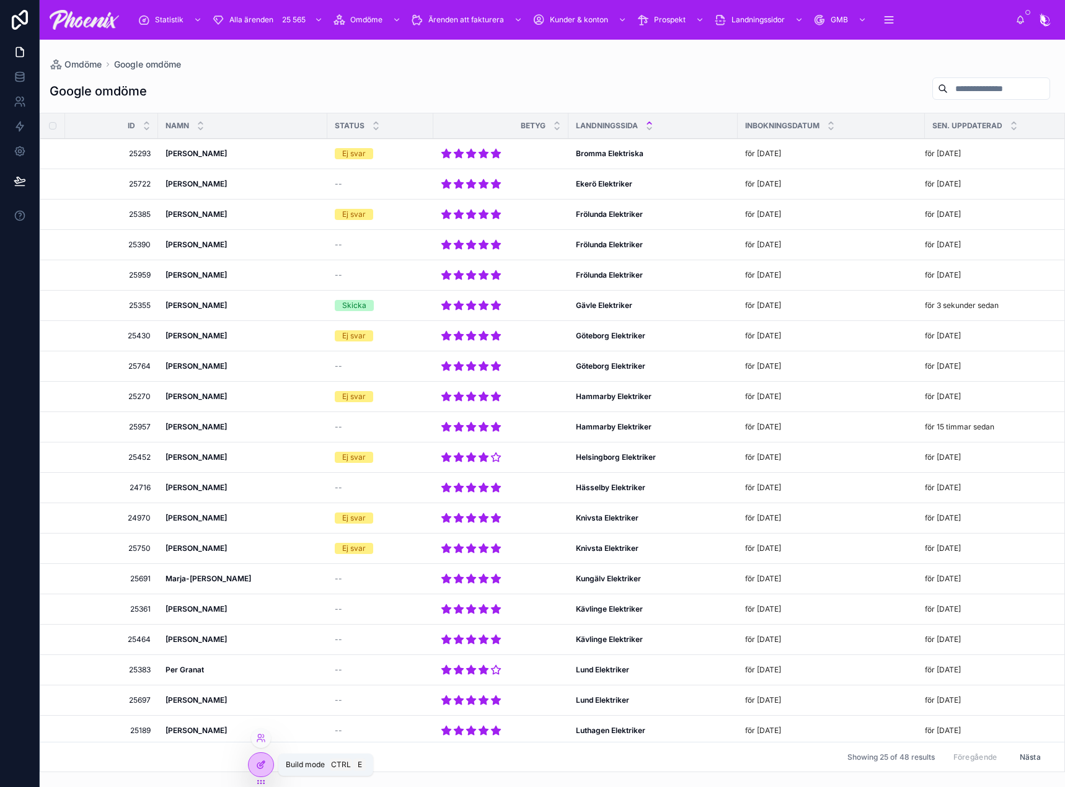
click at [265, 763] on icon at bounding box center [261, 765] width 10 height 10
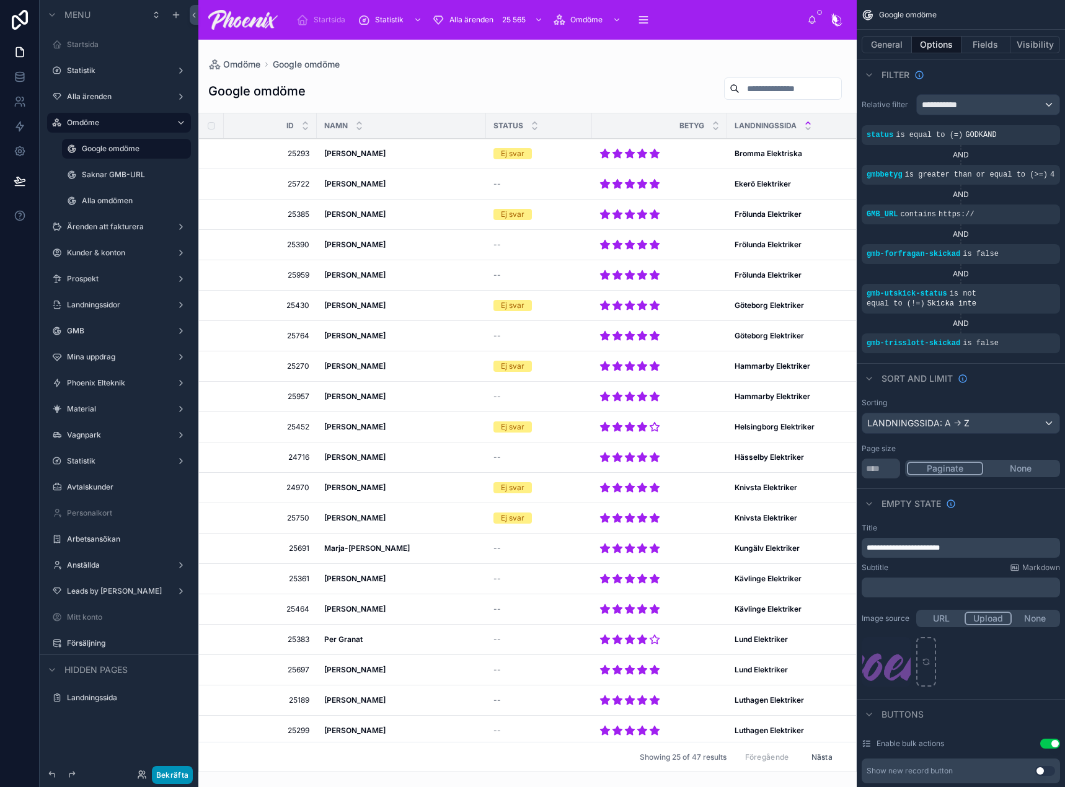
click at [182, 773] on button "Bekräfta" at bounding box center [172, 775] width 41 height 18
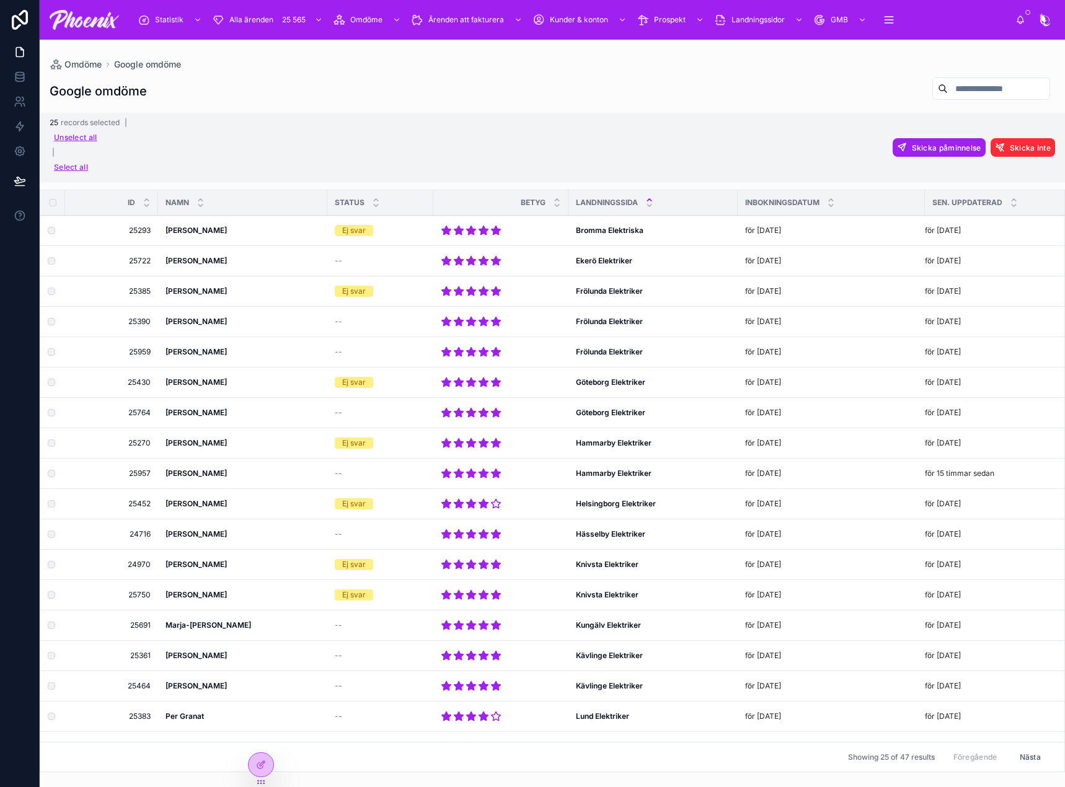
click at [923, 147] on span "Skicka påminnelse" at bounding box center [946, 147] width 69 height 9
click at [997, 124] on icon at bounding box center [1000, 123] width 10 height 10
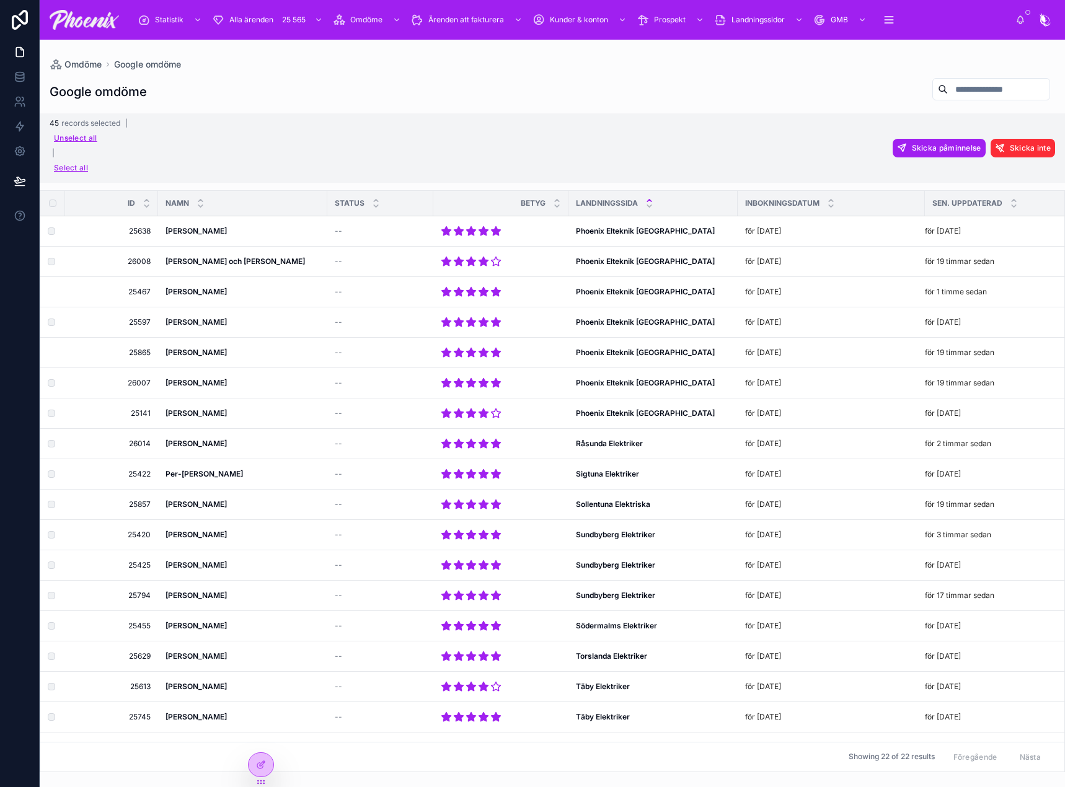
click at [912, 149] on span "Skicka påminnelse" at bounding box center [946, 147] width 69 height 9
click at [998, 124] on icon at bounding box center [1000, 123] width 10 height 10
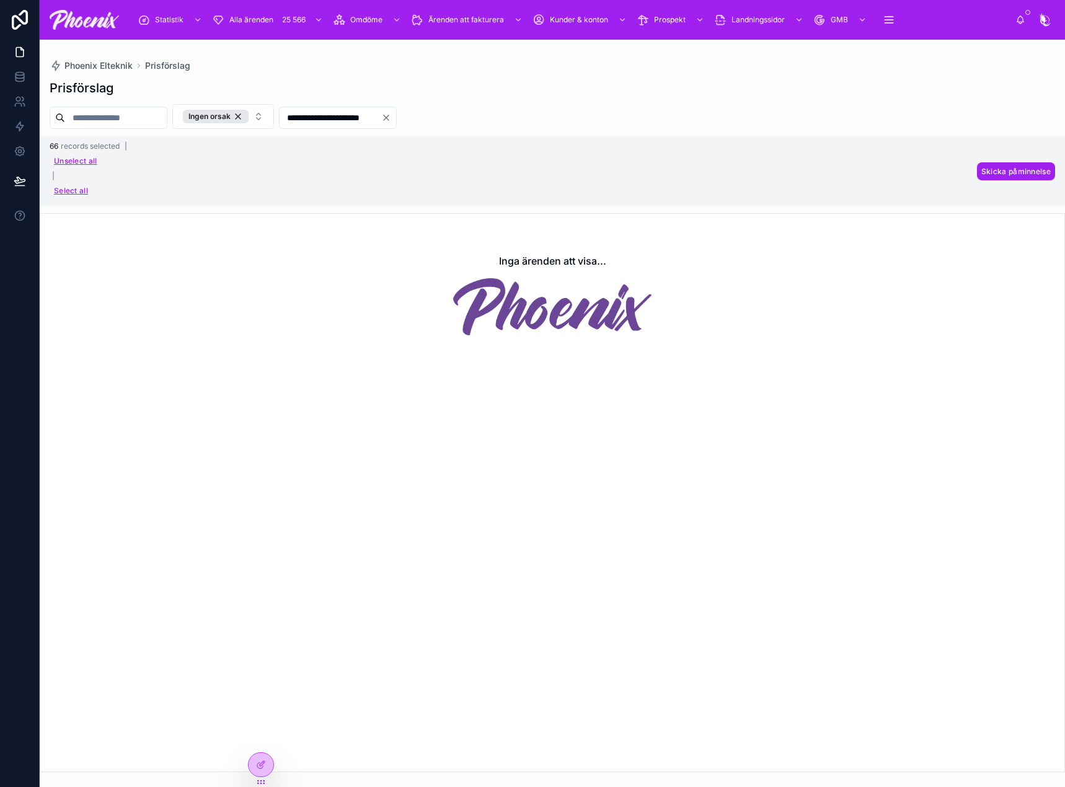
click at [249, 117] on div "Ingen orsak" at bounding box center [216, 117] width 66 height 14
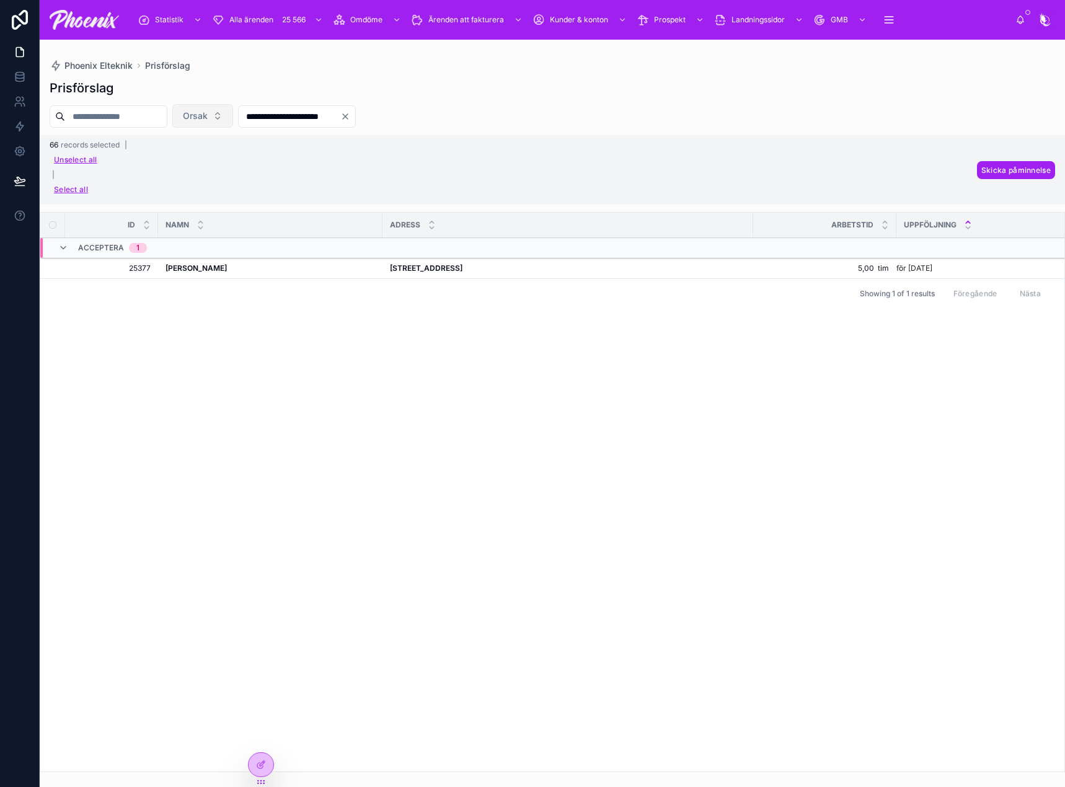
click at [233, 115] on button "Orsak" at bounding box center [202, 116] width 61 height 24
click at [240, 186] on div "ACCEPTERA" at bounding box center [239, 186] width 172 height 20
click at [214, 189] on div "NEKA" at bounding box center [261, 187] width 172 height 20
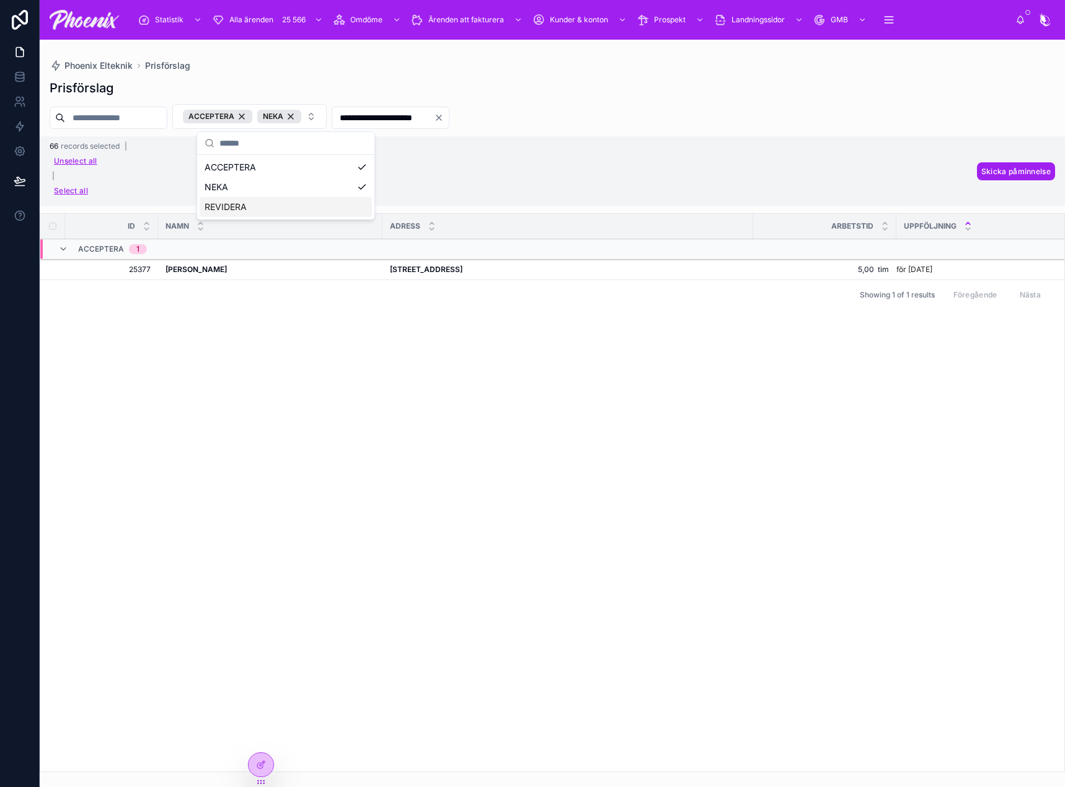
click at [221, 208] on div "REVIDERA" at bounding box center [286, 207] width 172 height 20
drag, startPoint x: 285, startPoint y: 113, endPoint x: 278, endPoint y: 116, distance: 8.1
click at [252, 115] on div "ACCEPTERA" at bounding box center [217, 117] width 69 height 14
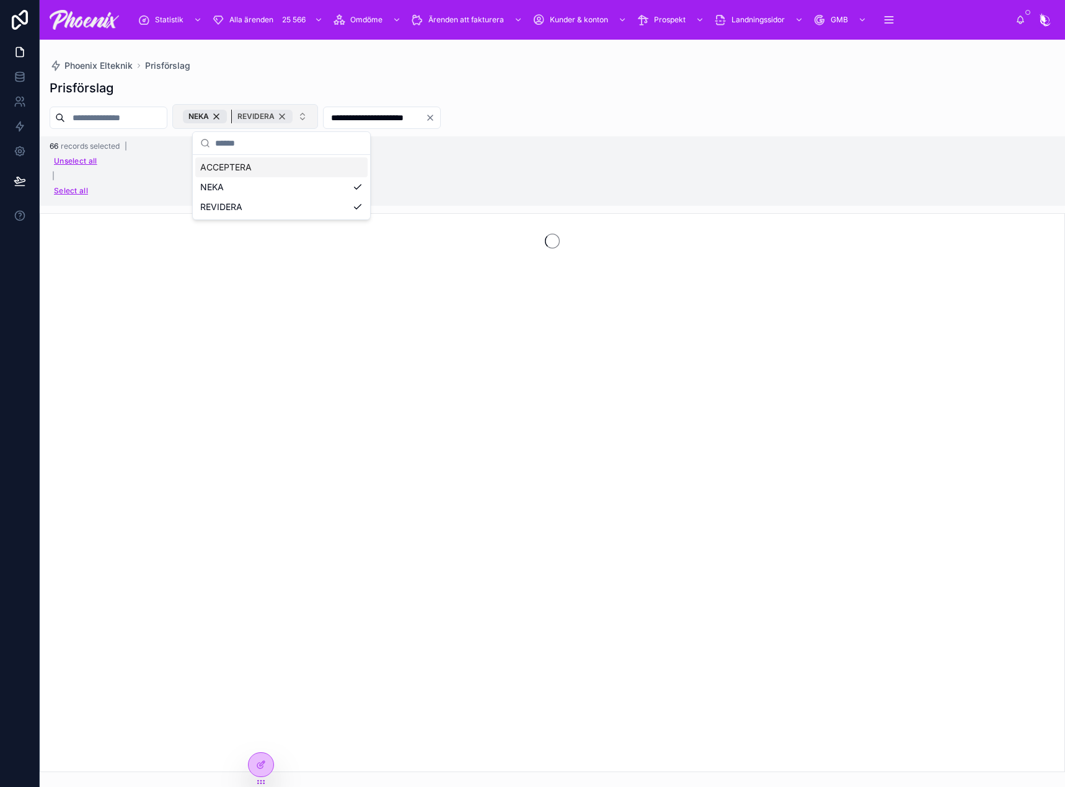
click at [278, 116] on div "REVIDERA" at bounding box center [262, 117] width 61 height 14
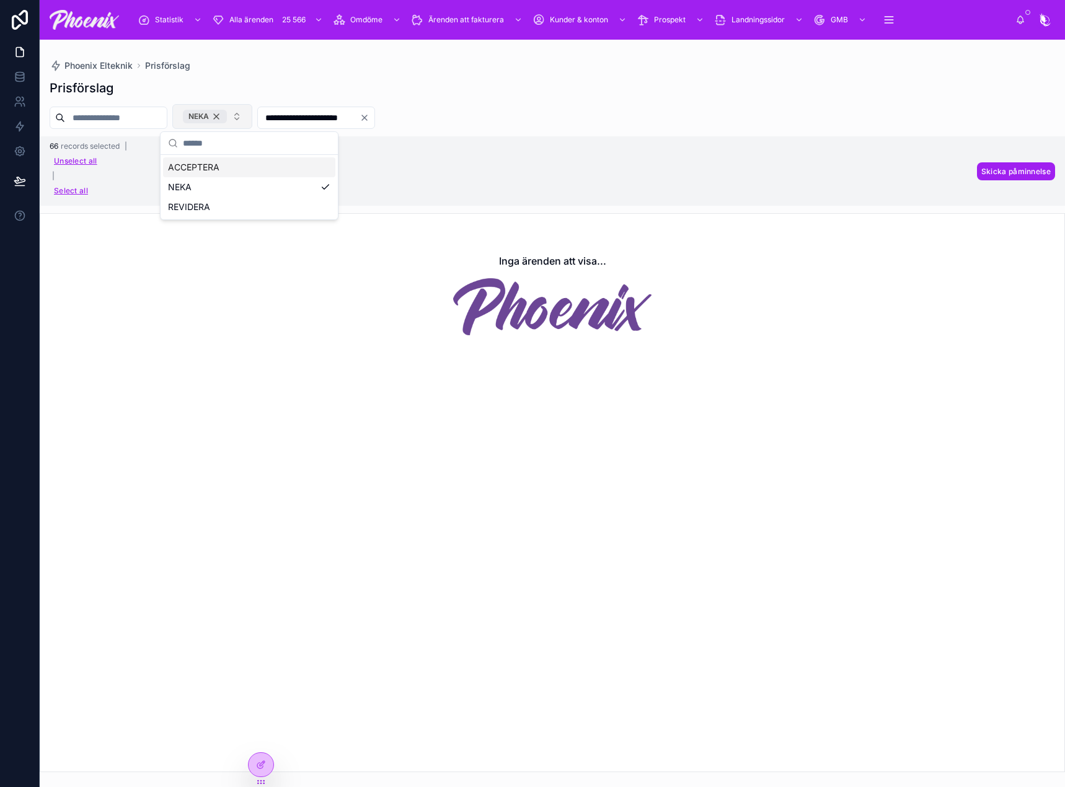
click at [227, 112] on div "NEKA" at bounding box center [205, 117] width 44 height 14
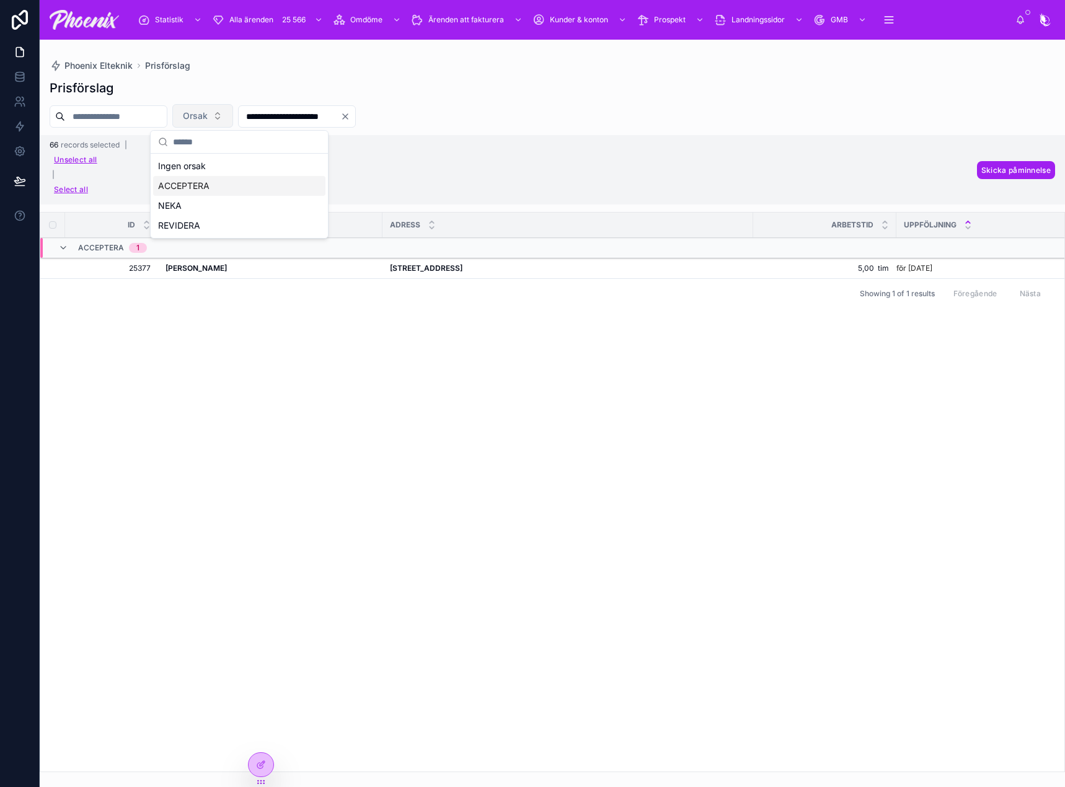
click at [614, 338] on div "Id NAMN ADRESS Arbetstid uppföljning ACCEPTERA 1 25377 25377 [PERSON_NAME] [PER…" at bounding box center [552, 492] width 1024 height 559
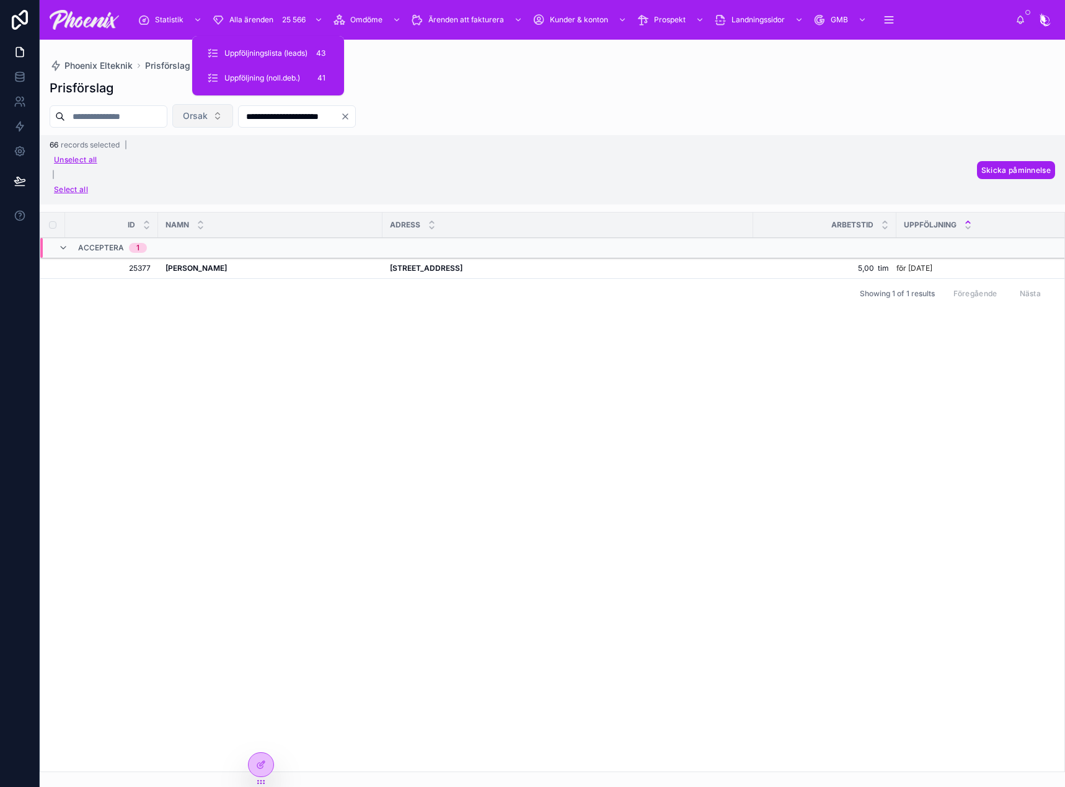
click at [242, 47] on div "Uppföljningslista (leads) 43" at bounding box center [268, 53] width 122 height 20
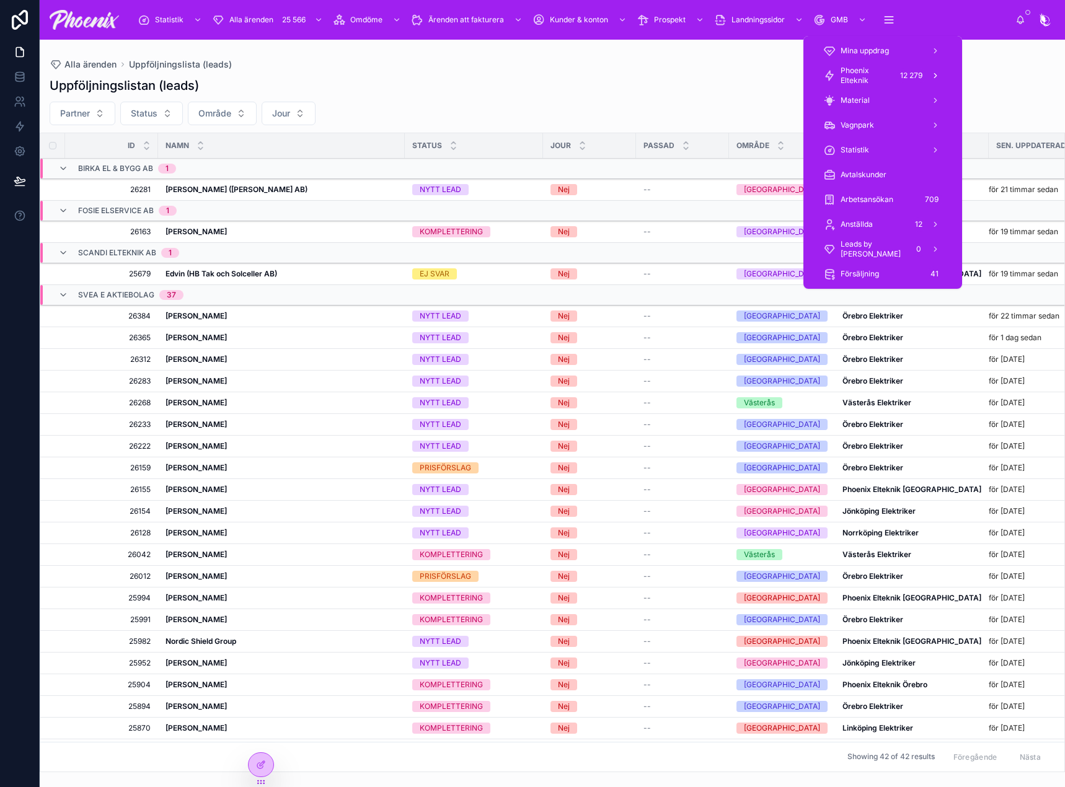
click at [872, 77] on span "Phoenix Elteknik" at bounding box center [865, 76] width 51 height 20
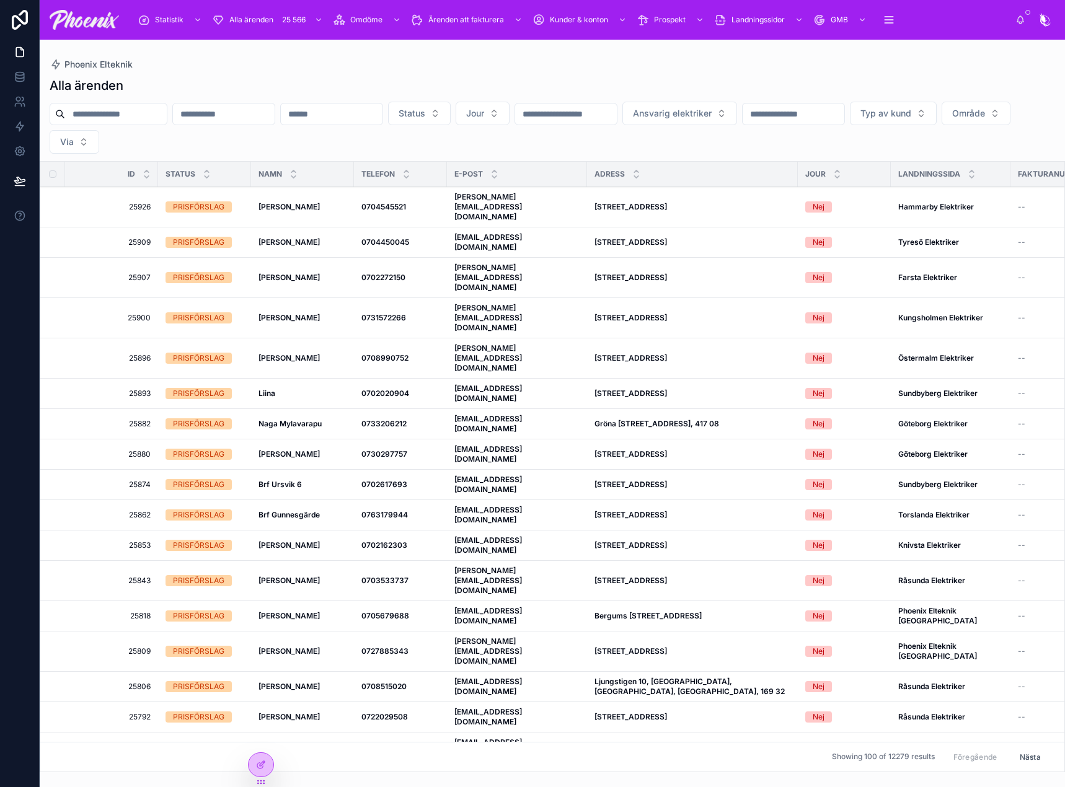
click at [158, 122] on input "text" at bounding box center [116, 113] width 102 height 17
paste input "*********"
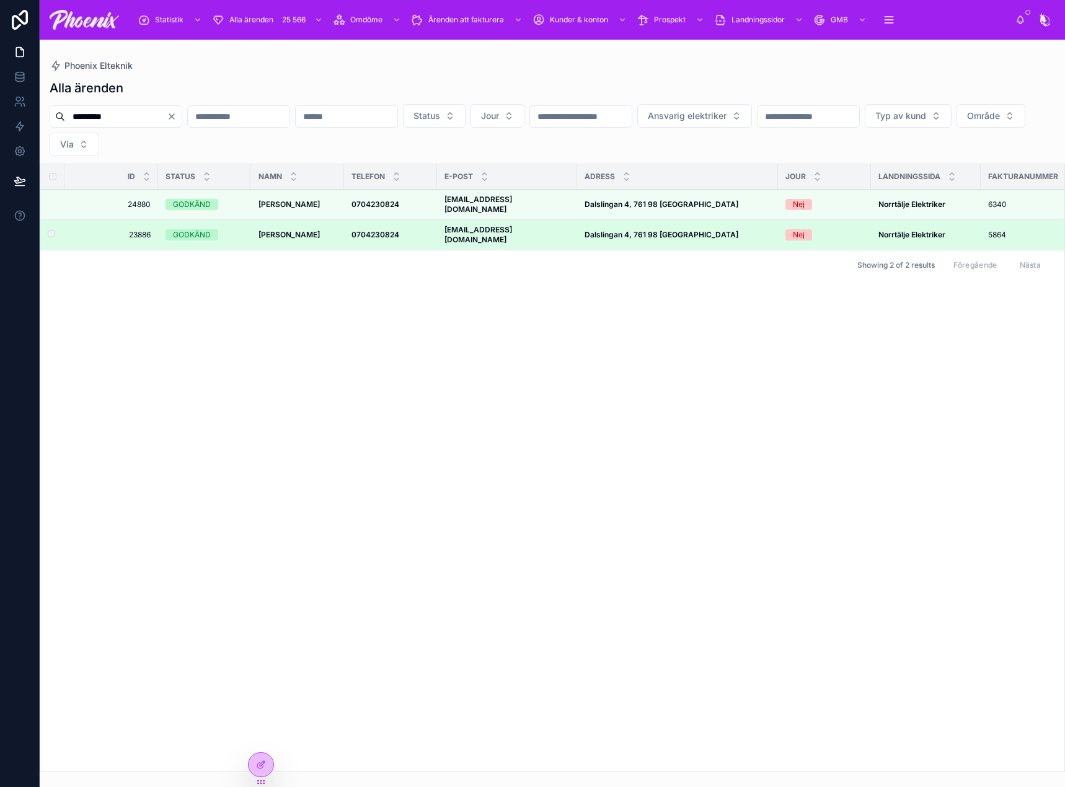
type input "*********"
click at [293, 230] on strong "[PERSON_NAME]" at bounding box center [288, 234] width 61 height 9
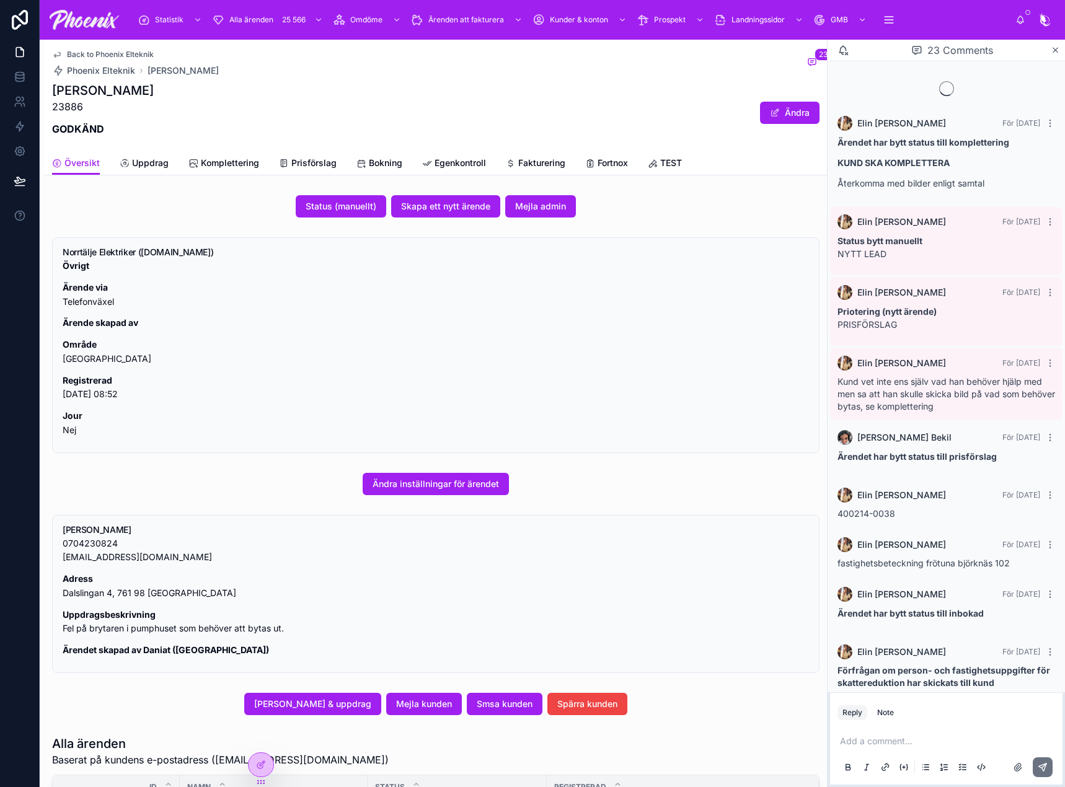
scroll to position [994, 0]
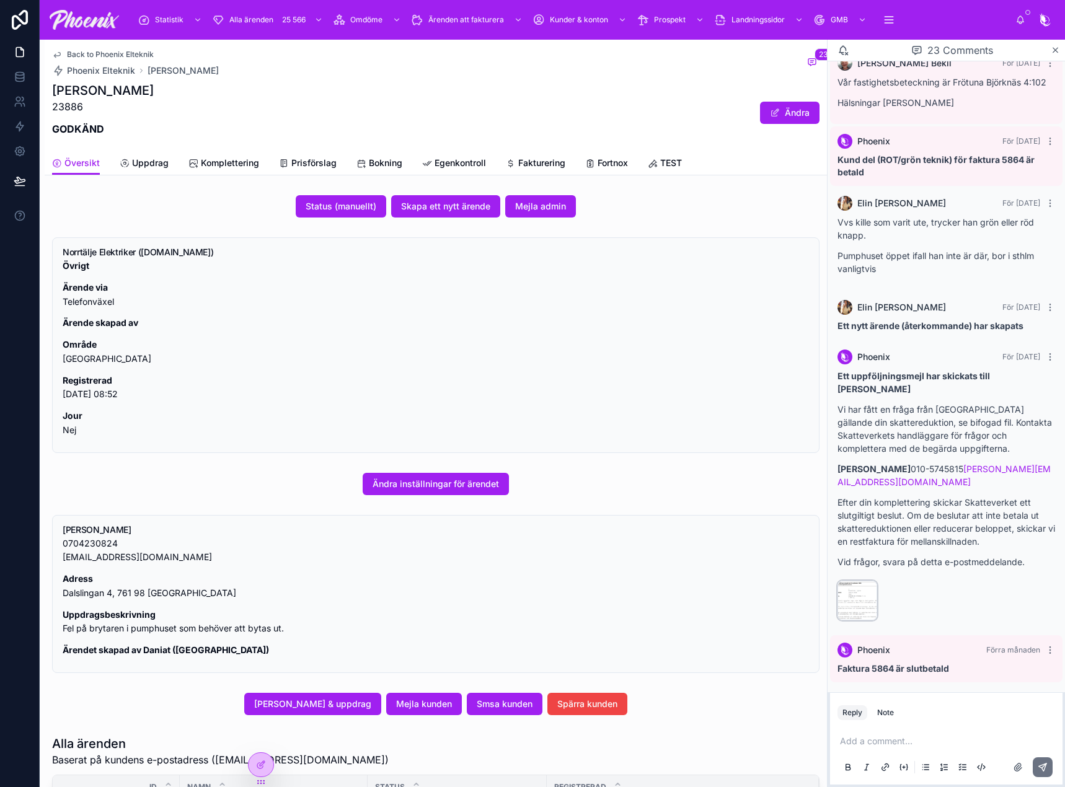
click at [844, 602] on div "6312a6ef-26b2-4e8d-8d3e-715cd470e7fa-Sk%C3%A4rmbild-2025-08-22-212818 .png" at bounding box center [857, 601] width 40 height 40
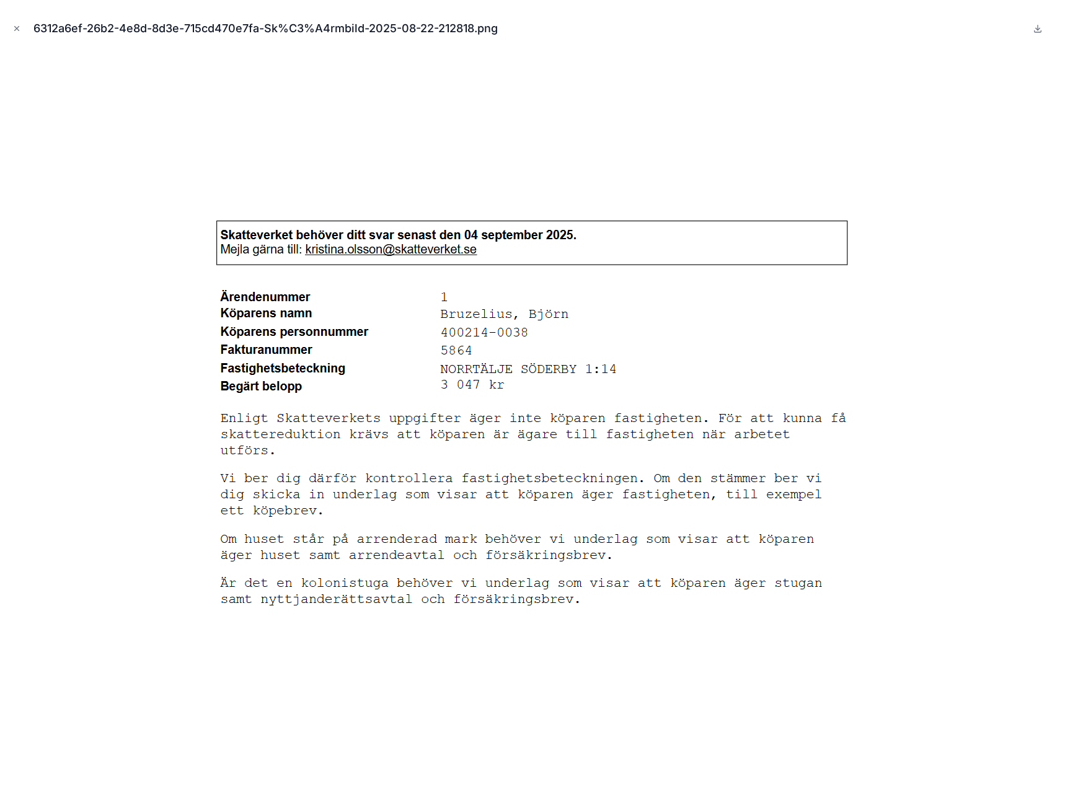
click at [639, 415] on img at bounding box center [532, 414] width 645 height 400
click at [14, 27] on icon "Close modal" at bounding box center [16, 28] width 9 height 9
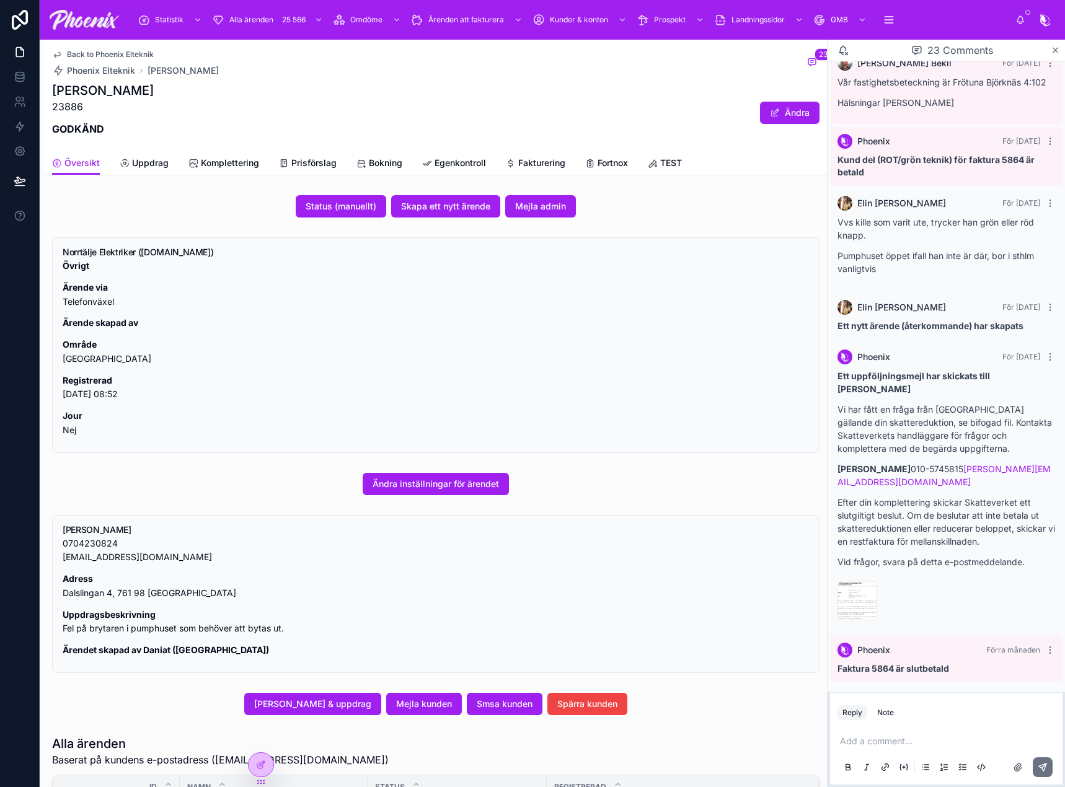
click at [601, 162] on span "Fortnox" at bounding box center [612, 163] width 30 height 12
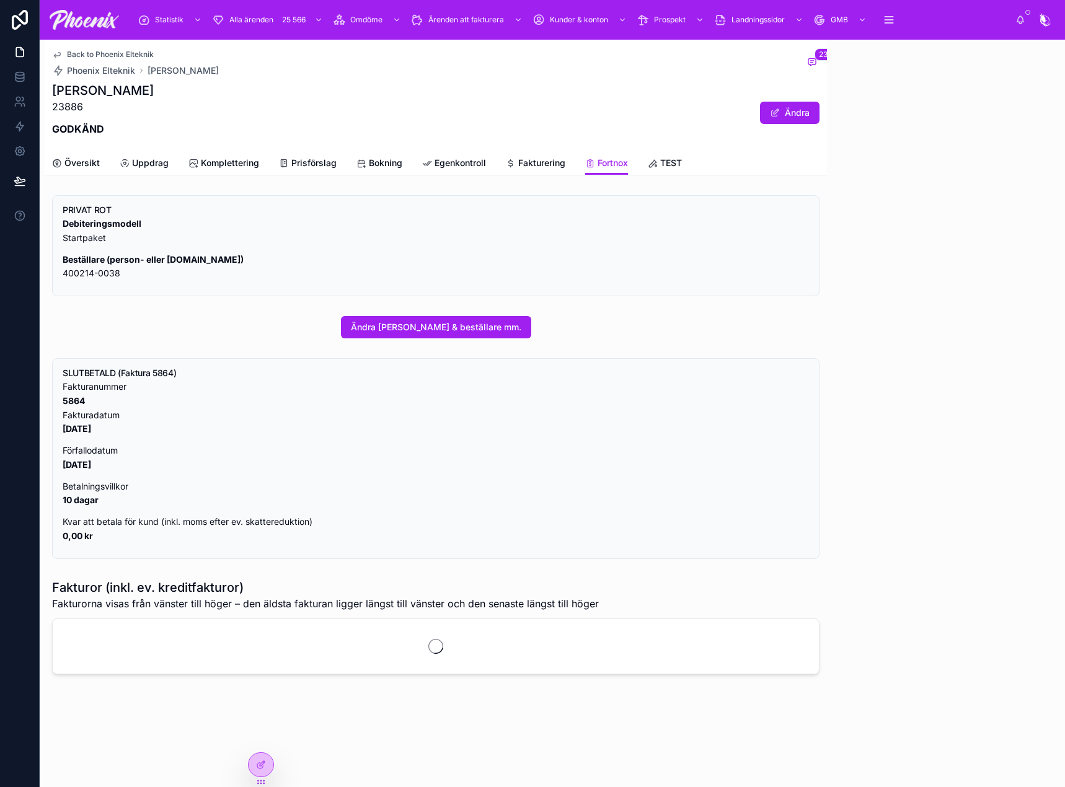
scroll to position [994, 0]
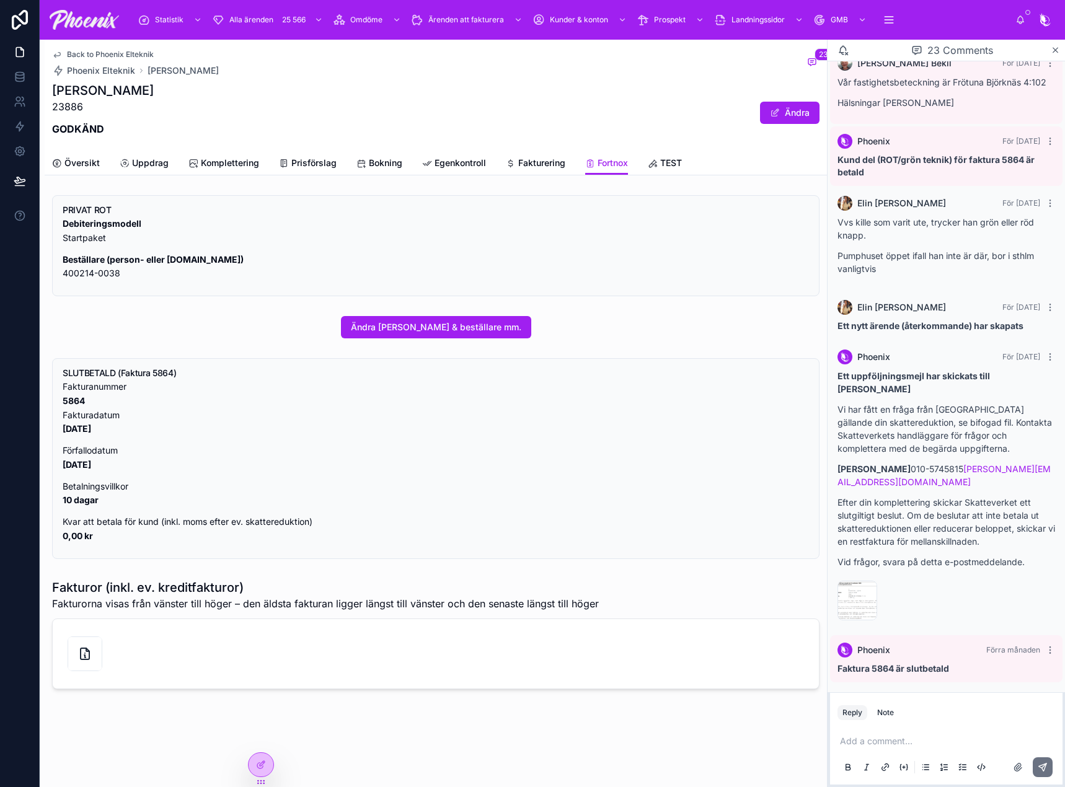
click at [469, 160] on span "Egenkontroll" at bounding box center [459, 163] width 51 height 12
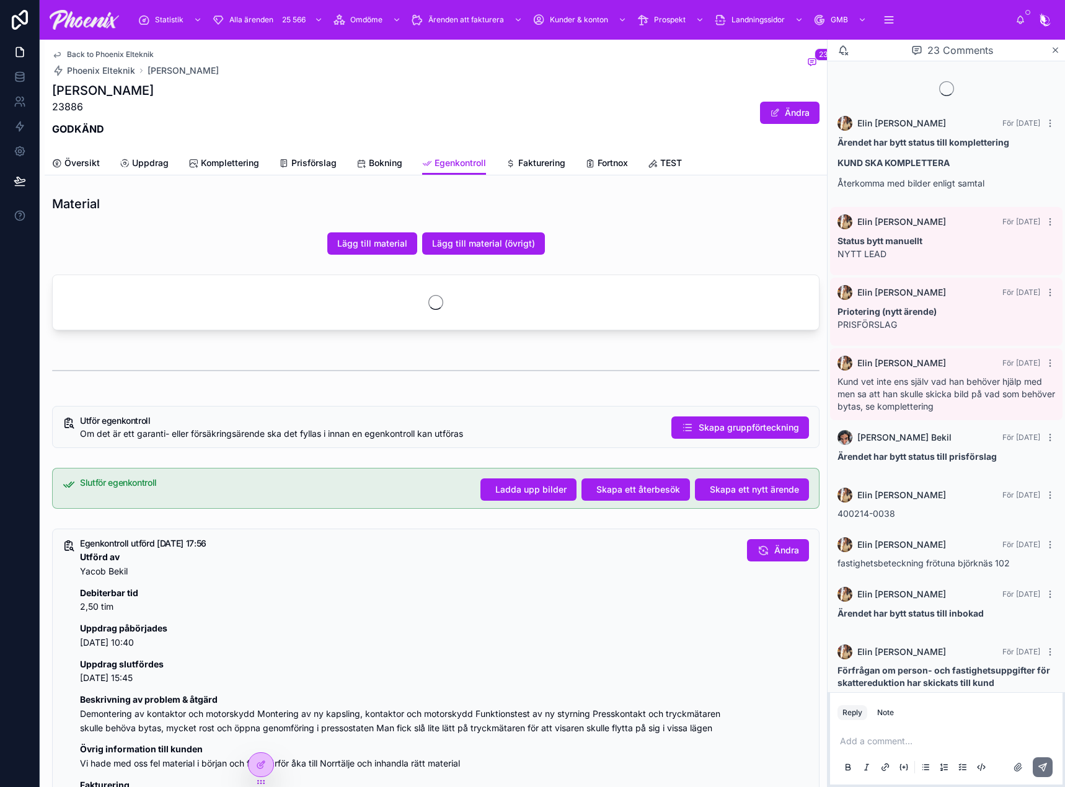
scroll to position [994, 0]
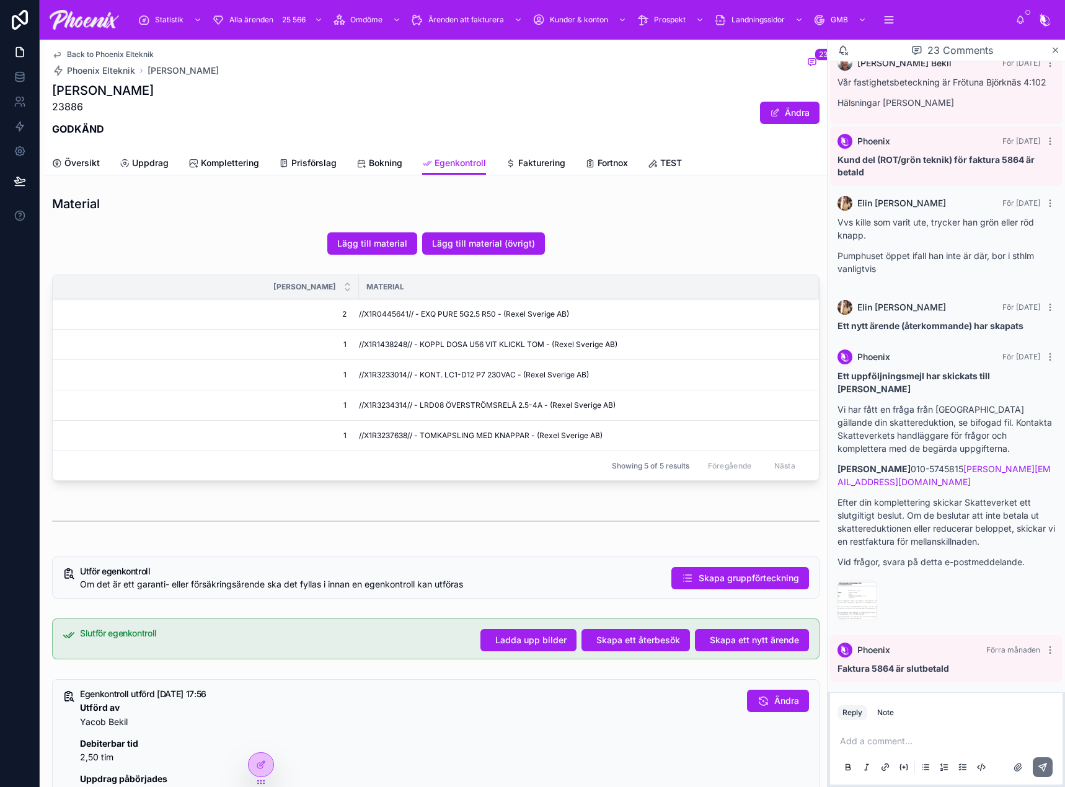
click at [530, 165] on span "Fakturering" at bounding box center [541, 163] width 47 height 12
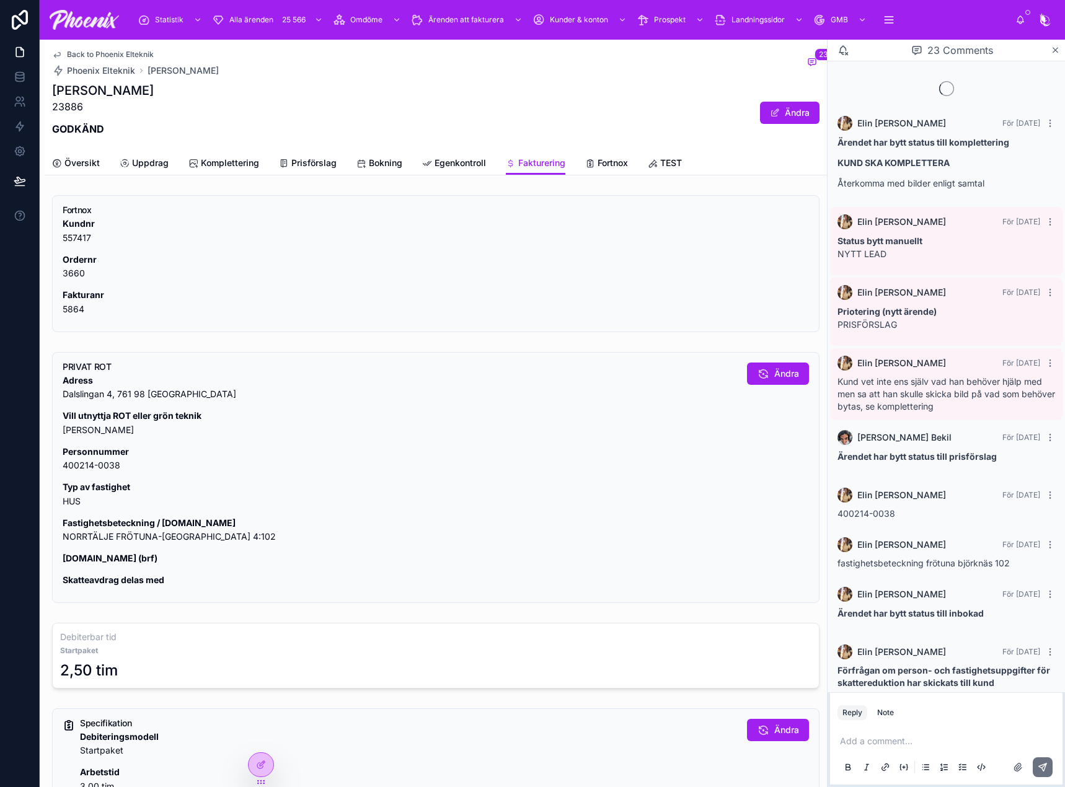
scroll to position [994, 0]
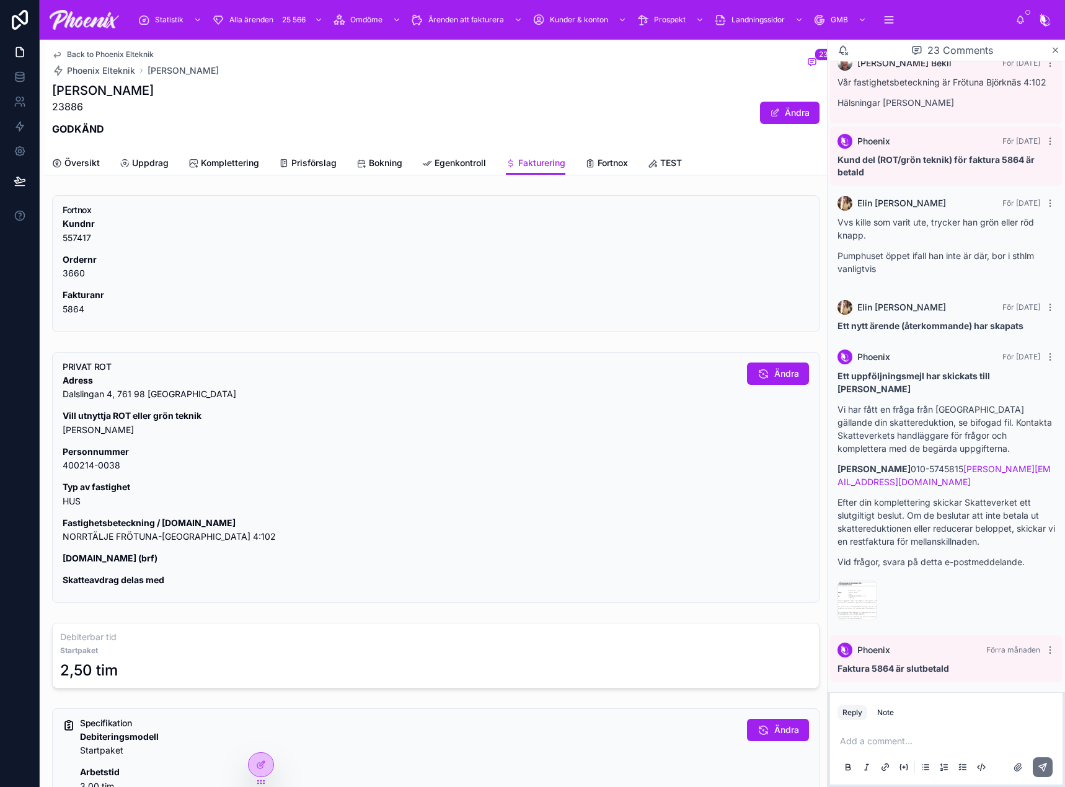
click at [598, 168] on span "Fortnox" at bounding box center [612, 163] width 30 height 12
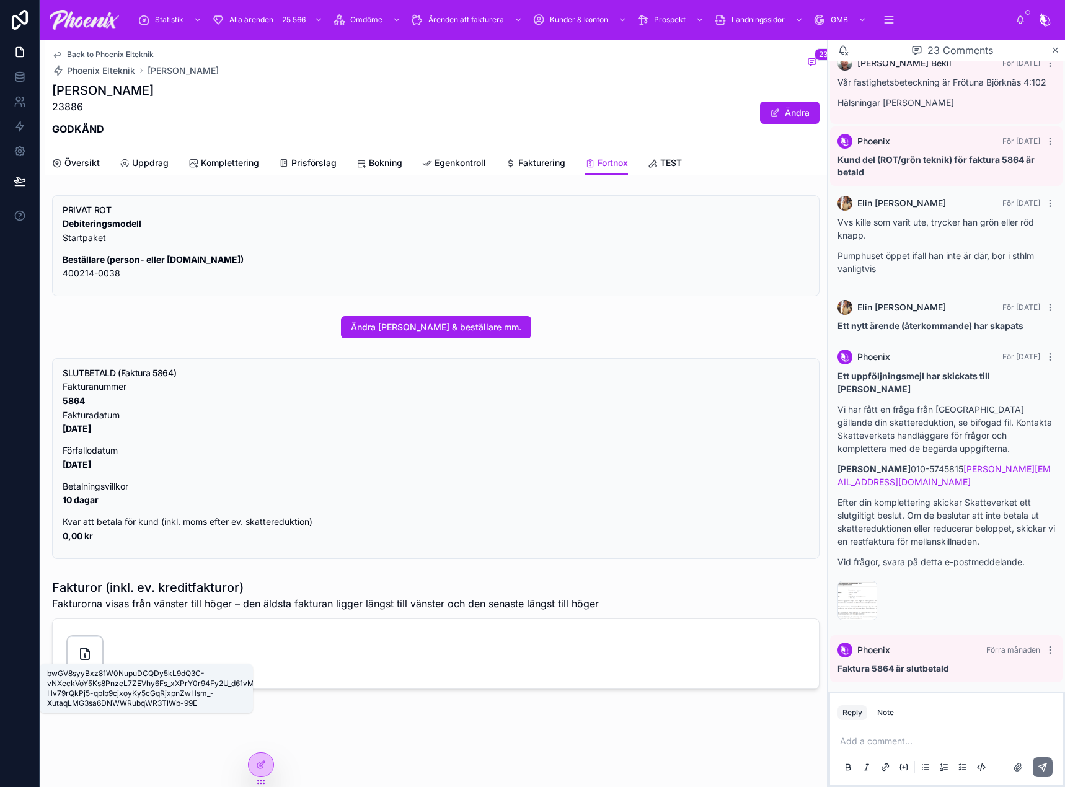
click at [79, 653] on icon at bounding box center [84, 653] width 15 height 15
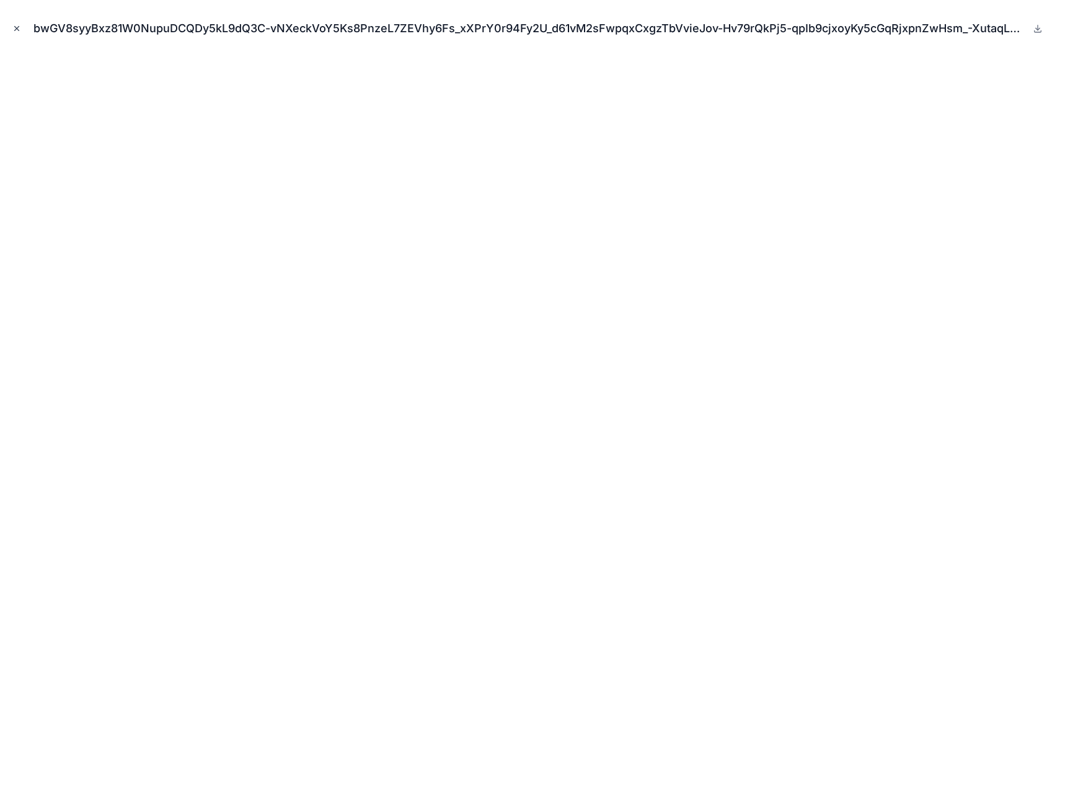
click at [16, 26] on icon "Close modal" at bounding box center [16, 28] width 9 height 9
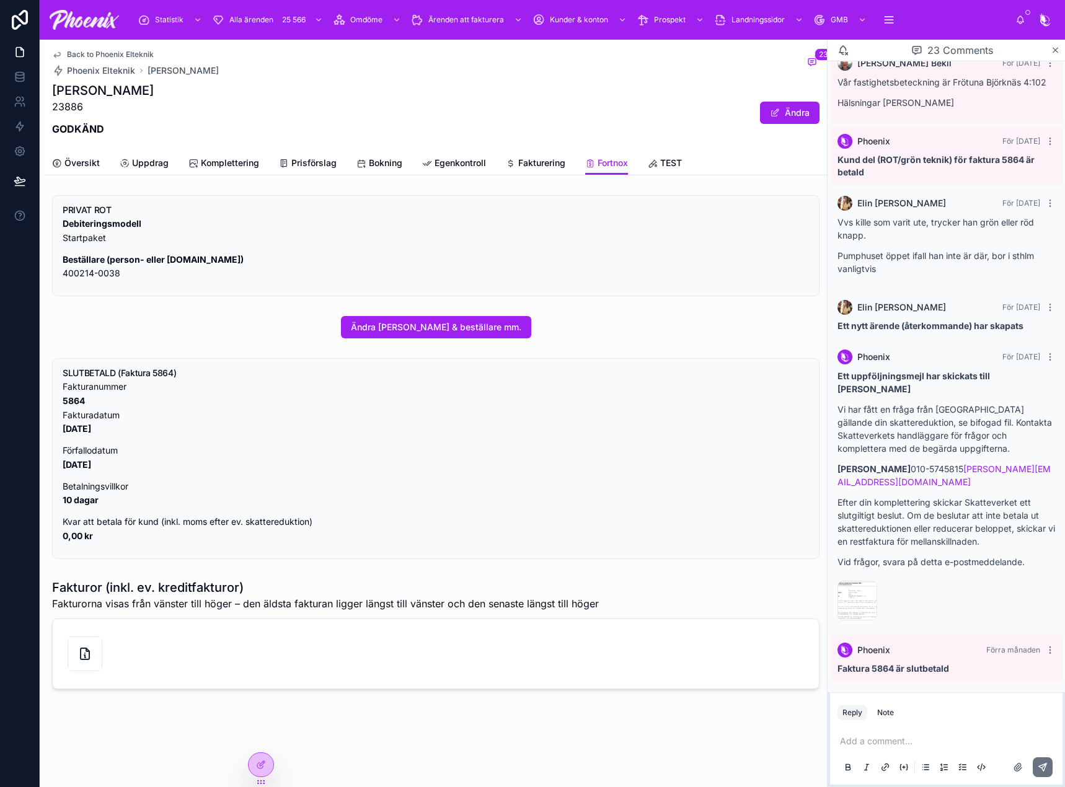
click at [524, 157] on span "Fakturering" at bounding box center [541, 163] width 47 height 12
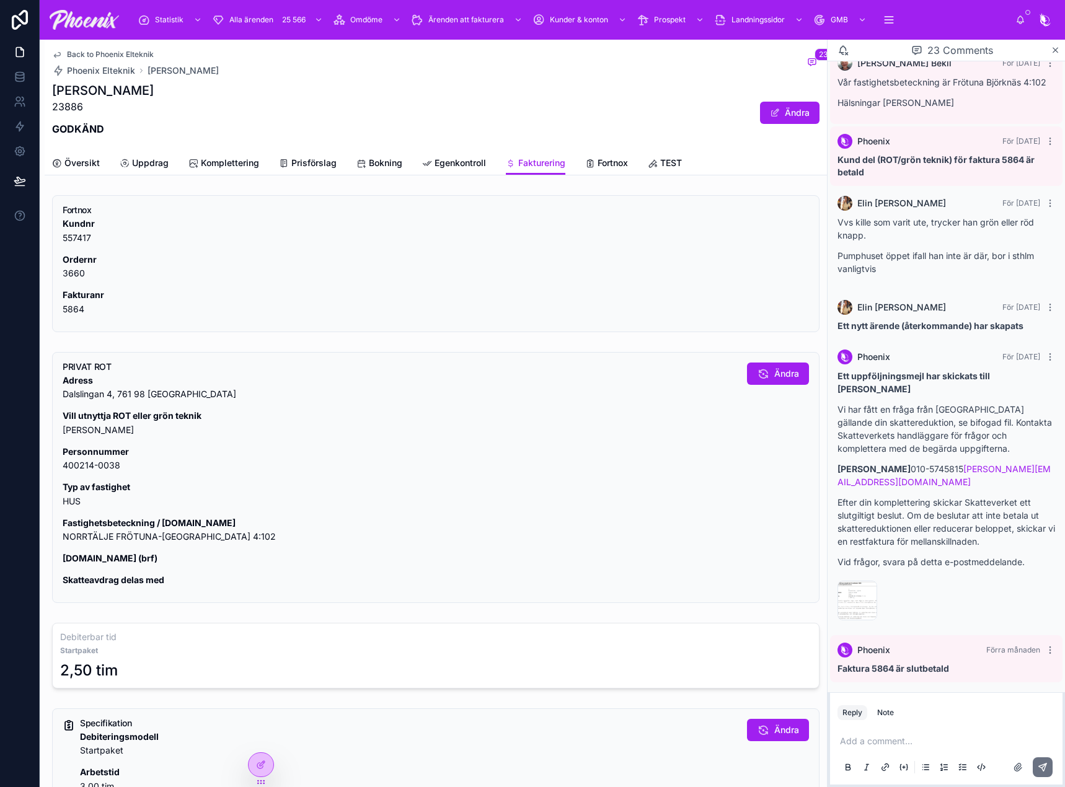
click at [120, 537] on p "Fastighetsbeteckning / [DOMAIN_NAME] NORRTÄLJE FRÖTUNA-[GEOGRAPHIC_DATA] 4:102" at bounding box center [400, 530] width 674 height 29
copy div "NORRTÄLJE FRÖTUNA-[GEOGRAPHIC_DATA] 4:102"
drag, startPoint x: 189, startPoint y: 390, endPoint x: 167, endPoint y: 387, distance: 22.5
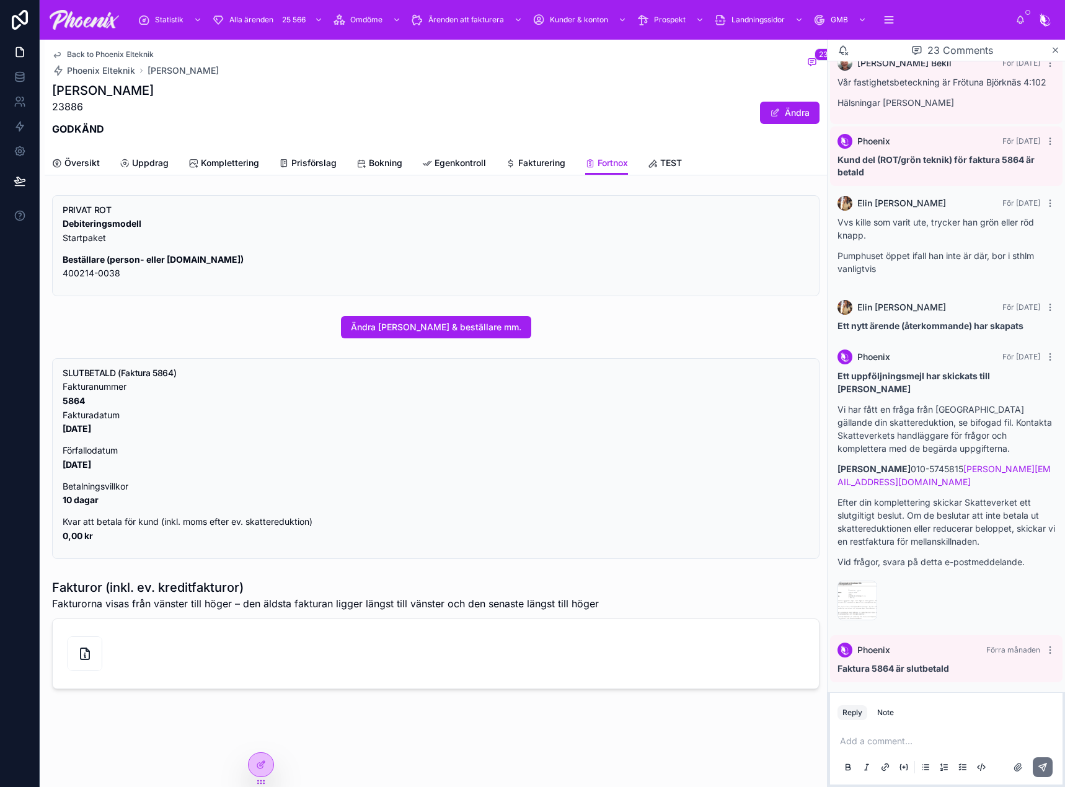
drag, startPoint x: 193, startPoint y: 390, endPoint x: 208, endPoint y: 392, distance: 15.1
click at [87, 167] on span "Översikt" at bounding box center [81, 163] width 35 height 12
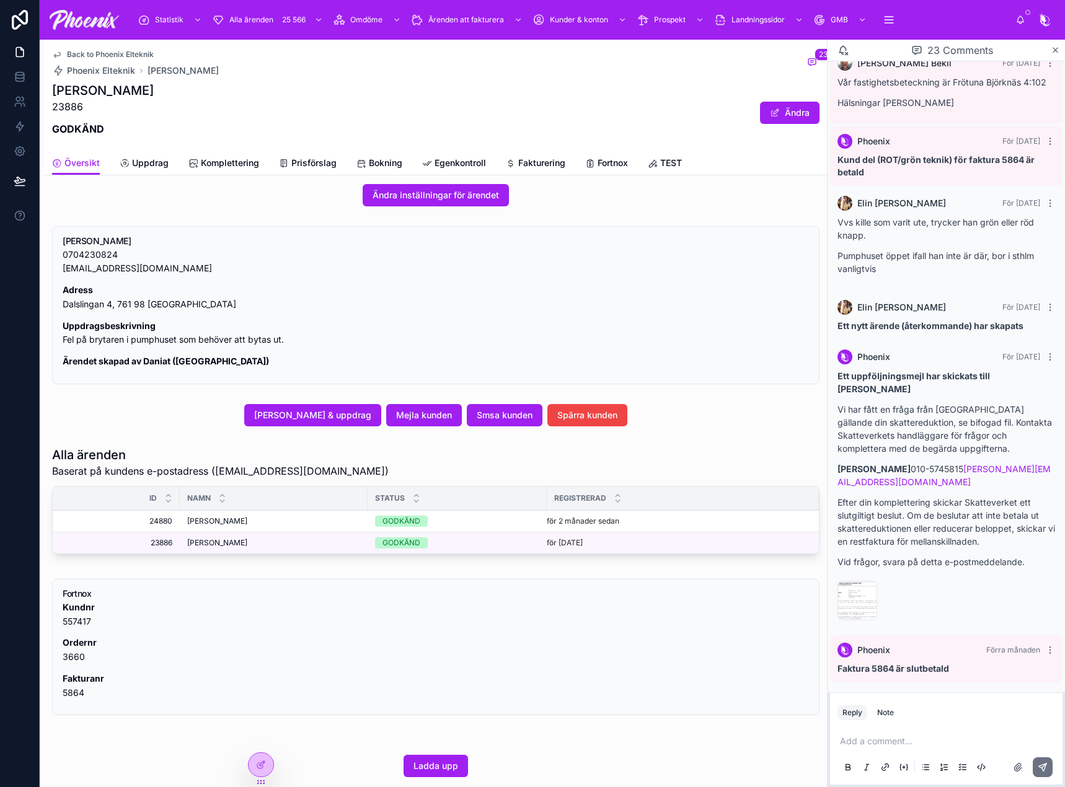
scroll to position [363, 0]
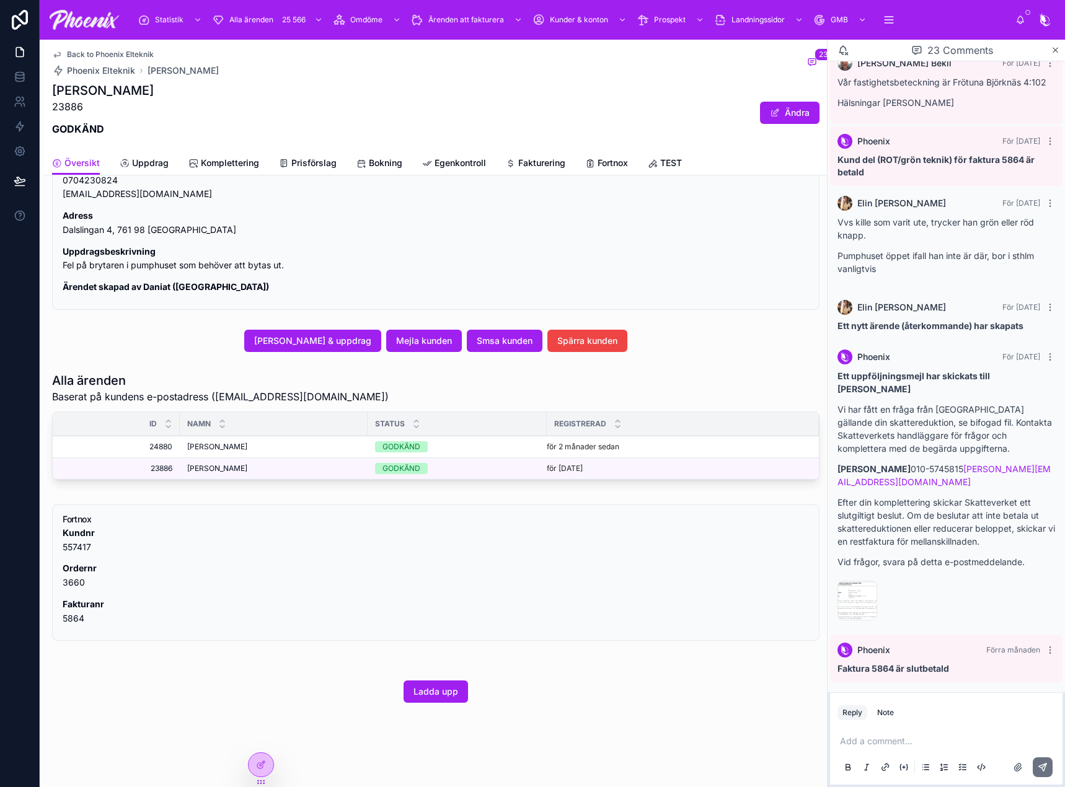
click at [218, 442] on span "[PERSON_NAME]" at bounding box center [217, 447] width 60 height 10
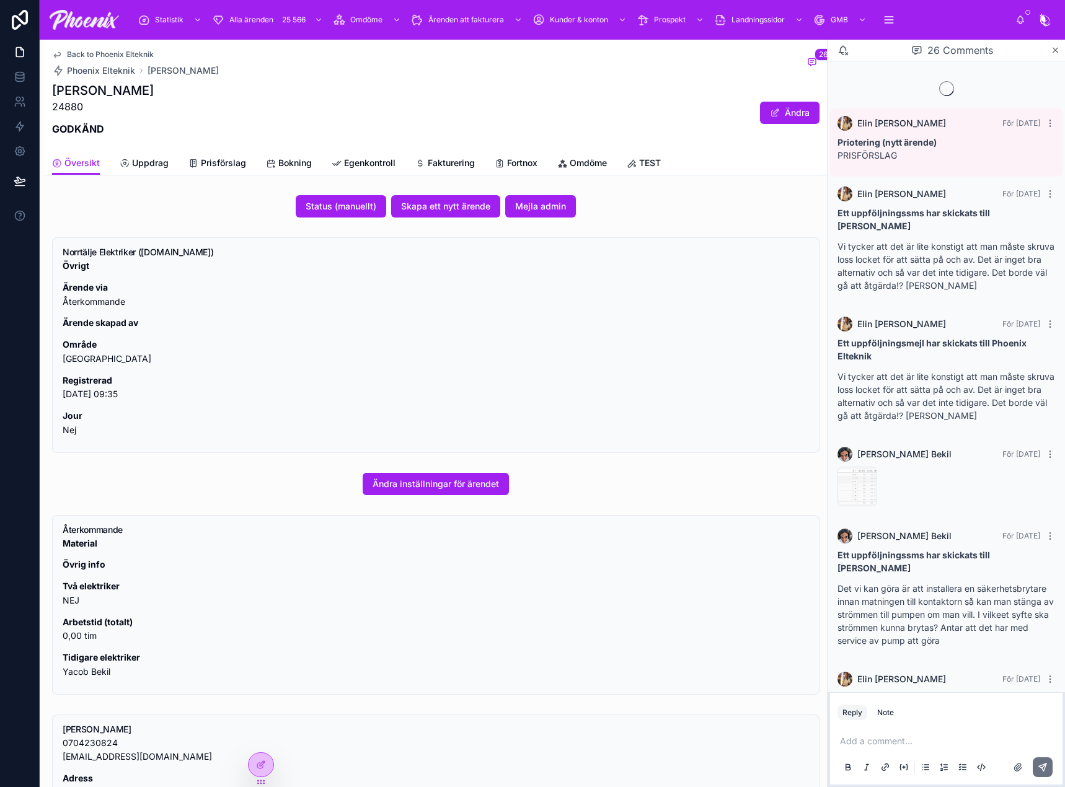
scroll to position [1283, 0]
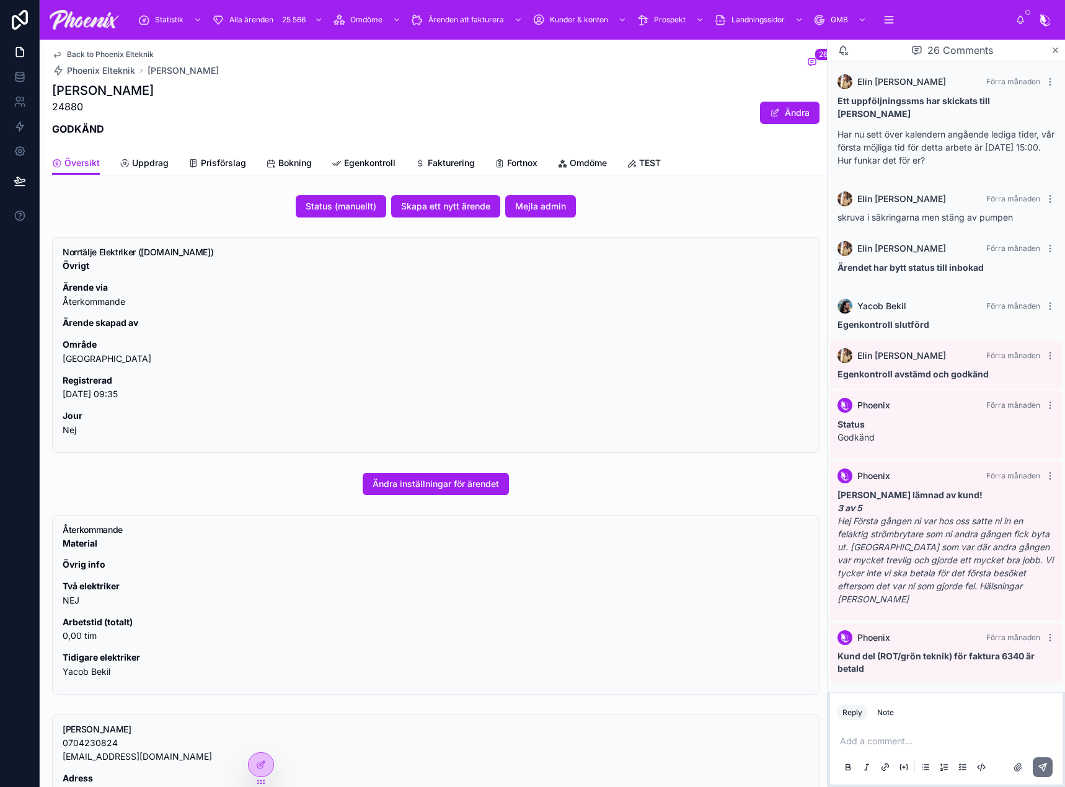
click at [527, 157] on span "Fortnox" at bounding box center [522, 163] width 30 height 12
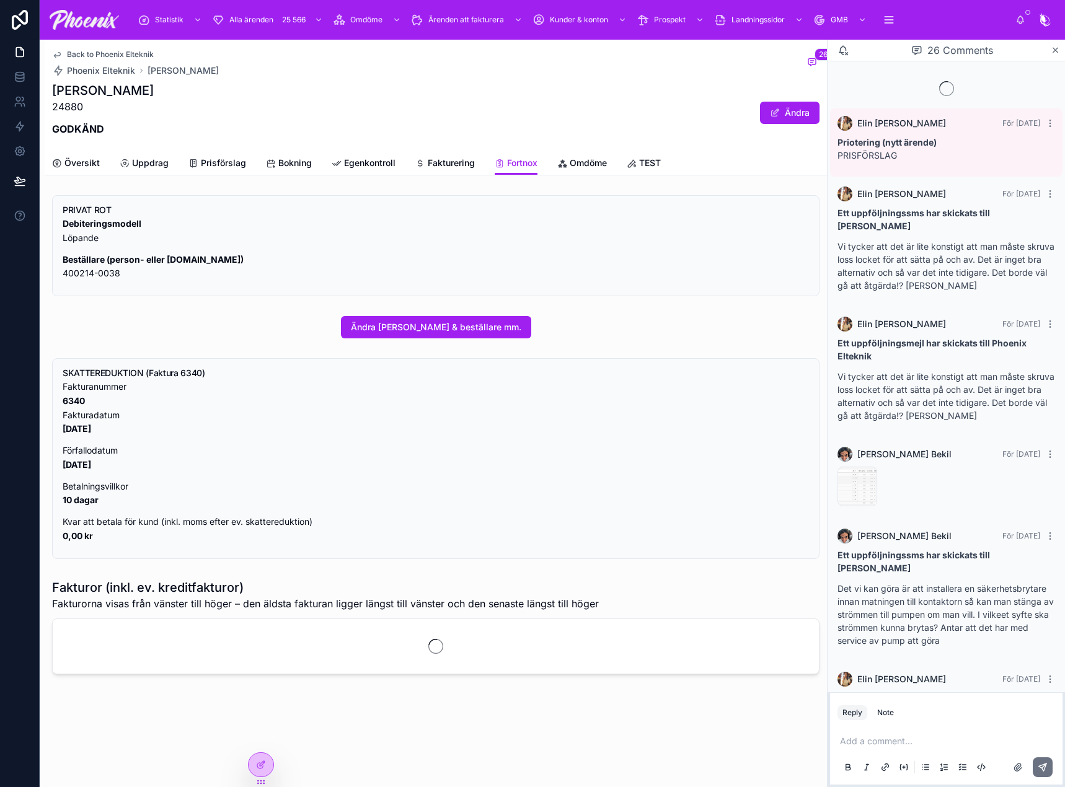
scroll to position [1283, 0]
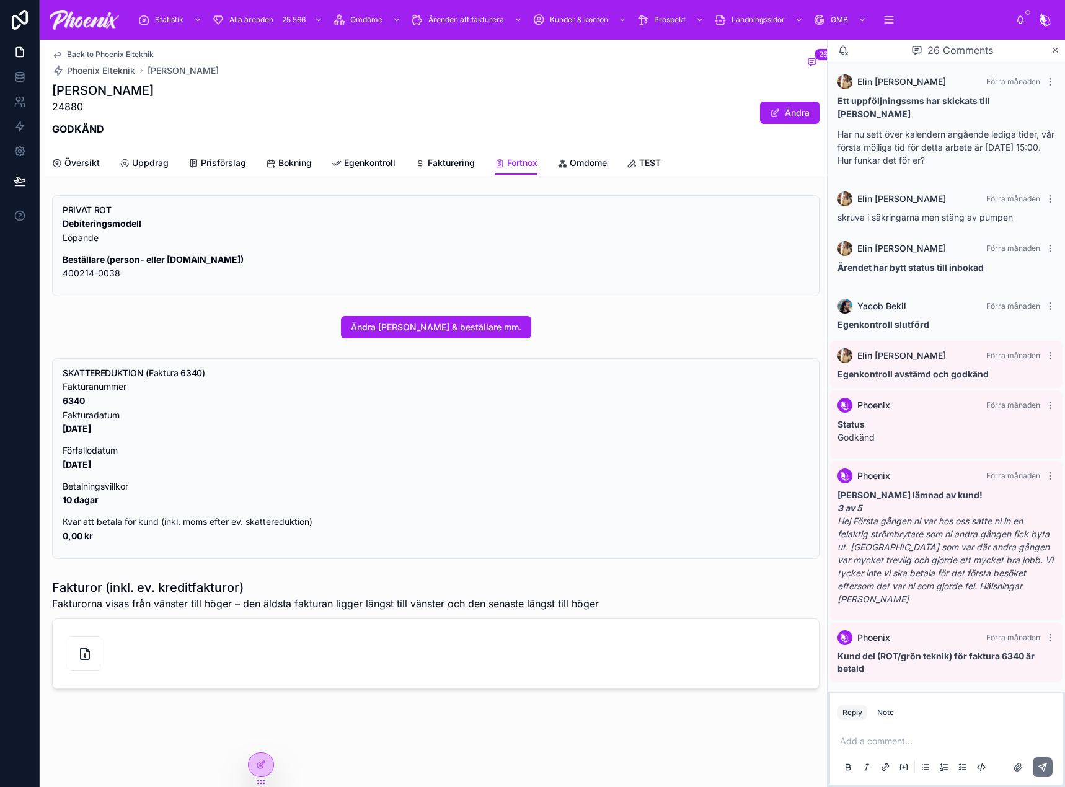
click at [948, 731] on div "Add a comment..." at bounding box center [946, 754] width 218 height 52
click at [933, 744] on p at bounding box center [949, 741] width 218 height 12
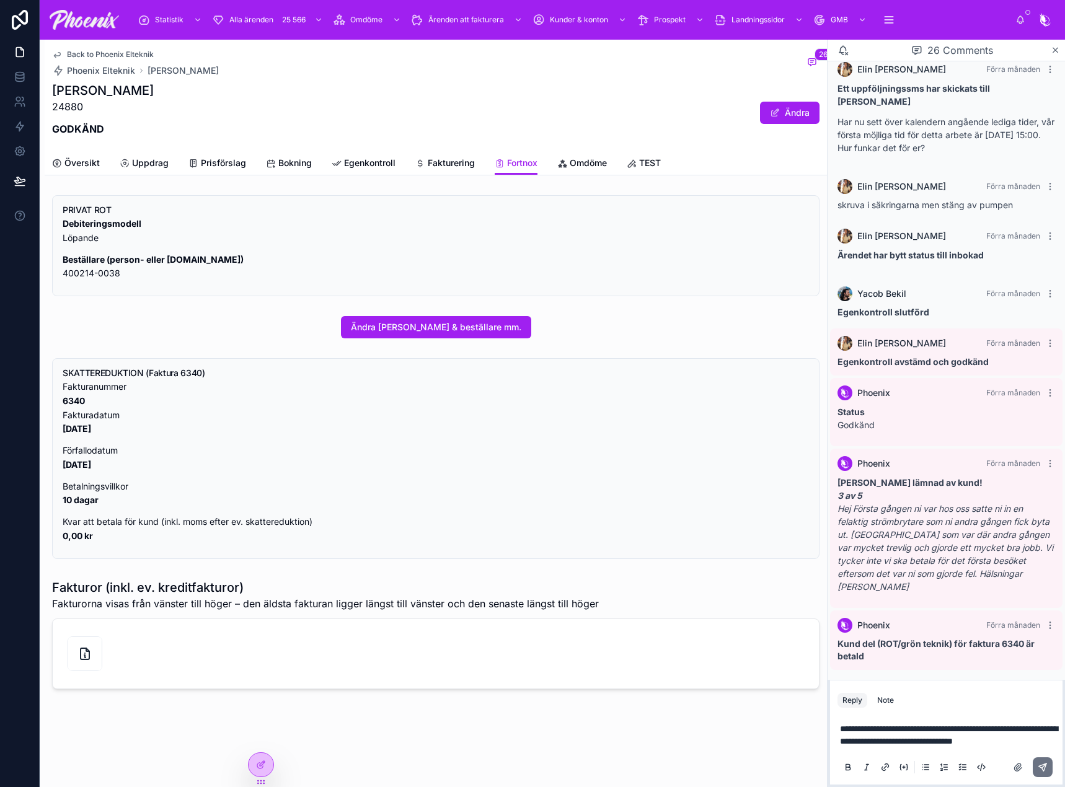
click at [949, 731] on span "**********" at bounding box center [949, 734] width 218 height 21
click at [966, 727] on span "**********" at bounding box center [949, 734] width 218 height 21
click at [941, 747] on div "**********" at bounding box center [946, 747] width 218 height 64
click at [944, 742] on p "**********" at bounding box center [949, 735] width 218 height 25
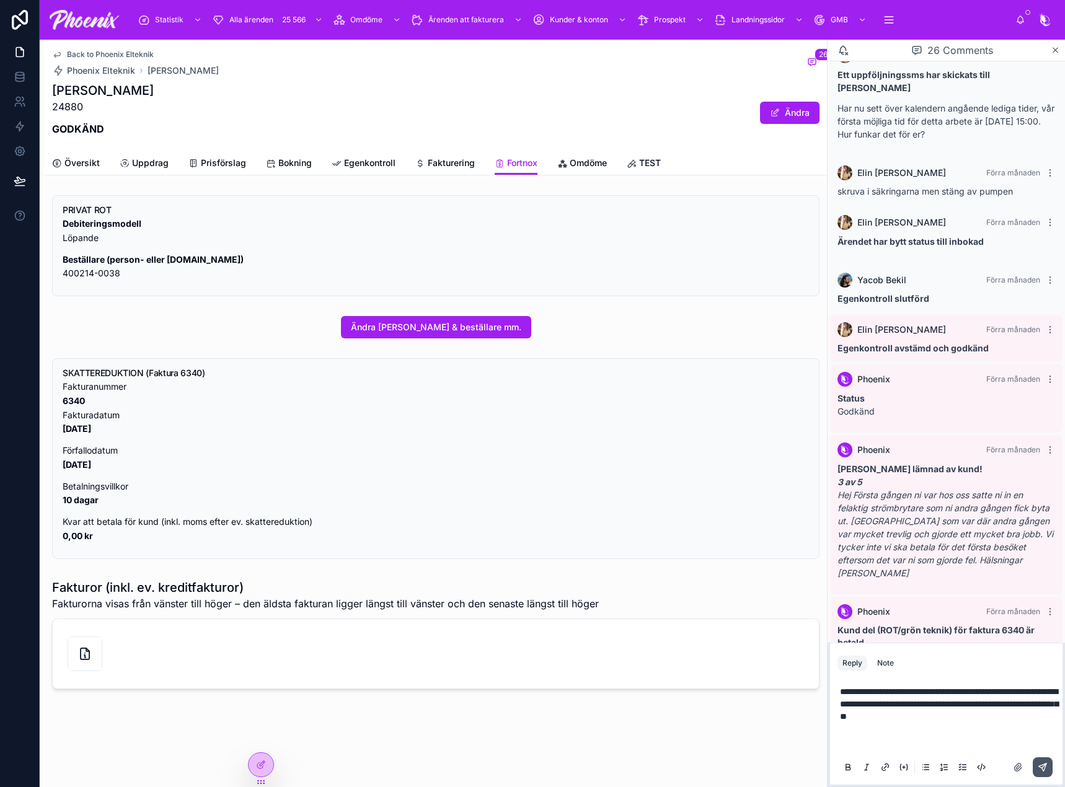
click at [1036, 770] on button at bounding box center [1042, 767] width 20 height 20
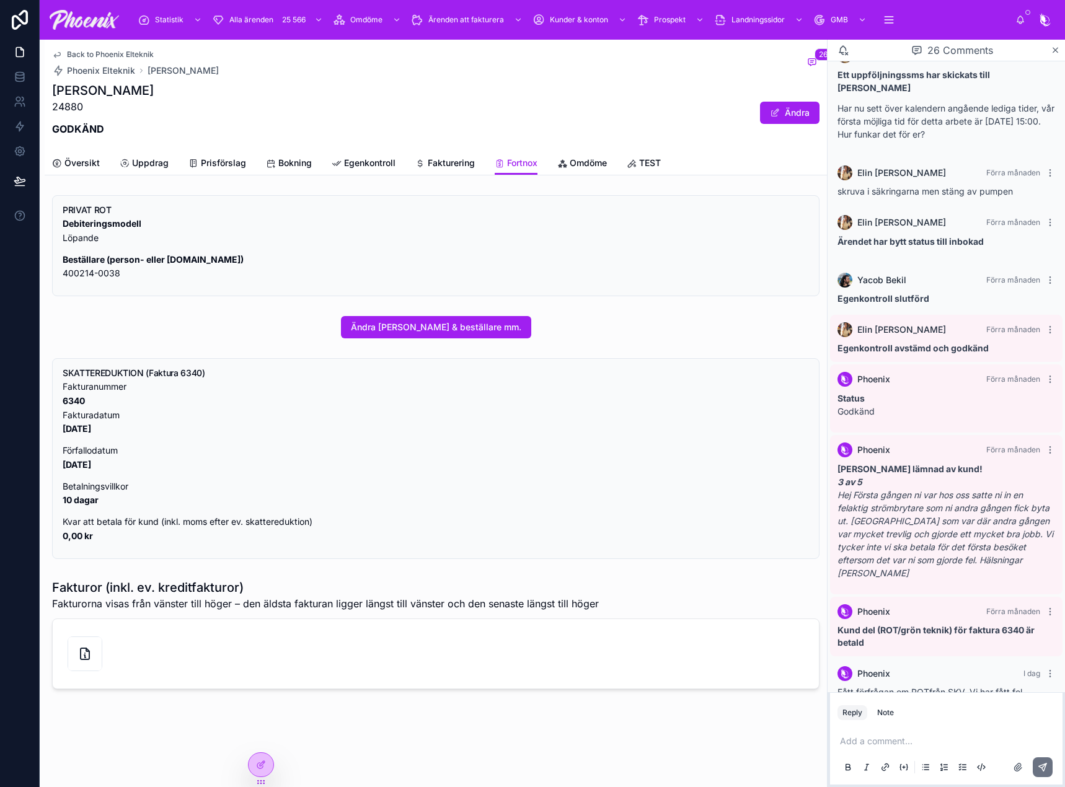
click at [88, 168] on span "Översikt" at bounding box center [81, 163] width 35 height 12
